Goal: Task Accomplishment & Management: Manage account settings

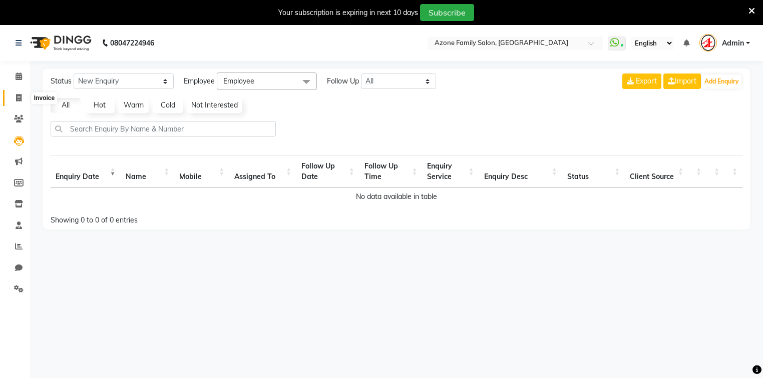
click at [16, 98] on icon at bounding box center [19, 98] width 6 height 8
select select "service"
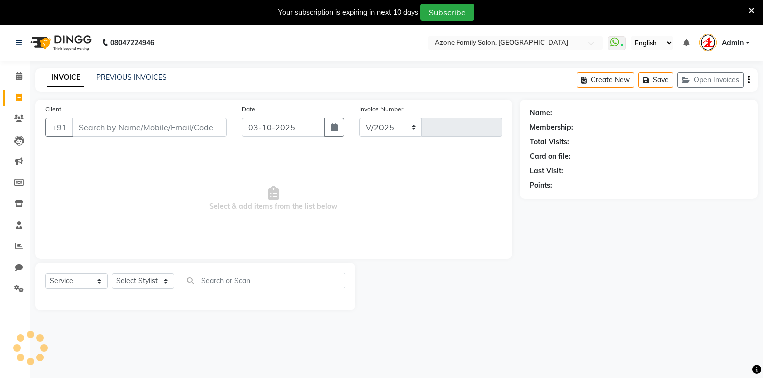
select select "4296"
type input "3346"
click at [131, 80] on link "PREVIOUS INVOICES" at bounding box center [131, 77] width 71 height 9
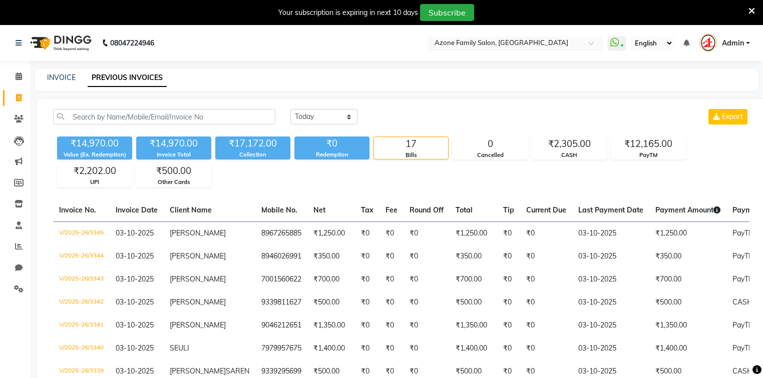
click at [515, 44] on input "text" at bounding box center [504, 44] width 145 height 10
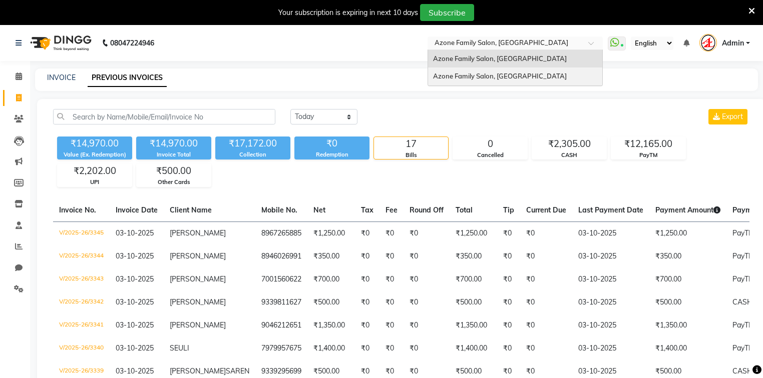
click at [492, 78] on span "Azone Family Salon, [GEOGRAPHIC_DATA]" at bounding box center [500, 76] width 134 height 8
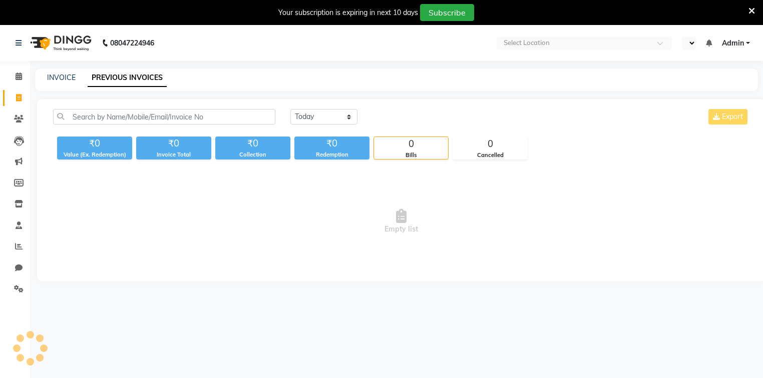
select select "en"
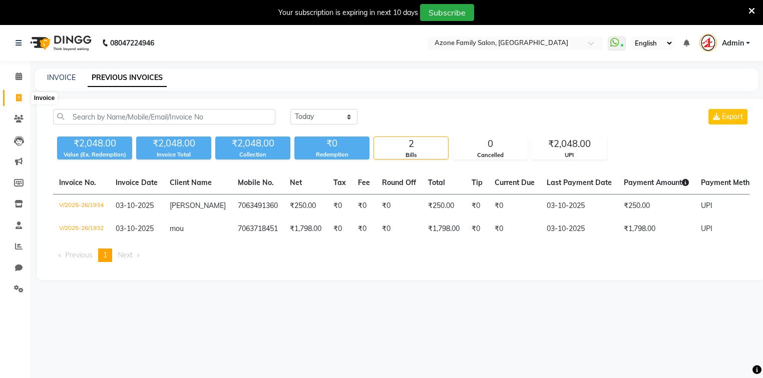
click at [16, 97] on icon at bounding box center [19, 98] width 6 height 8
select select "service"
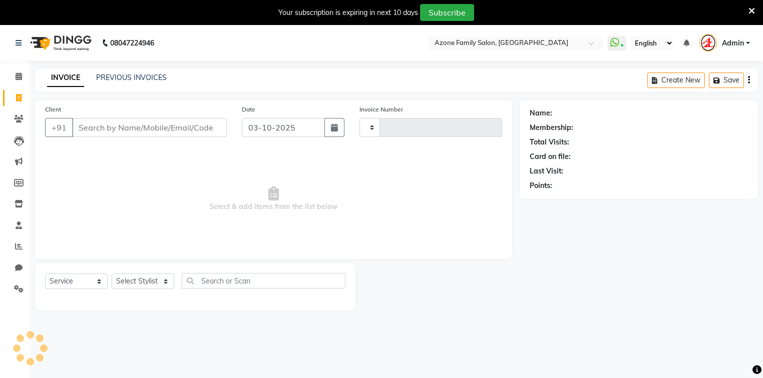
scroll to position [2, 0]
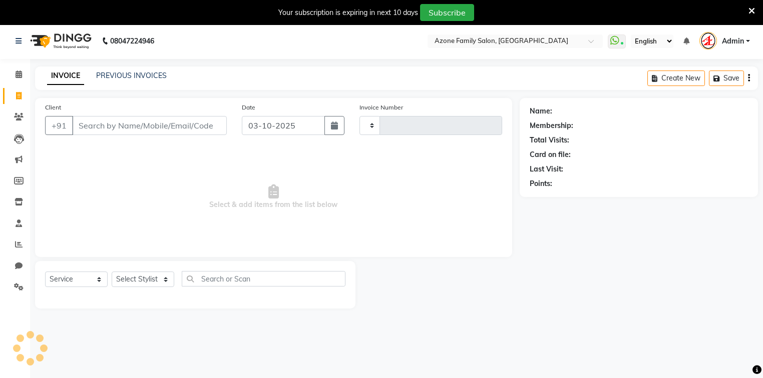
type input "1935"
select select "5098"
click at [102, 125] on input "Client" at bounding box center [149, 125] width 155 height 19
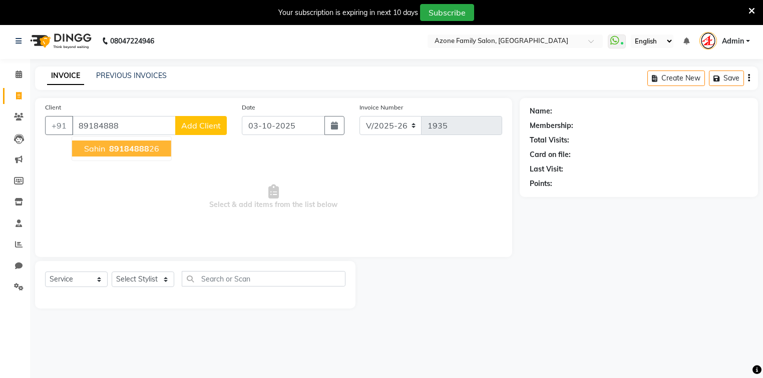
click at [119, 148] on span "89184888" at bounding box center [129, 149] width 40 height 10
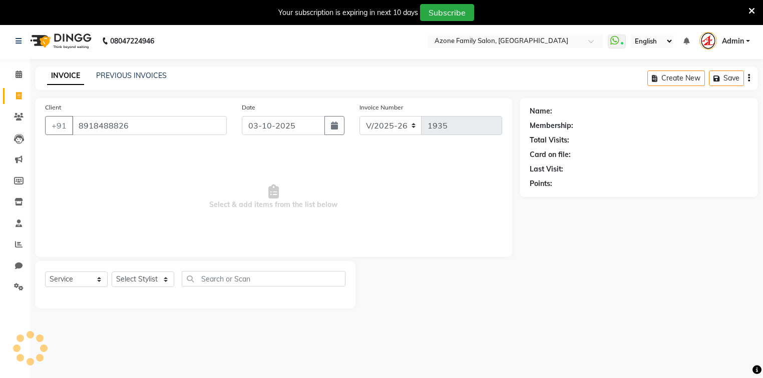
type input "8918488826"
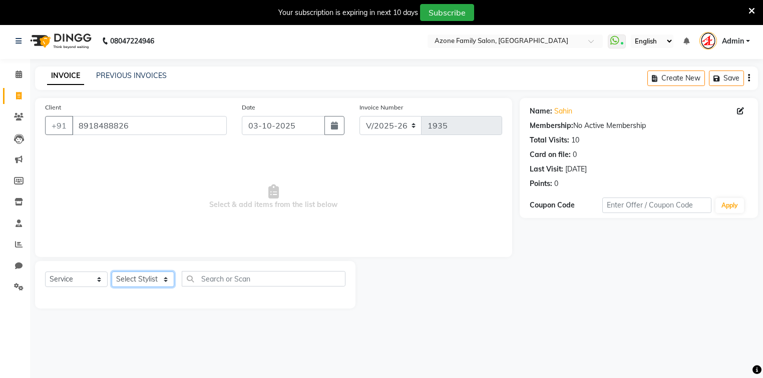
drag, startPoint x: 134, startPoint y: 288, endPoint x: 134, endPoint y: 282, distance: 5.5
click at [134, 287] on select "Select Stylist [PERSON_NAME] [PERSON_NAME] Danish DEV Dipika Injemam Mahadev SA…" at bounding box center [143, 280] width 63 height 16
select select "84999"
click at [112, 272] on select "Select Stylist Adnan Aftab Ansar Arpita Azone Danish DEV Dipika Injemam Mahadev…" at bounding box center [143, 280] width 63 height 16
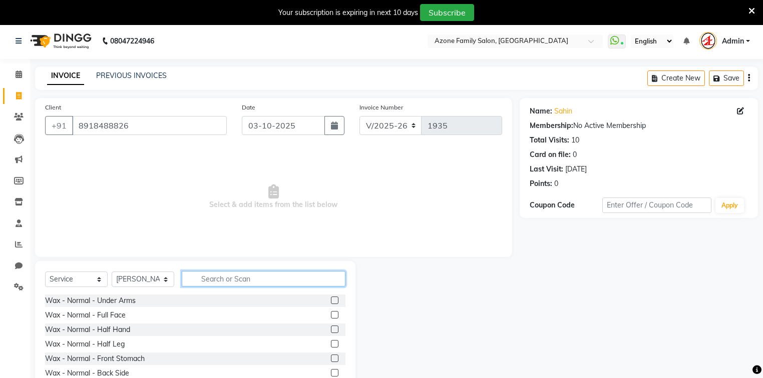
click at [233, 274] on input "text" at bounding box center [264, 279] width 164 height 16
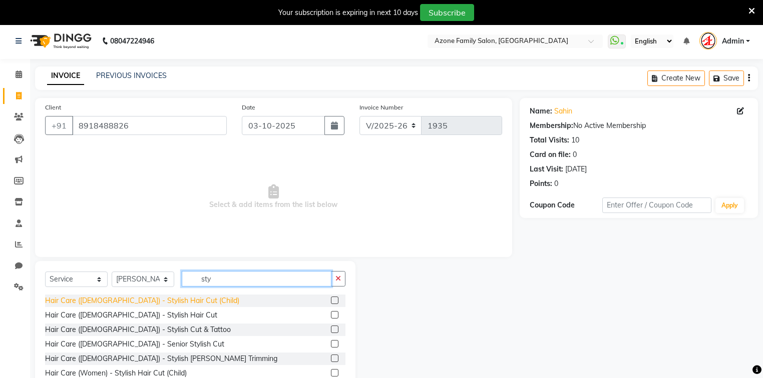
type input "sty"
click at [144, 302] on div "Hair Care (Male) - Stylish Hair Cut (Child)" at bounding box center [142, 301] width 194 height 11
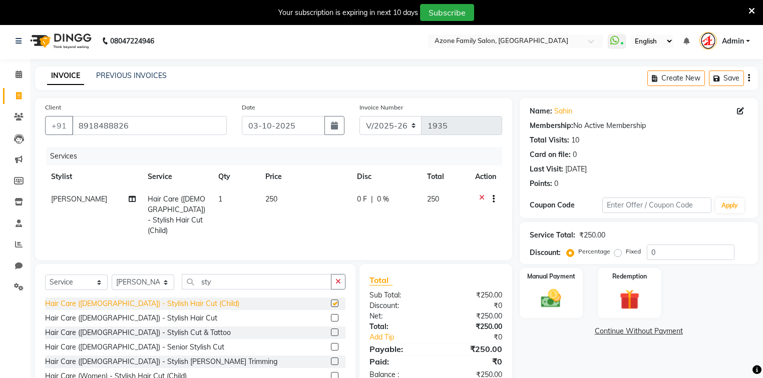
checkbox input "false"
click at [140, 314] on div "Hair Care (Male) - Stylish Hair Cut" at bounding box center [131, 318] width 172 height 11
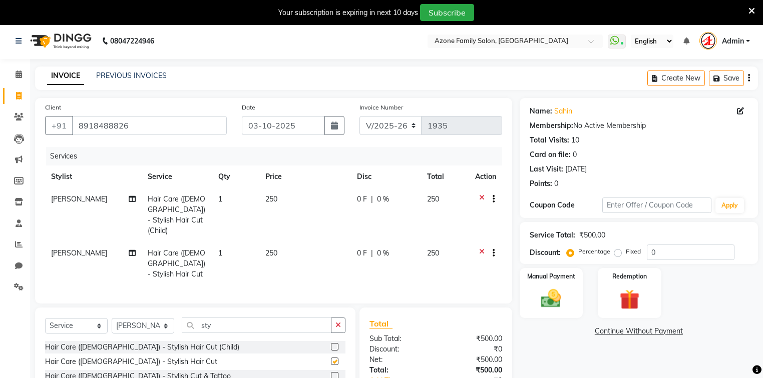
checkbox input "false"
click at [481, 198] on icon at bounding box center [482, 200] width 6 height 13
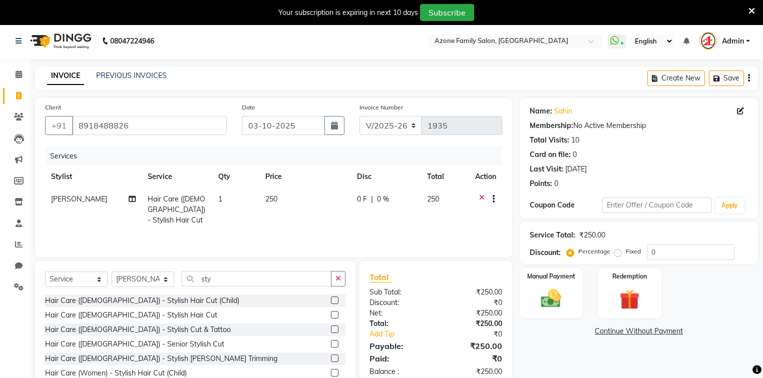
click at [224, 203] on td "1" at bounding box center [235, 210] width 47 height 44
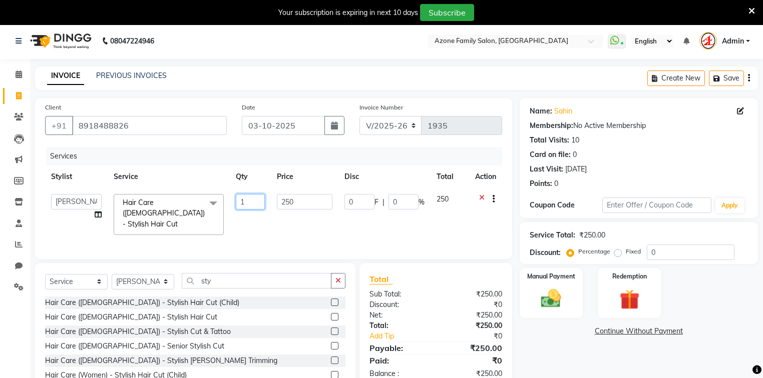
drag, startPoint x: 244, startPoint y: 200, endPoint x: 227, endPoint y: 200, distance: 17.0
click at [227, 200] on tr "Adnan Aftab Ansar Arpita Azone Danish DEV Dipika Injemam Mahadev SAIMA Santanu …" at bounding box center [273, 214] width 457 height 53
type input "3"
click at [239, 223] on div "Services Stylist Service Qty Price Disc Total Action Adnan Aftab Ansar Arpita A…" at bounding box center [273, 198] width 457 height 102
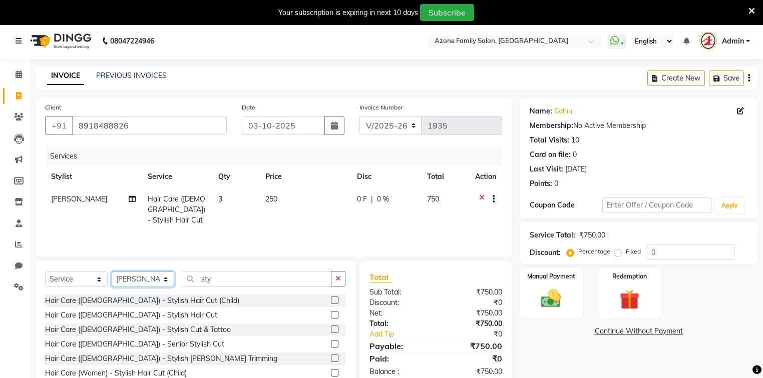
click at [128, 279] on select "Select Stylist Adnan Aftab Ansar Arpita Azone Danish DEV Dipika Injemam Mahadev…" at bounding box center [143, 280] width 63 height 16
click at [143, 358] on div "Hair Care (Male) - Stylish Beard Trimming" at bounding box center [161, 359] width 232 height 11
checkbox input "false"
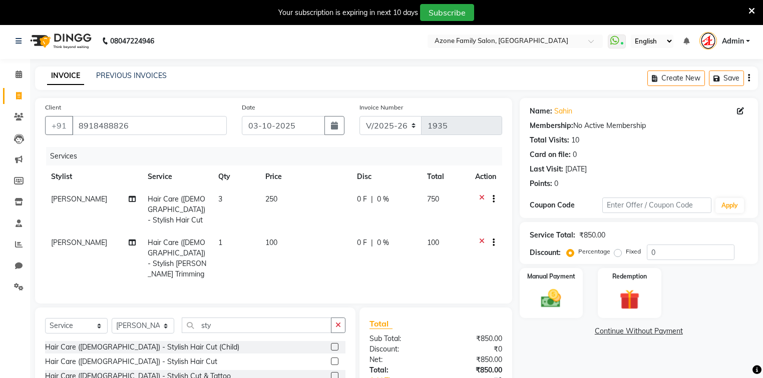
click at [226, 232] on td "1" at bounding box center [235, 259] width 47 height 54
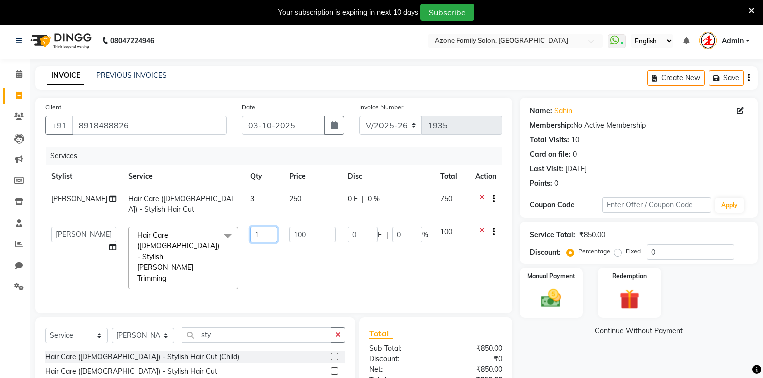
drag, startPoint x: 255, startPoint y: 228, endPoint x: 236, endPoint y: 225, distance: 19.2
click at [250, 227] on input "1" at bounding box center [263, 235] width 27 height 16
type input "2"
click at [252, 254] on td "2" at bounding box center [263, 258] width 39 height 75
click at [146, 328] on select "Select Stylist Adnan Aftab Ansar Arpita Azone Danish DEV Dipika Injemam Mahadev…" at bounding box center [143, 336] width 63 height 16
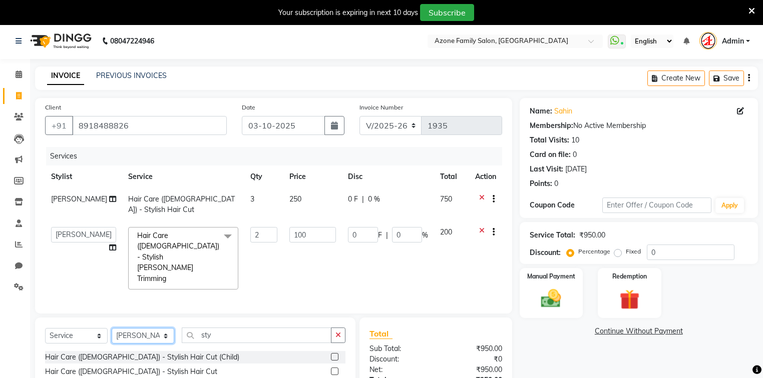
select select "32111"
click at [112, 328] on select "Select Stylist Adnan Aftab Ansar Arpita Azone Danish DEV Dipika Injemam Mahadev…" at bounding box center [143, 336] width 63 height 16
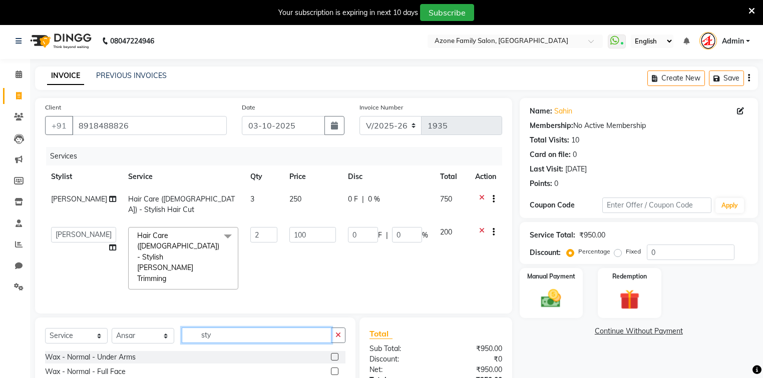
click at [277, 328] on input "sty" at bounding box center [257, 336] width 150 height 16
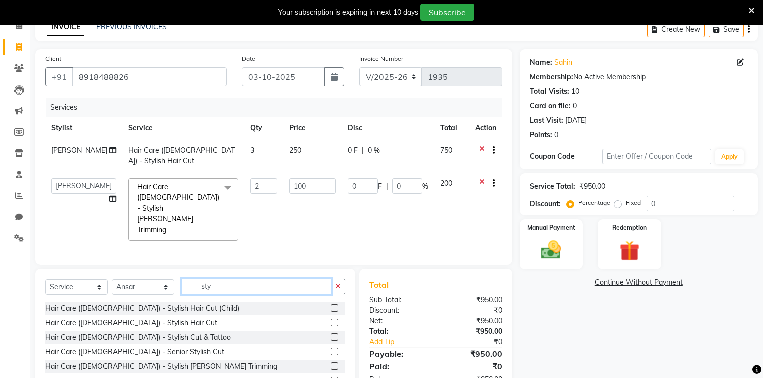
scroll to position [70, 0]
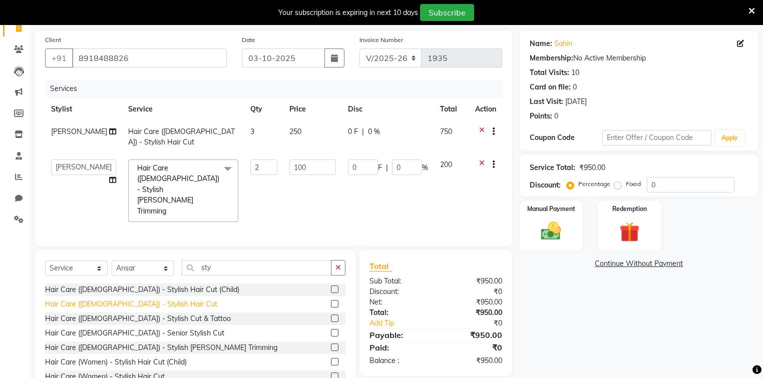
click at [143, 299] on div "Hair Care (Male) - Stylish Hair Cut" at bounding box center [131, 304] width 172 height 11
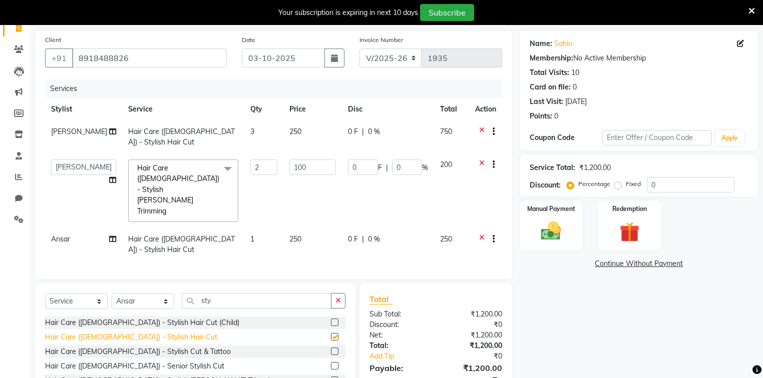
checkbox input "false"
click at [143, 376] on div "Hair Care (Male) - Stylish Beard Trimming" at bounding box center [161, 381] width 232 height 11
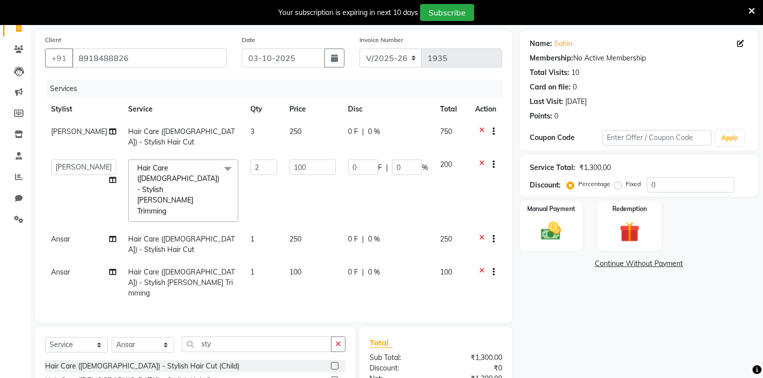
checkbox input "false"
click at [142, 337] on select "Select Stylist Adnan Aftab Ansar Arpita Azone Danish DEV Dipika Injemam Mahadev…" at bounding box center [143, 345] width 63 height 16
select select "82477"
click at [112, 337] on select "Select Stylist Adnan Aftab Ansar Arpita Azone Danish DEV Dipika Injemam Mahadev…" at bounding box center [143, 345] width 63 height 16
click at [337, 341] on icon "button" at bounding box center [338, 344] width 6 height 7
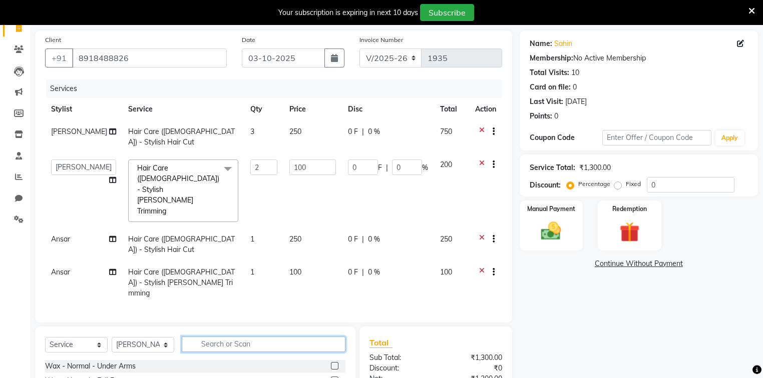
type input "h"
type input "f"
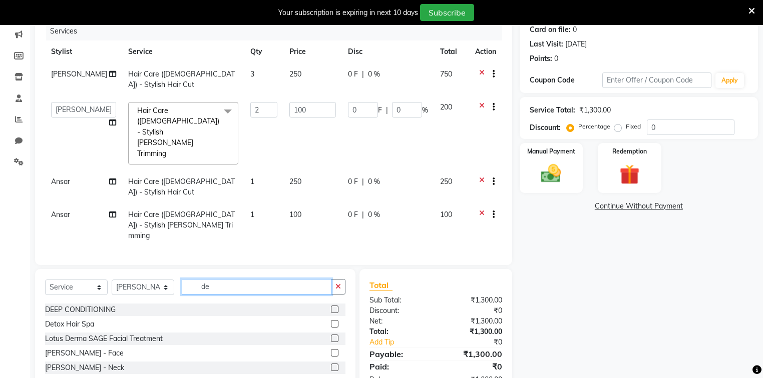
scroll to position [64, 0]
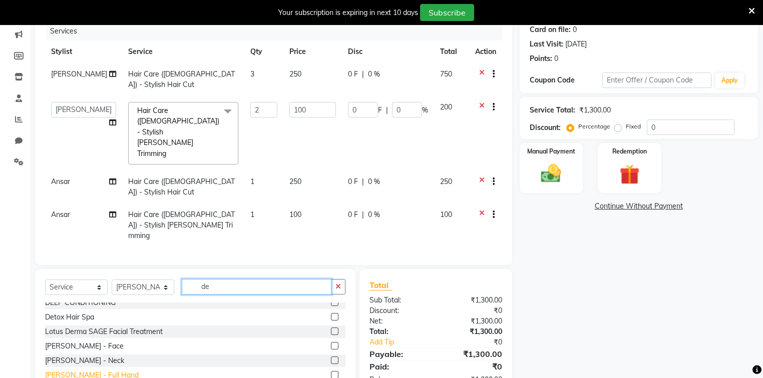
type input "de"
click at [91, 370] on div "De-Tan - Full Hand" at bounding box center [92, 375] width 94 height 11
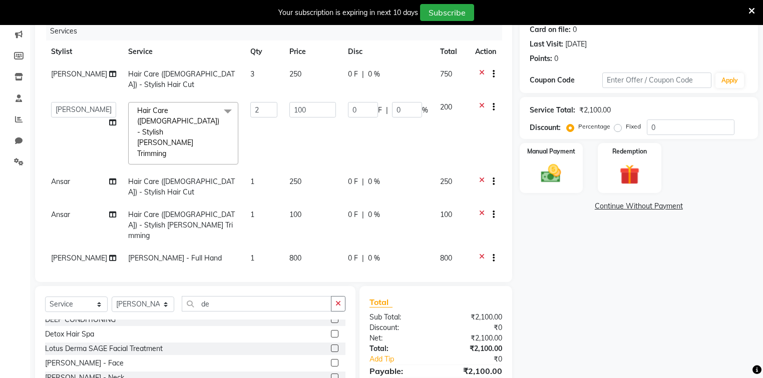
checkbox input "false"
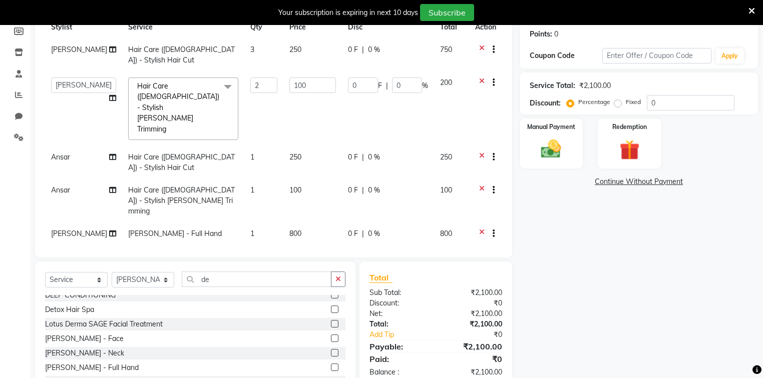
scroll to position [80, 0]
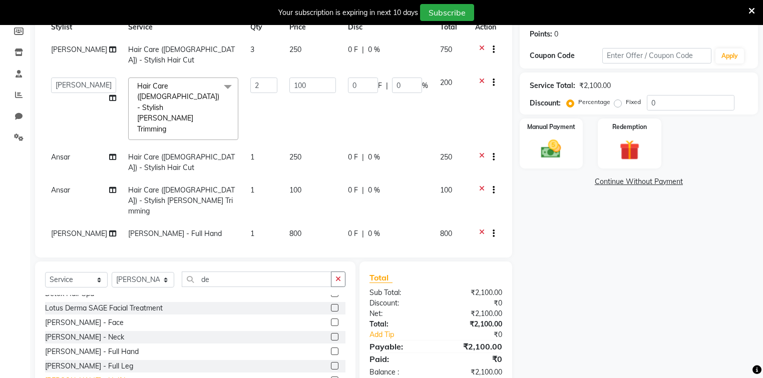
click at [93, 376] on div "De-Tan - Half Leg" at bounding box center [90, 381] width 91 height 11
checkbox input "false"
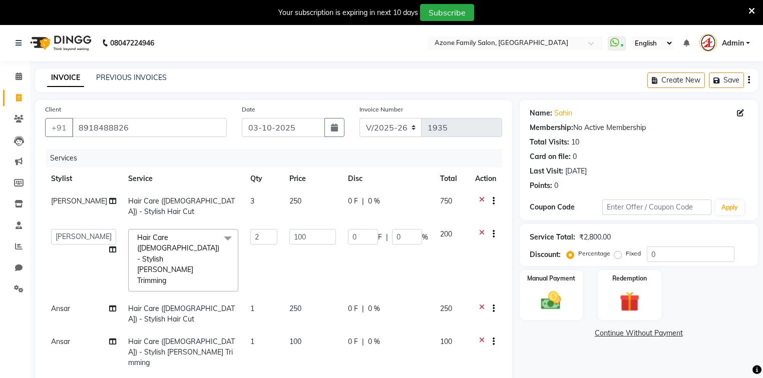
scroll to position [176, 0]
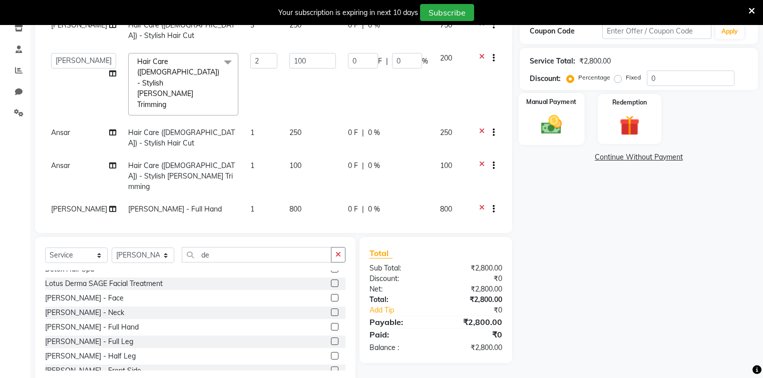
click at [548, 136] on img at bounding box center [551, 125] width 34 height 24
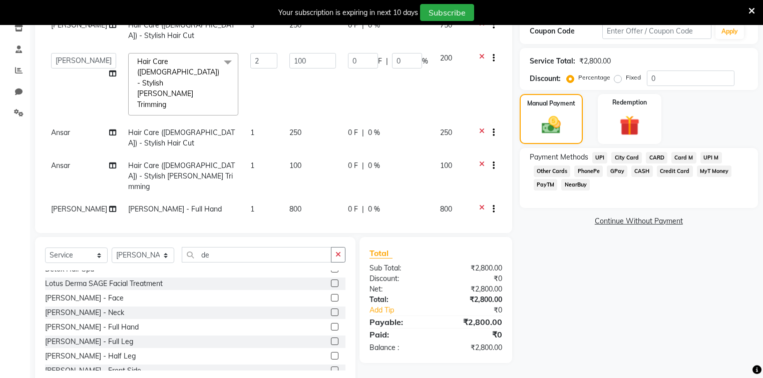
click at [600, 157] on span "UPI" at bounding box center [600, 158] width 16 height 12
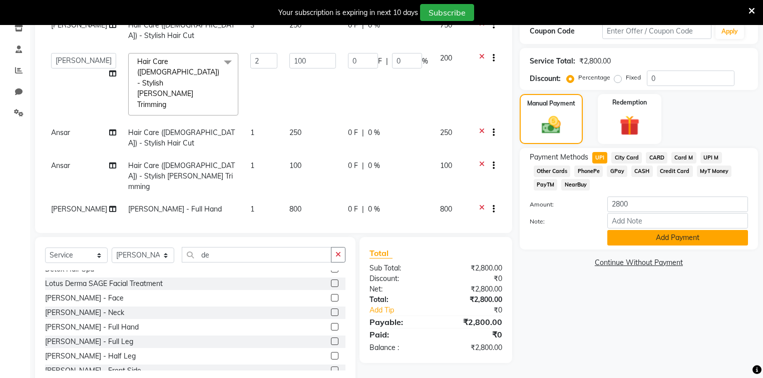
click at [663, 237] on button "Add Payment" at bounding box center [677, 238] width 141 height 16
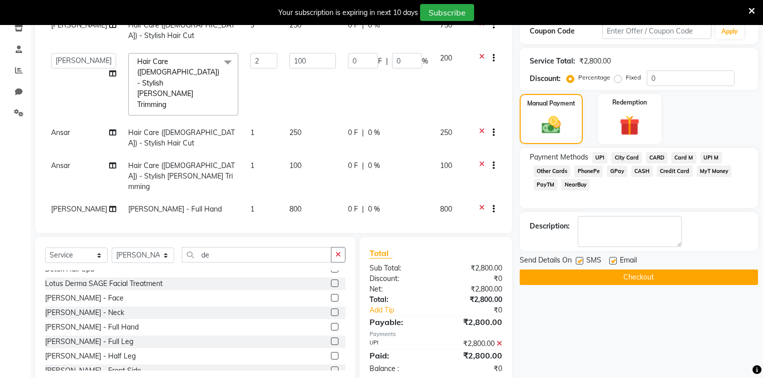
click at [499, 340] on icon at bounding box center [499, 343] width 6 height 7
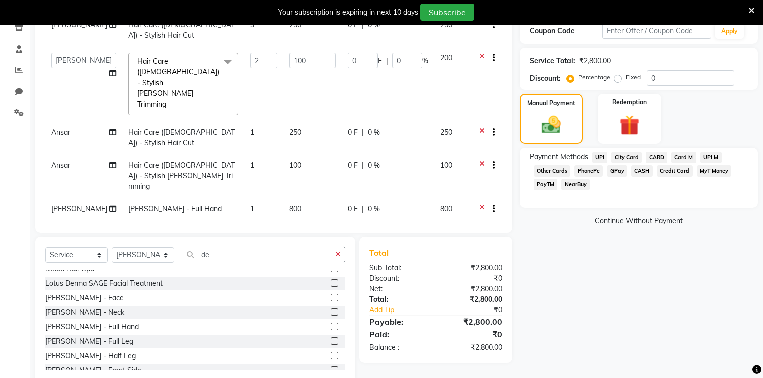
click at [589, 172] on span "PhonePe" at bounding box center [588, 172] width 29 height 12
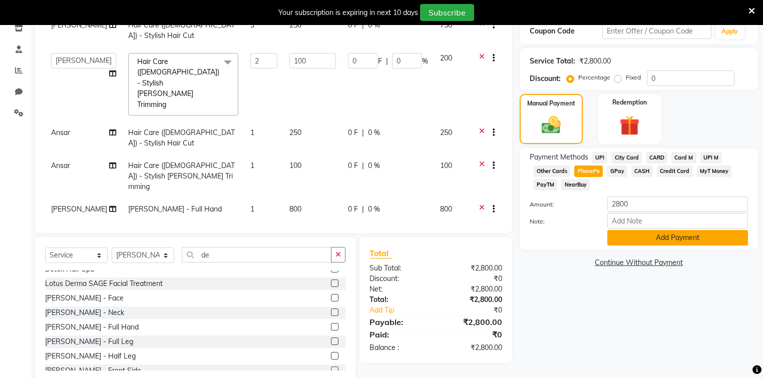
click at [643, 238] on button "Add Payment" at bounding box center [677, 238] width 141 height 16
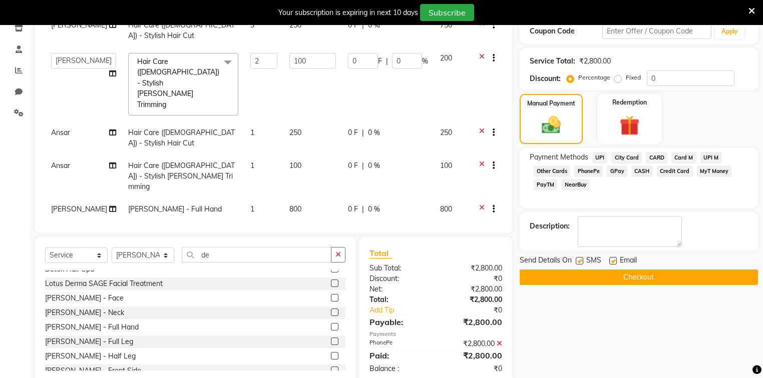
click at [591, 275] on button "Checkout" at bounding box center [638, 278] width 238 height 16
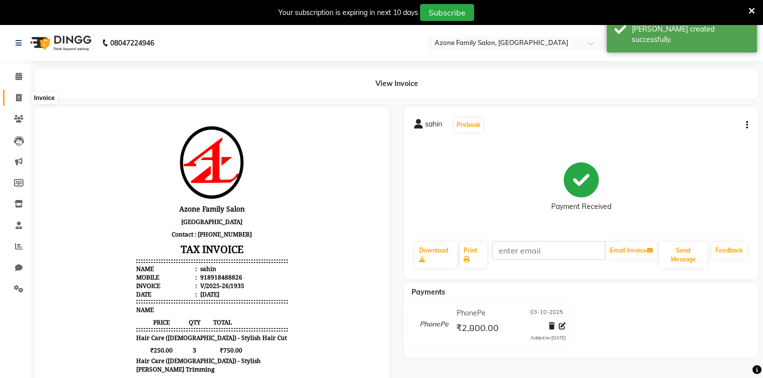
click at [18, 98] on icon at bounding box center [19, 98] width 6 height 8
select select "5098"
select select "service"
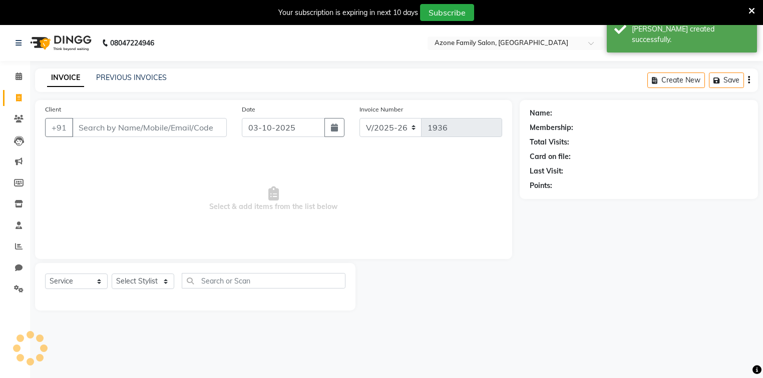
scroll to position [25, 0]
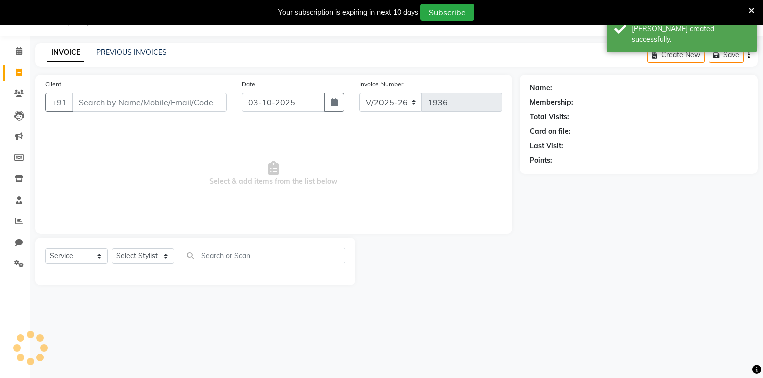
click at [121, 99] on input "Client" at bounding box center [149, 102] width 155 height 19
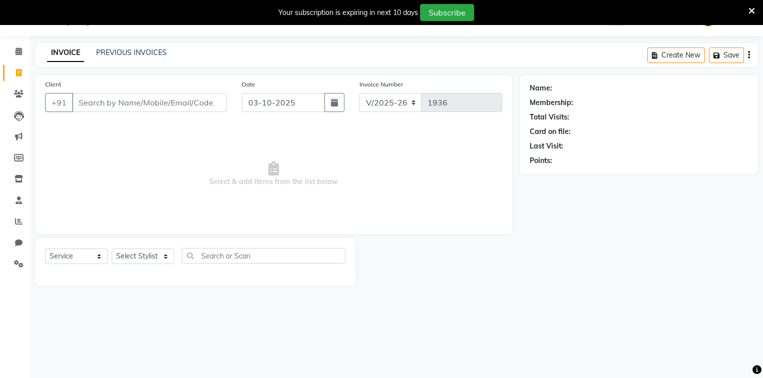
click at [168, 166] on span "Select & add items from the list below" at bounding box center [273, 174] width 457 height 100
click at [105, 102] on input "Client" at bounding box center [149, 102] width 155 height 19
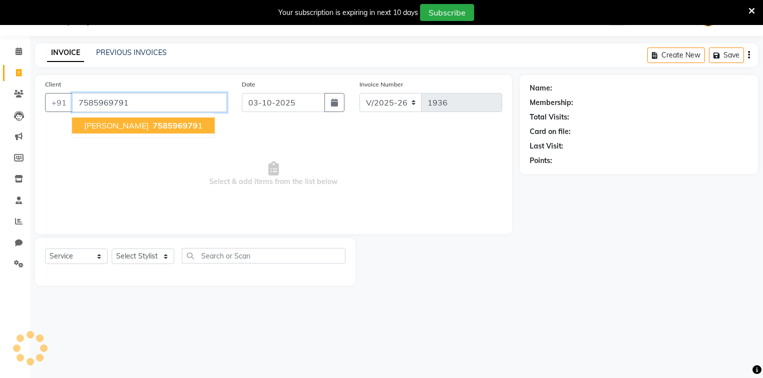
type input "7585969791"
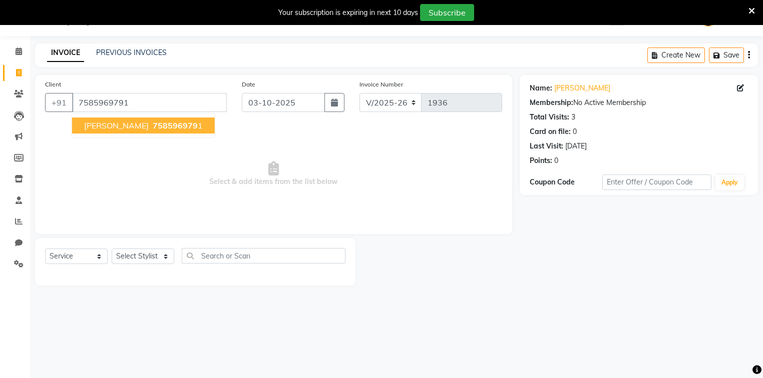
click at [145, 132] on button "Aush Rana 758596979 1" at bounding box center [143, 126] width 143 height 16
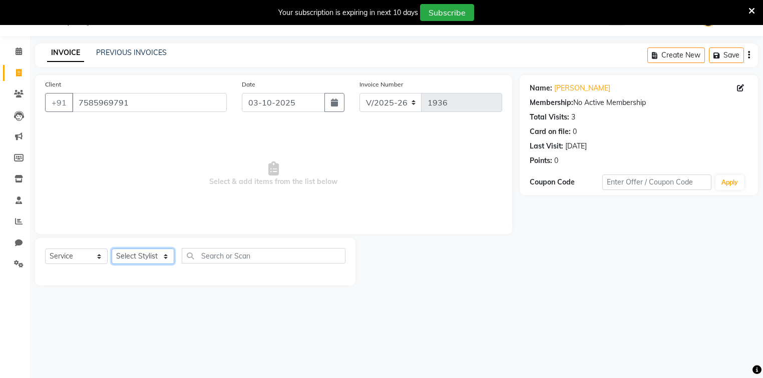
click at [135, 258] on select "Select Stylist Adnan Aftab Ansar Arpita Azone Danish DEV Dipika Injemam Mahadev…" at bounding box center [143, 257] width 63 height 16
select select "84999"
click at [112, 249] on select "Select Stylist Adnan Aftab Ansar Arpita Azone Danish DEV Dipika Injemam Mahadev…" at bounding box center [143, 257] width 63 height 16
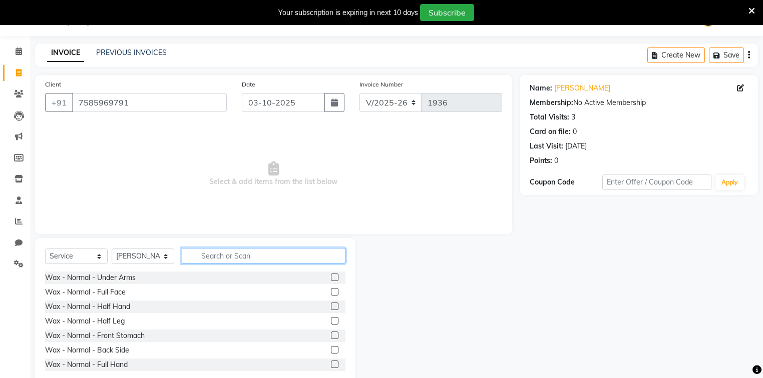
click at [220, 256] on input "text" at bounding box center [264, 256] width 164 height 16
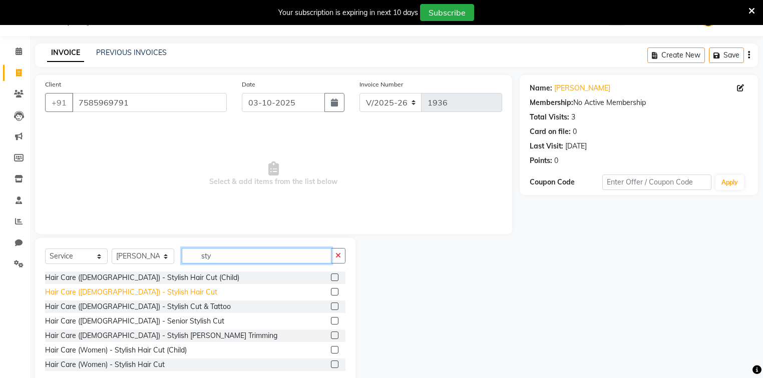
type input "sty"
click at [108, 293] on div "Hair Care (Male) - Stylish Hair Cut" at bounding box center [131, 292] width 172 height 11
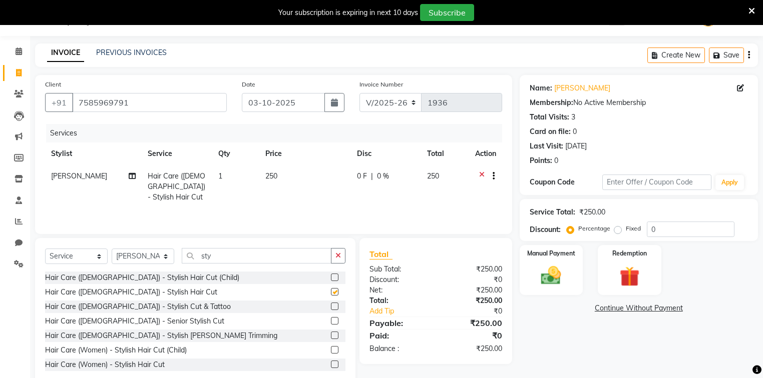
checkbox input "false"
click at [271, 177] on span "250" at bounding box center [271, 176] width 12 height 9
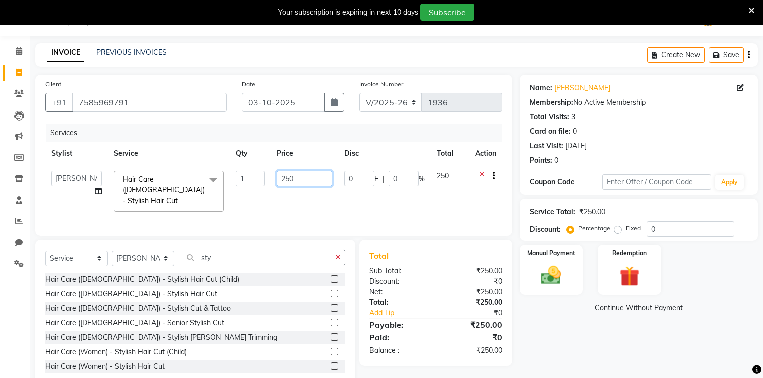
drag, startPoint x: 298, startPoint y: 172, endPoint x: 272, endPoint y: 177, distance: 26.6
click at [272, 177] on td "250" at bounding box center [305, 191] width 68 height 53
type input "1"
type input "250"
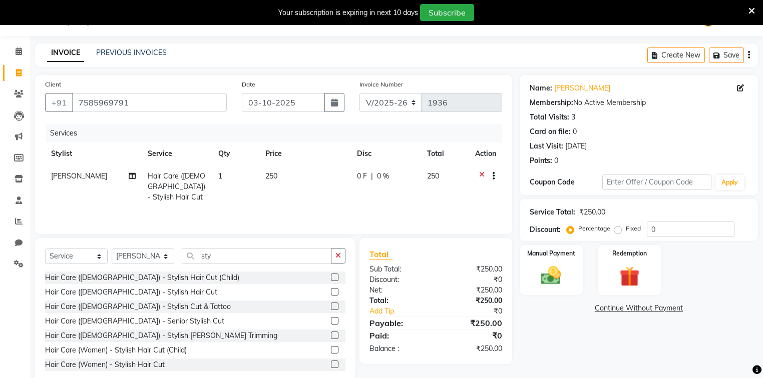
click at [623, 206] on div "Service Total: ₹250.00 Discount: Percentage Fixed 0" at bounding box center [638, 220] width 218 height 34
click at [552, 265] on img at bounding box center [551, 276] width 34 height 24
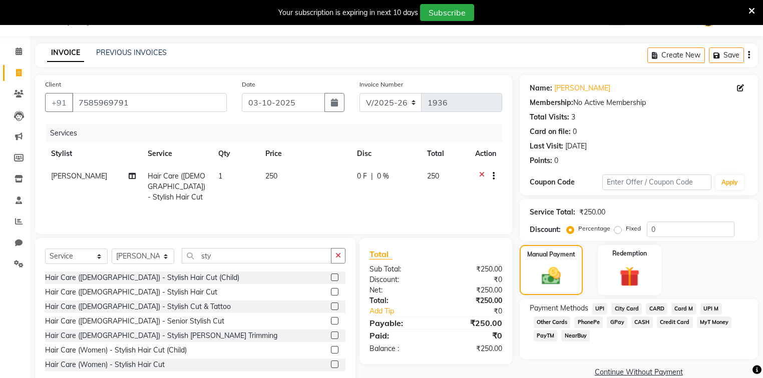
click at [599, 307] on span "UPI" at bounding box center [600, 309] width 16 height 12
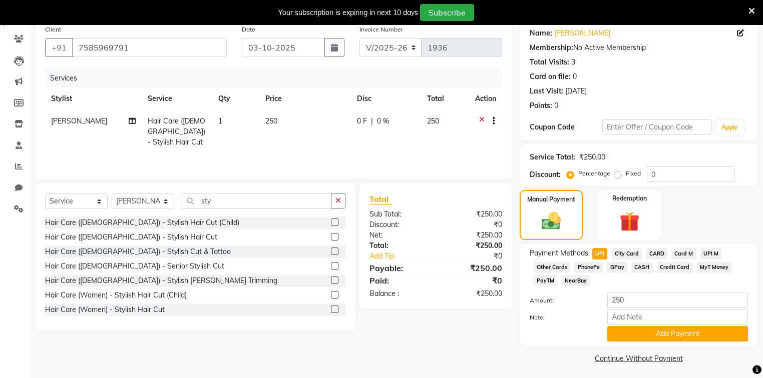
scroll to position [84, 0]
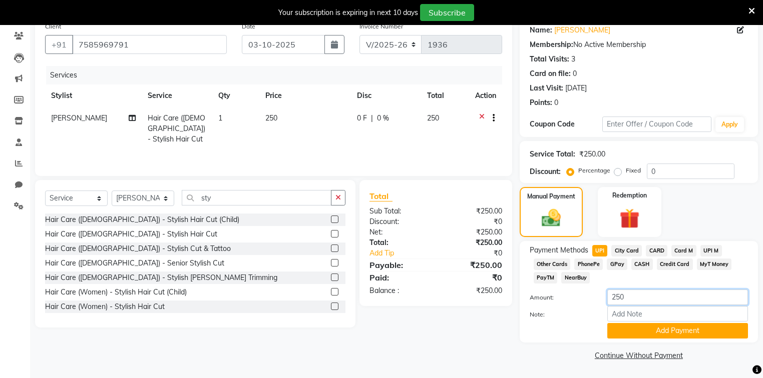
drag, startPoint x: 657, startPoint y: 297, endPoint x: 566, endPoint y: 308, distance: 91.3
click at [566, 308] on div "Amount: 250 Note: Add Payment" at bounding box center [638, 314] width 218 height 49
click at [600, 250] on span "UPI" at bounding box center [600, 251] width 16 height 12
drag, startPoint x: 645, startPoint y: 298, endPoint x: 600, endPoint y: 298, distance: 45.0
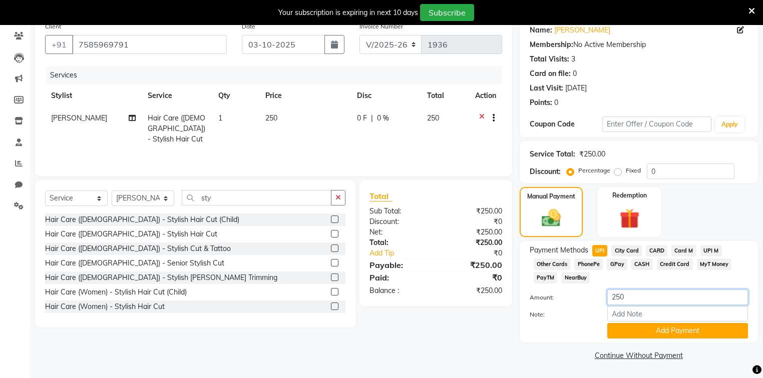
click at [600, 298] on div "250" at bounding box center [678, 298] width 156 height 16
type input "150"
click at [620, 335] on button "Add Payment" at bounding box center [677, 331] width 141 height 16
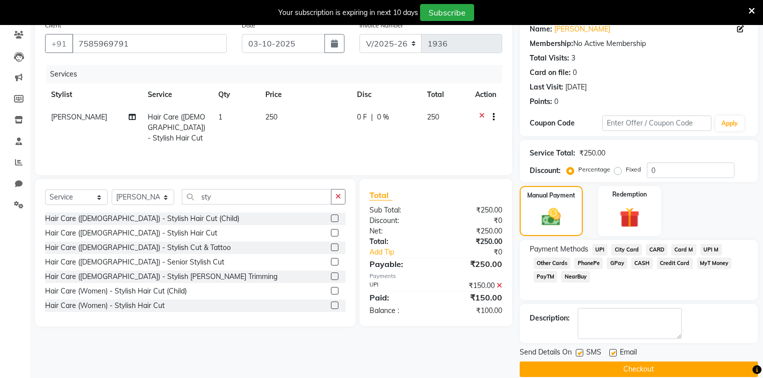
click at [641, 266] on span "CASH" at bounding box center [642, 264] width 22 height 12
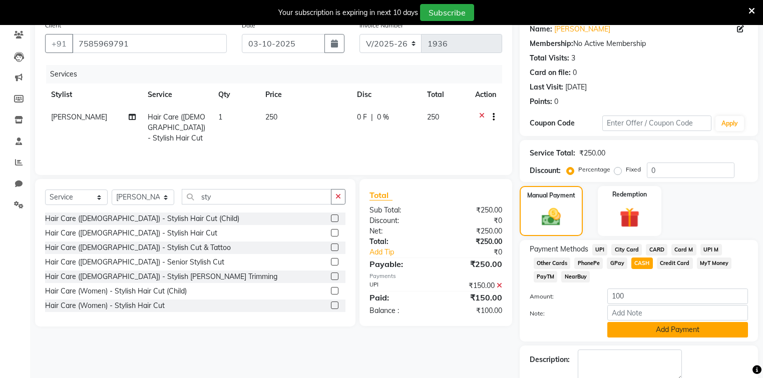
click at [632, 331] on button "Add Payment" at bounding box center [677, 330] width 141 height 16
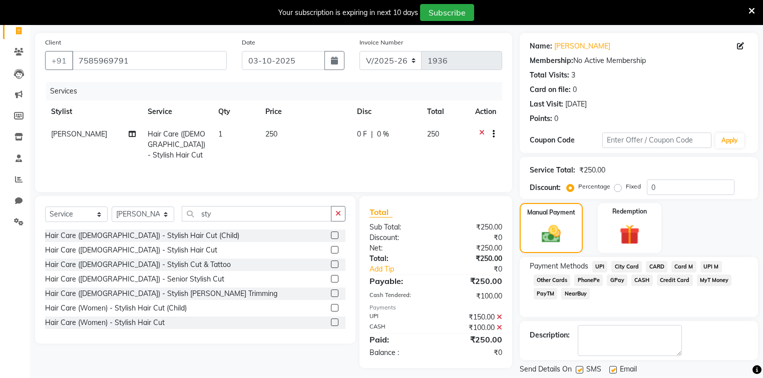
scroll to position [97, 0]
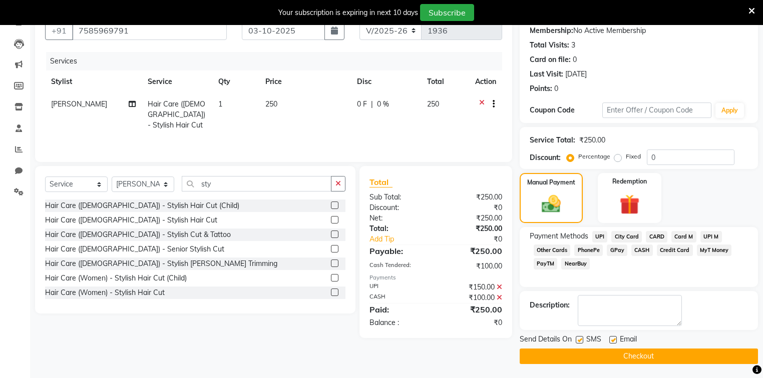
click at [607, 355] on button "Checkout" at bounding box center [638, 357] width 238 height 16
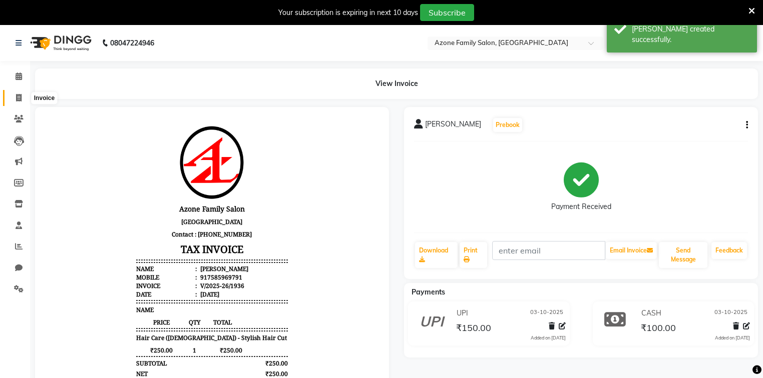
click at [22, 96] on span at bounding box center [19, 99] width 18 height 12
select select "service"
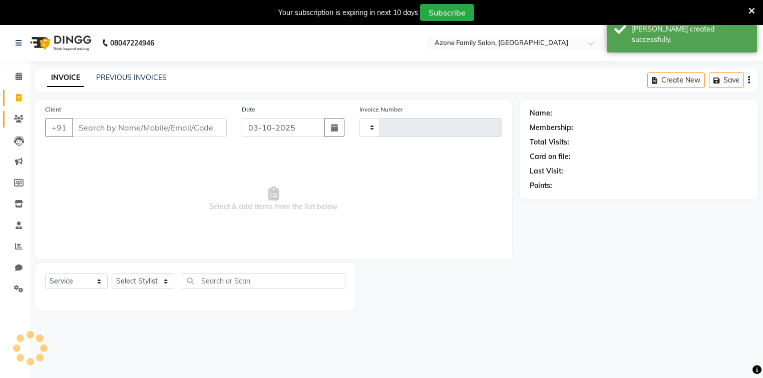
type input "1937"
select select "5098"
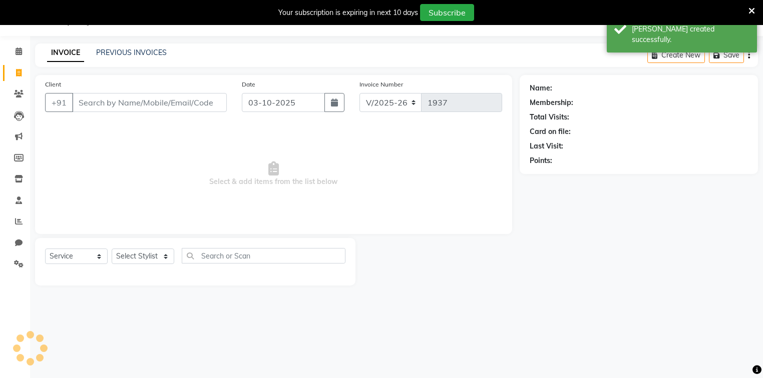
click at [128, 103] on input "Client" at bounding box center [149, 102] width 155 height 19
click at [138, 253] on select "Select Stylist Adnan Aftab Ansar Arpita Azone Danish DEV Dipika Injemam Mahadev…" at bounding box center [143, 257] width 63 height 16
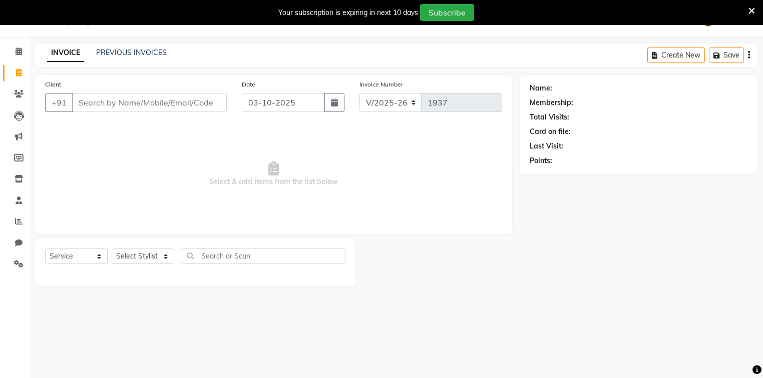
click at [248, 208] on span "Select & add items from the list below" at bounding box center [273, 174] width 457 height 100
click at [88, 99] on input "Client" at bounding box center [149, 102] width 155 height 19
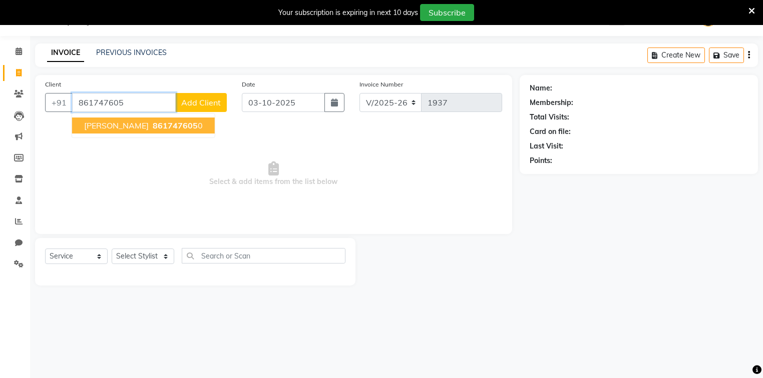
click at [153, 128] on span "861747605" at bounding box center [175, 126] width 45 height 10
type input "8617476050"
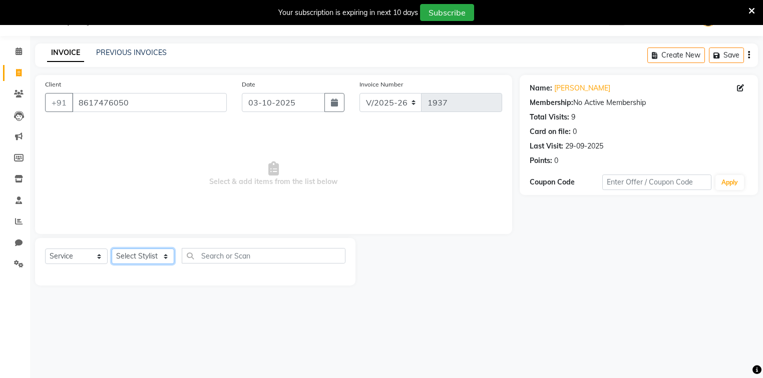
click at [142, 256] on select "Select Stylist Adnan Aftab Ansar Arpita Azone Danish DEV Dipika Injemam Mahadev…" at bounding box center [143, 257] width 63 height 16
select select "84999"
click at [112, 249] on select "Select Stylist Adnan Aftab Ansar Arpita Azone Danish DEV Dipika Injemam Mahadev…" at bounding box center [143, 257] width 63 height 16
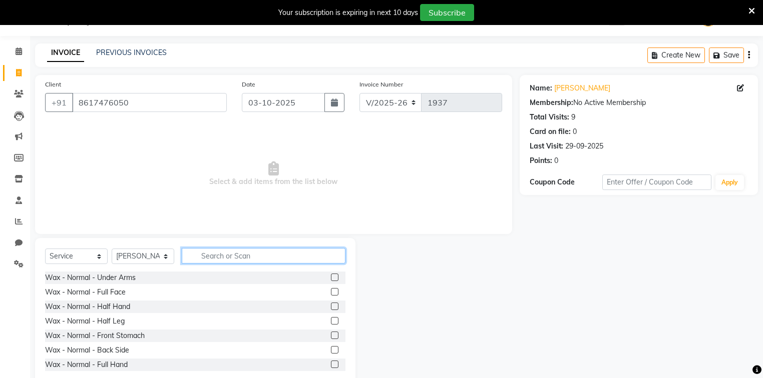
click at [223, 255] on input "text" at bounding box center [264, 256] width 164 height 16
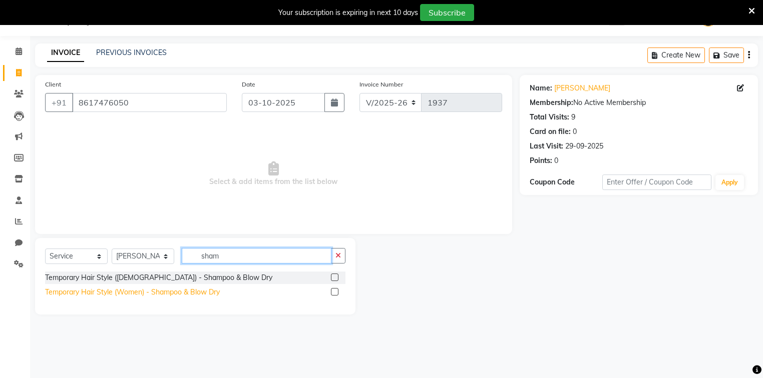
type input "sham"
click at [187, 291] on div "Temporary Hair Style (Women) - Shampoo & Blow Dry" at bounding box center [132, 292] width 175 height 11
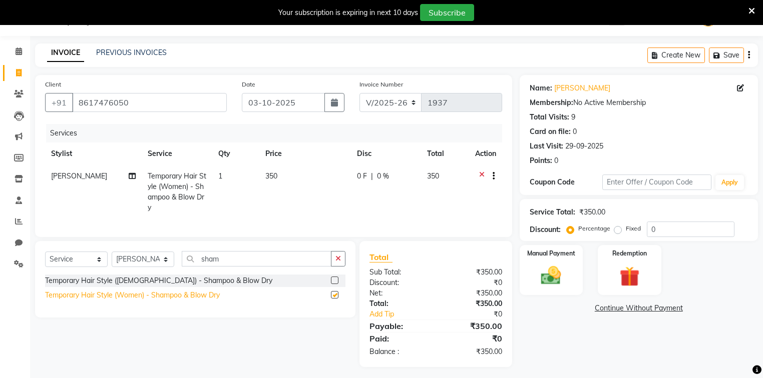
checkbox input "false"
click at [265, 177] on span "350" at bounding box center [271, 176] width 12 height 9
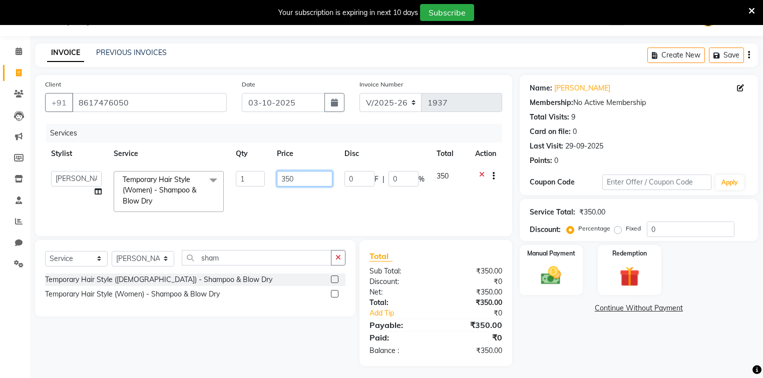
drag, startPoint x: 298, startPoint y: 176, endPoint x: 271, endPoint y: 179, distance: 27.1
click at [271, 179] on td "350" at bounding box center [305, 191] width 68 height 53
type input "500"
click at [284, 222] on div "Services Stylist Service Qty Price Disc Total Action Adnan Aftab Ansar Arpita A…" at bounding box center [273, 175] width 457 height 102
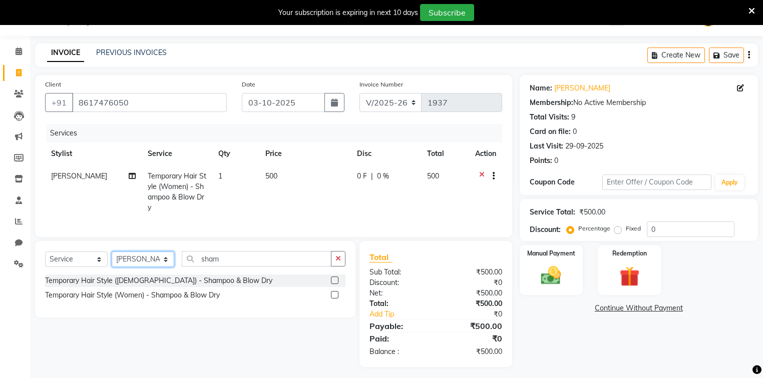
click at [125, 267] on select "Select Stylist Adnan Aftab Ansar Arpita Azone Danish DEV Dipika Injemam Mahadev…" at bounding box center [143, 260] width 63 height 16
select select "32105"
click at [112, 258] on select "Select Stylist Adnan Aftab Ansar Arpita Azone Danish DEV Dipika Injemam Mahadev…" at bounding box center [143, 260] width 63 height 16
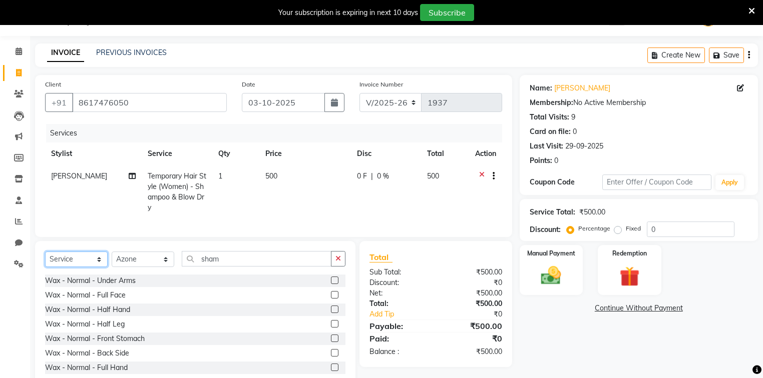
click at [72, 267] on select "Select Service Product Membership Package Voucher Prepaid Gift Card" at bounding box center [76, 260] width 63 height 16
select select "product"
click at [45, 258] on select "Select Service Product Membership Package Voucher Prepaid Gift Card" at bounding box center [76, 260] width 63 height 16
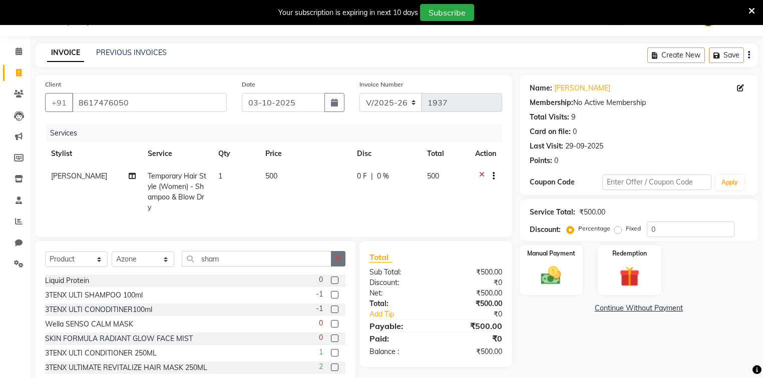
click at [334, 264] on button "button" at bounding box center [338, 259] width 15 height 16
click at [305, 266] on input "text" at bounding box center [264, 259] width 164 height 16
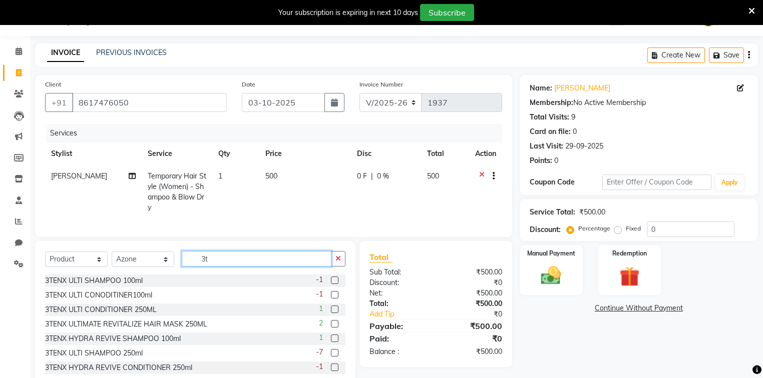
scroll to position [57, 0]
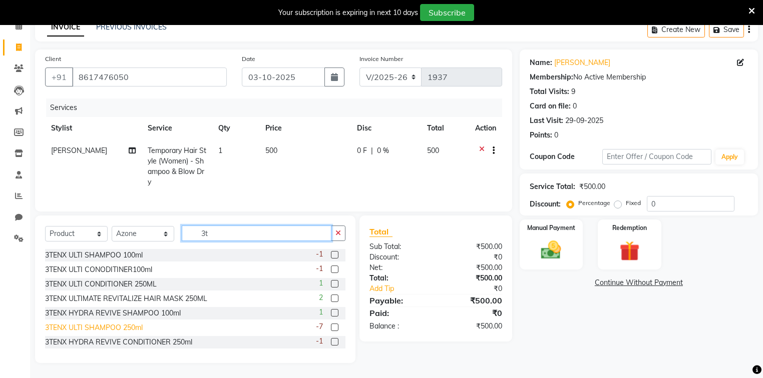
type input "3t"
click at [104, 328] on div "3TENX ULTI SHAMPOO 250ml" at bounding box center [94, 328] width 98 height 11
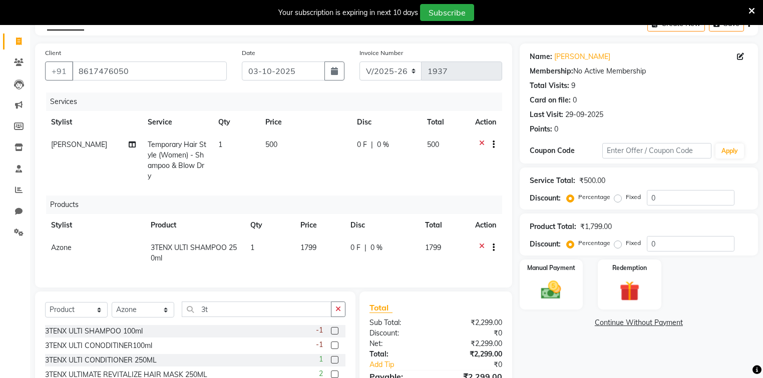
checkbox input "false"
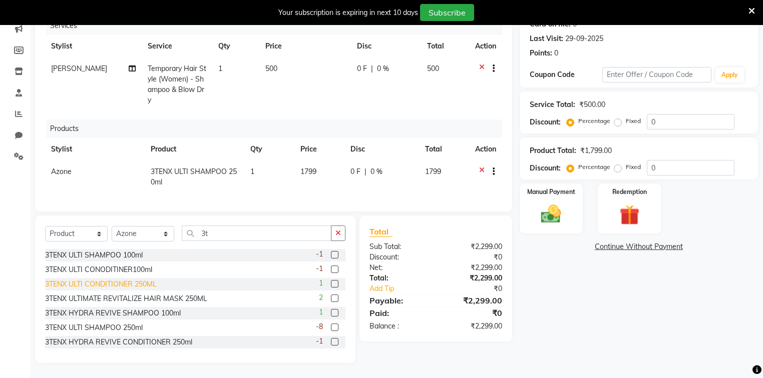
click at [106, 282] on div "3TENX ULTI CONDITIONER 250ML" at bounding box center [101, 284] width 112 height 11
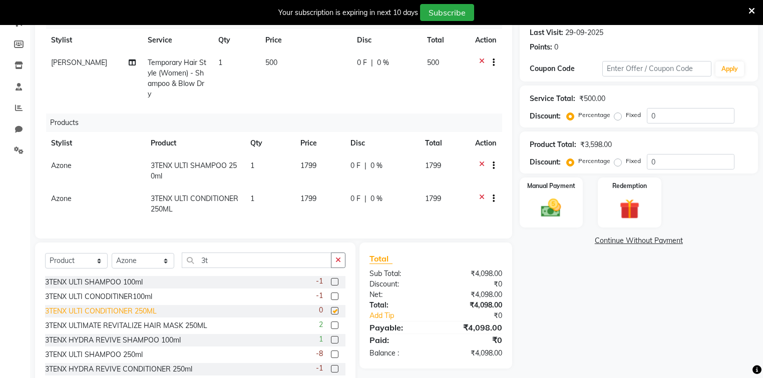
checkbox input "false"
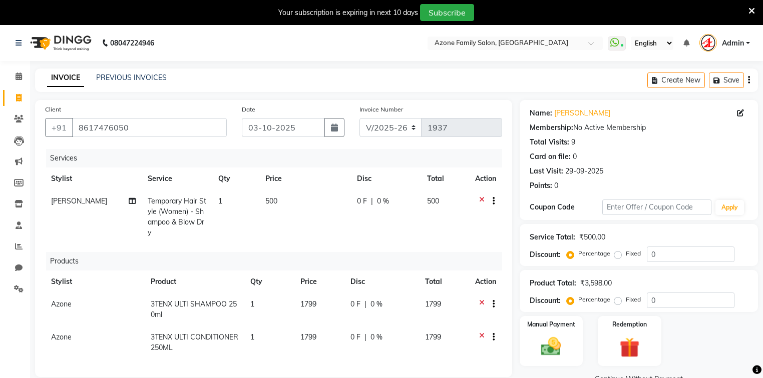
scroll to position [172, 0]
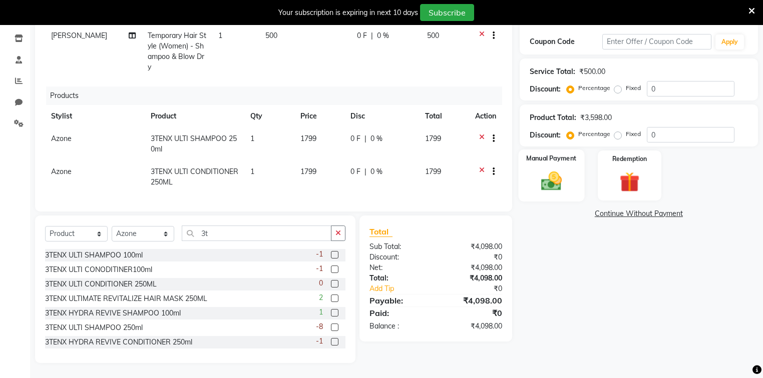
click at [531, 181] on div "Manual Payment" at bounding box center [551, 176] width 66 height 52
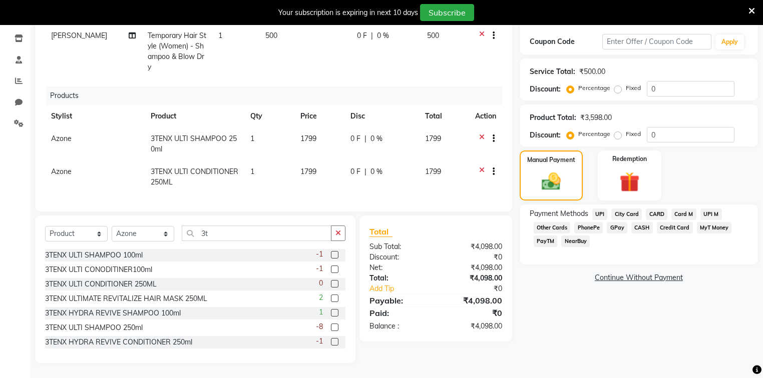
click at [595, 209] on span "UPI" at bounding box center [600, 215] width 16 height 12
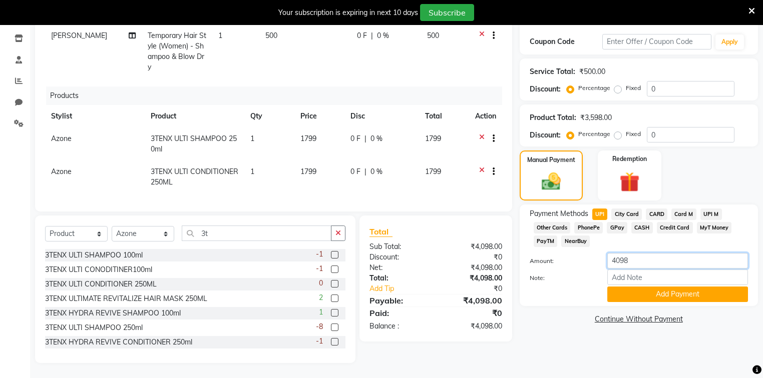
drag, startPoint x: 661, startPoint y: 258, endPoint x: 582, endPoint y: 259, distance: 79.1
click at [582, 259] on div "Amount: 4098" at bounding box center [638, 261] width 233 height 17
type input "2500"
click at [632, 292] on button "Add Payment" at bounding box center [677, 295] width 141 height 16
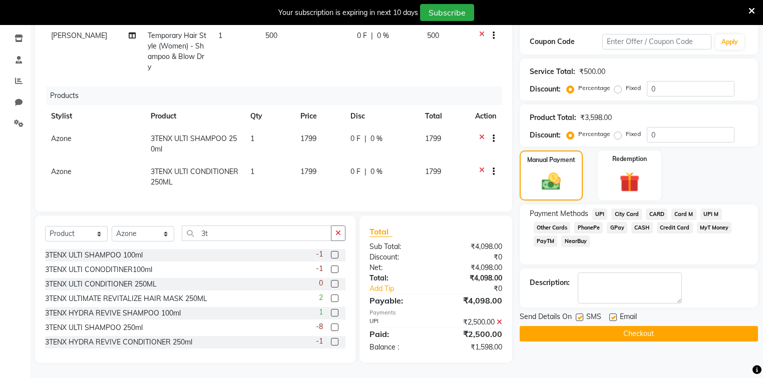
click at [603, 326] on button "Checkout" at bounding box center [638, 334] width 238 height 16
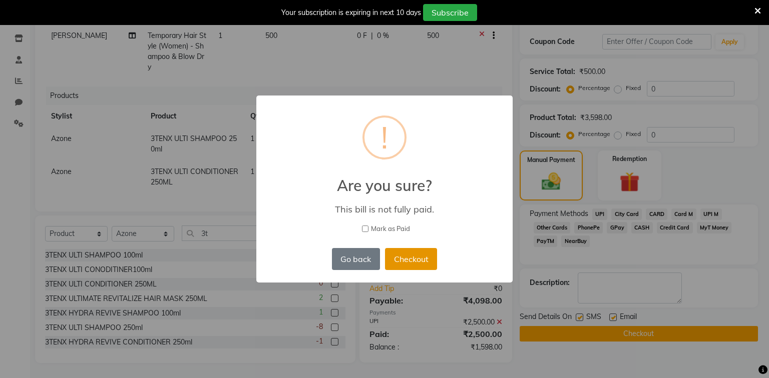
click at [416, 254] on button "Checkout" at bounding box center [411, 259] width 52 height 22
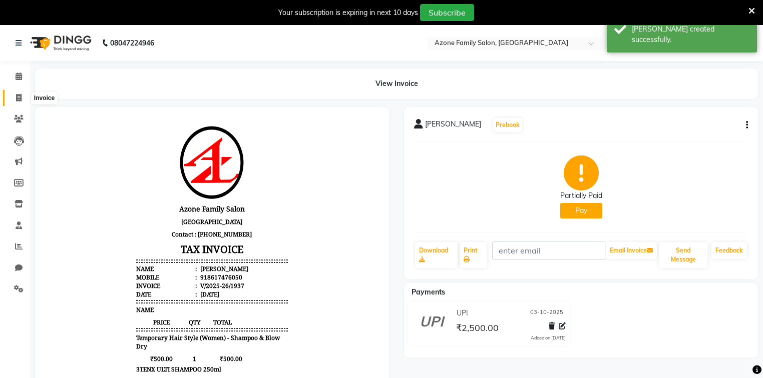
click at [20, 96] on icon at bounding box center [19, 98] width 6 height 8
select select "service"
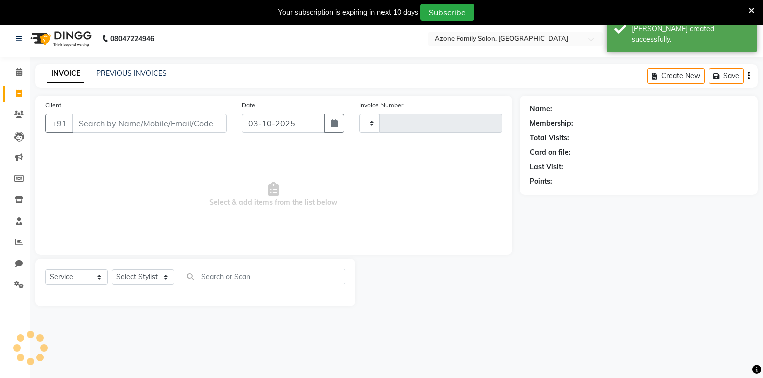
type input "1938"
select select "5098"
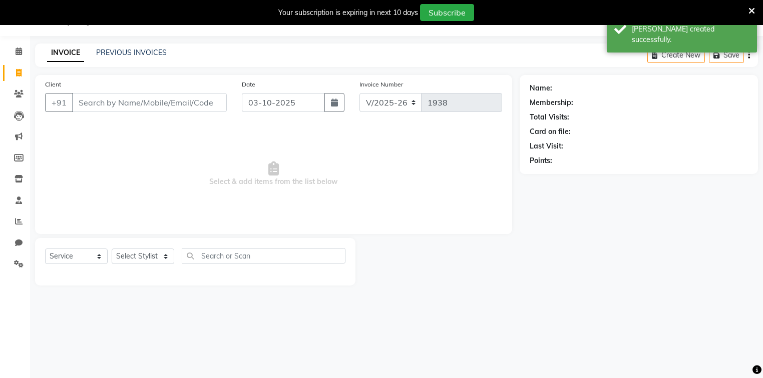
click at [126, 100] on input "Client" at bounding box center [149, 102] width 155 height 19
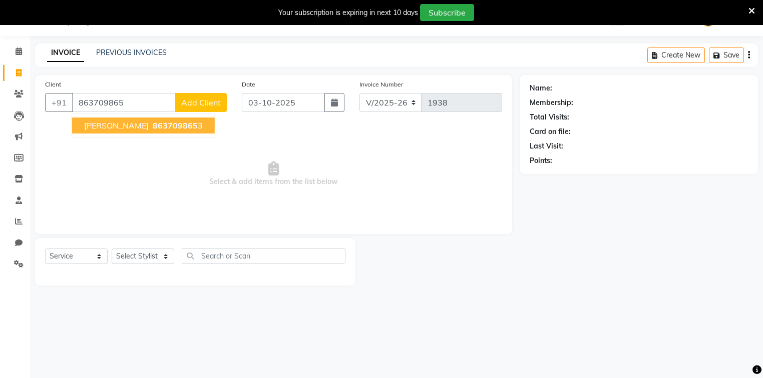
click at [153, 122] on span "863709865" at bounding box center [175, 126] width 45 height 10
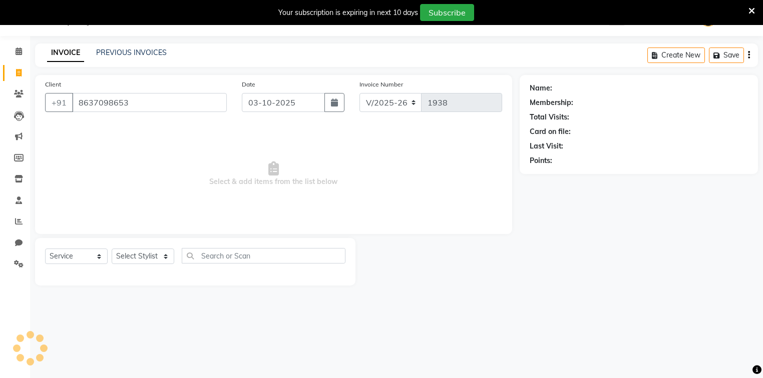
type input "8637098653"
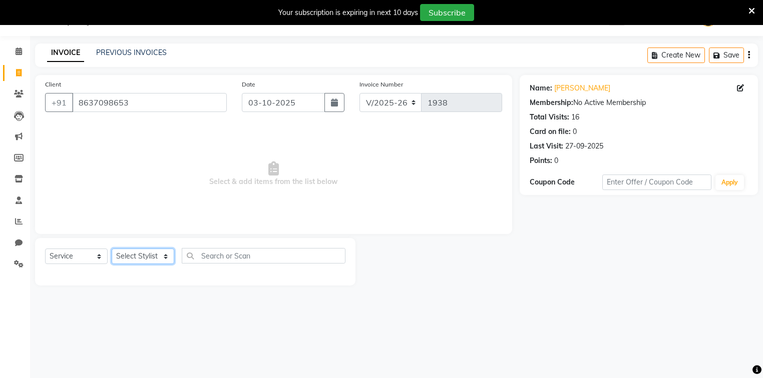
click at [134, 262] on select "Select Stylist Adnan Aftab Ansar Arpita Azone Danish DEV Dipika Injemam Mahadev…" at bounding box center [143, 257] width 63 height 16
select select "84999"
click at [112, 249] on select "Select Stylist Adnan Aftab Ansar Arpita Azone Danish DEV Dipika Injemam Mahadev…" at bounding box center [143, 257] width 63 height 16
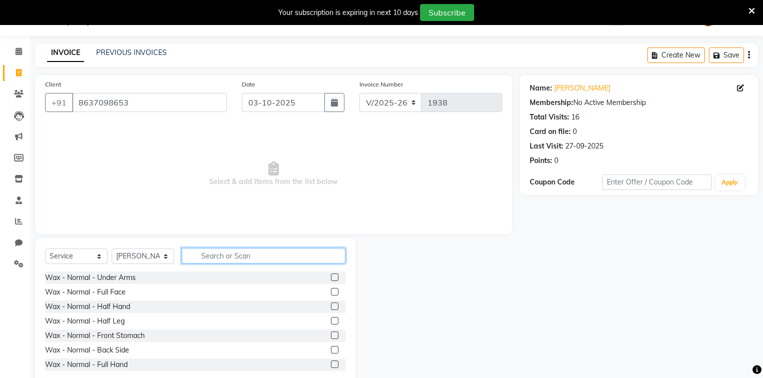
click at [236, 256] on input "text" at bounding box center [264, 256] width 164 height 16
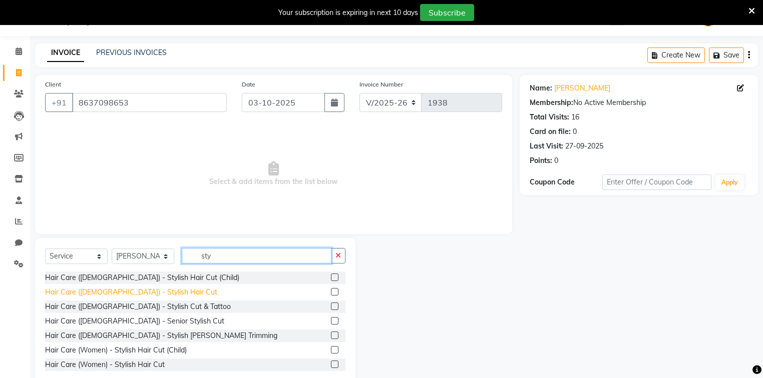
type input "sty"
click at [139, 292] on div "Hair Care (Male) - Stylish Hair Cut" at bounding box center [131, 292] width 172 height 11
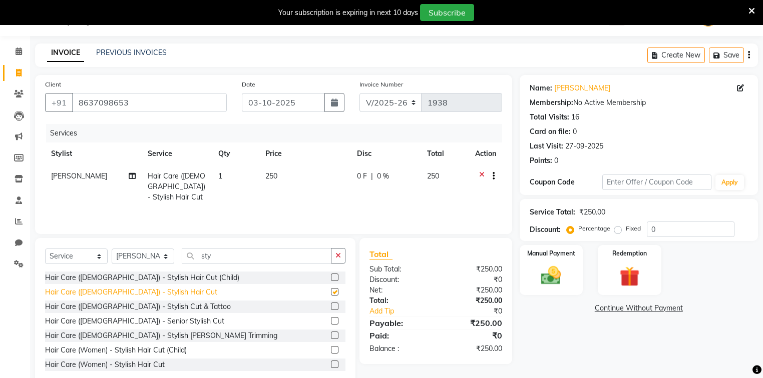
checkbox input "false"
click at [551, 275] on img at bounding box center [551, 276] width 34 height 24
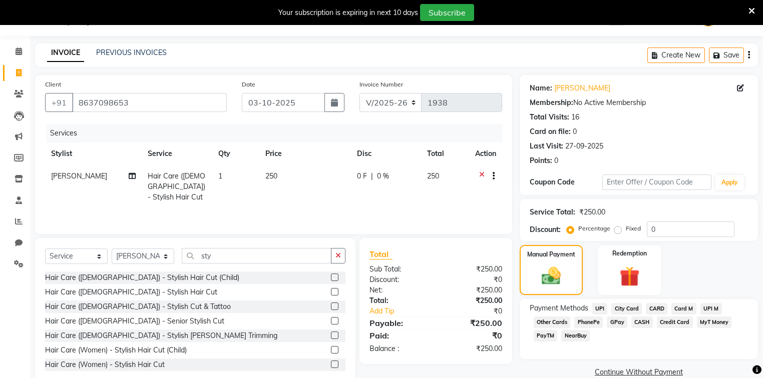
click at [638, 320] on span "CASH" at bounding box center [642, 323] width 22 height 12
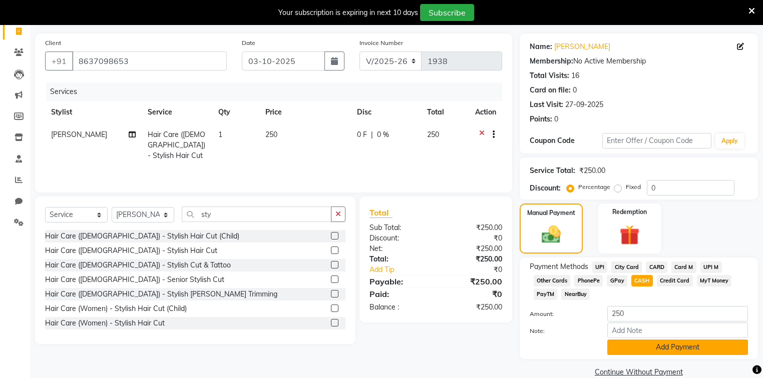
scroll to position [84, 0]
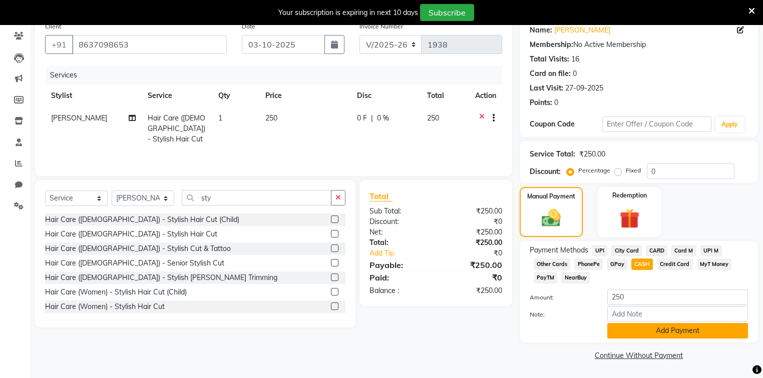
click at [656, 326] on button "Add Payment" at bounding box center [677, 331] width 141 height 16
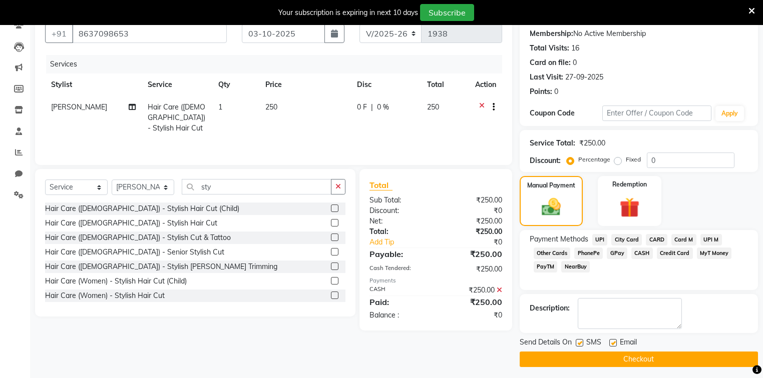
scroll to position [97, 0]
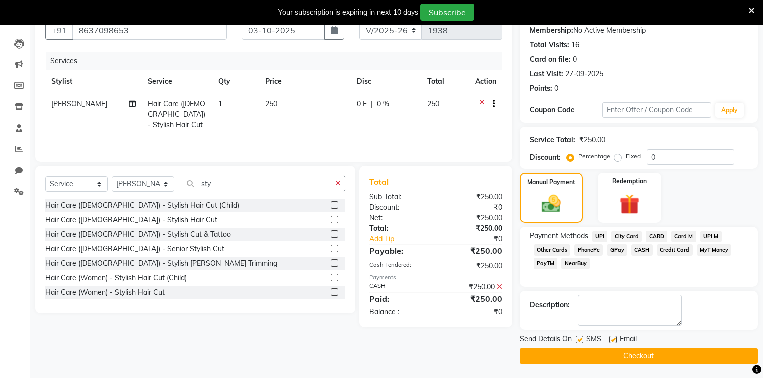
click at [621, 358] on button "Checkout" at bounding box center [638, 357] width 238 height 16
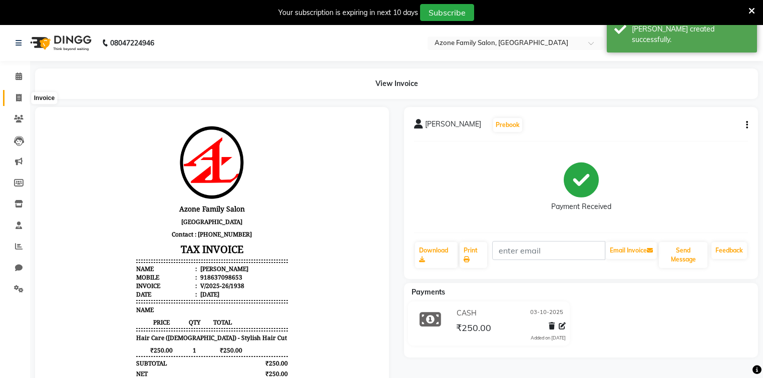
click at [20, 96] on icon at bounding box center [19, 98] width 6 height 8
select select "service"
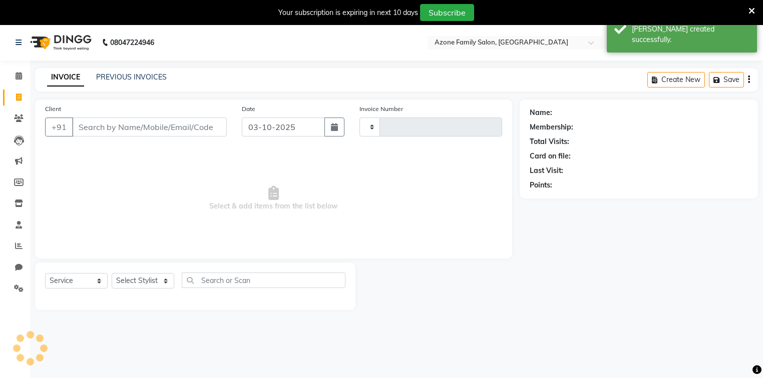
type input "1939"
select select "5098"
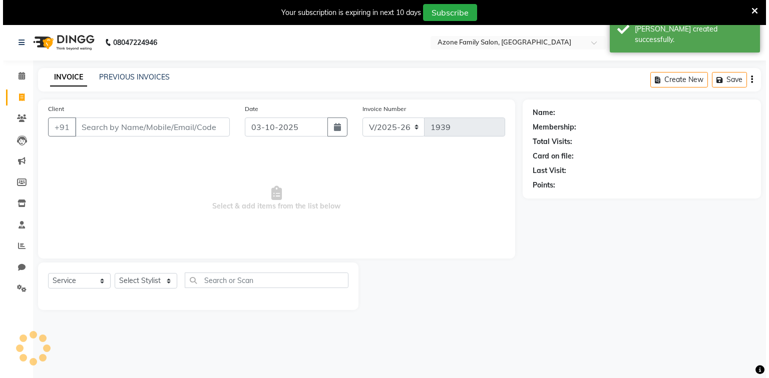
scroll to position [25, 0]
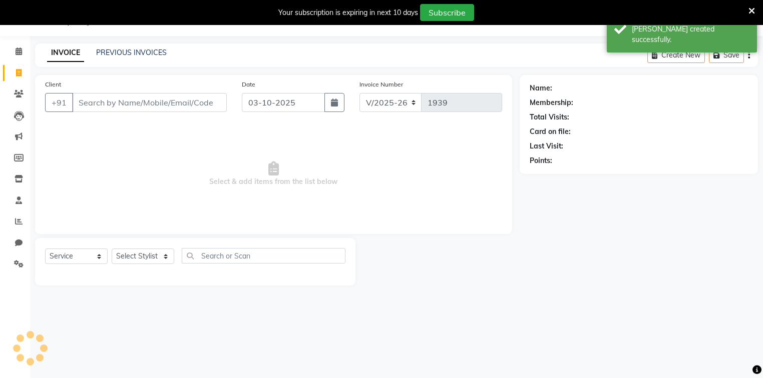
click at [106, 104] on input "Client" at bounding box center [149, 102] width 155 height 19
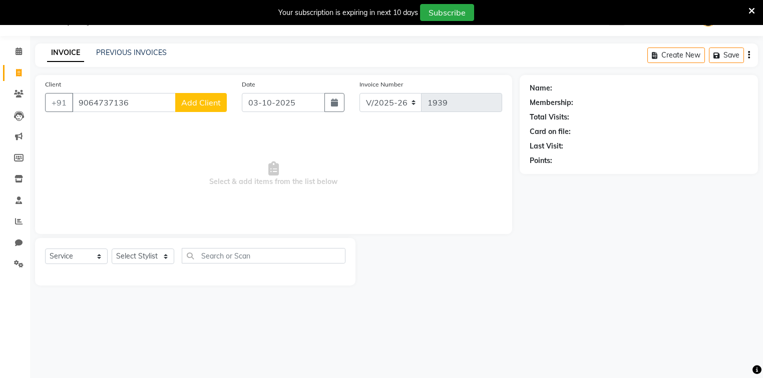
type input "9064737136"
click at [209, 97] on button "Add Client" at bounding box center [201, 102] width 52 height 19
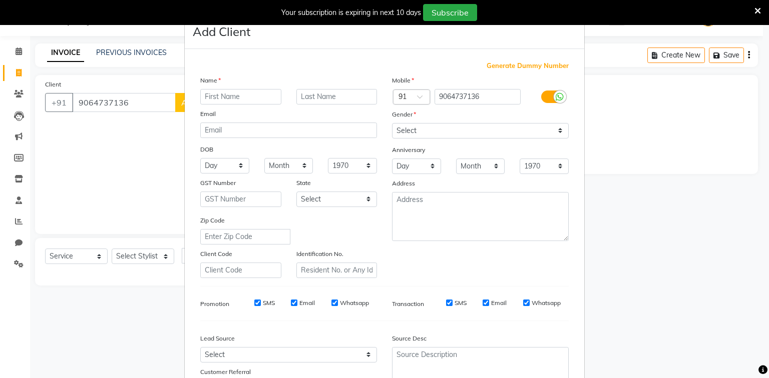
click at [230, 98] on input "text" at bounding box center [240, 97] width 81 height 16
type input "Ayan"
click at [423, 128] on select "Select Male Female Other Prefer Not To Say" at bounding box center [480, 131] width 177 height 16
select select "male"
click at [392, 124] on select "Select Male Female Other Prefer Not To Say" at bounding box center [480, 131] width 177 height 16
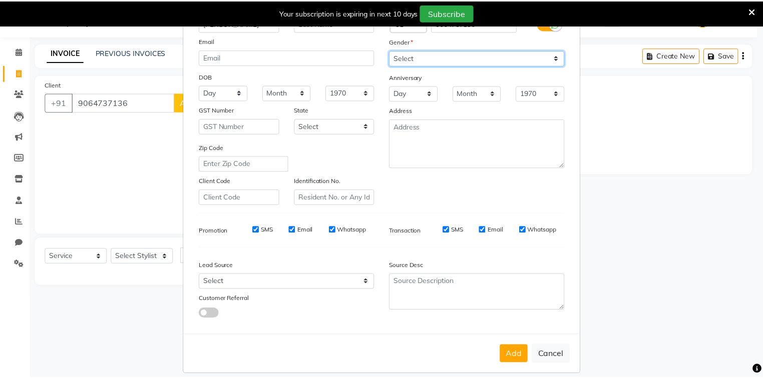
scroll to position [88, 0]
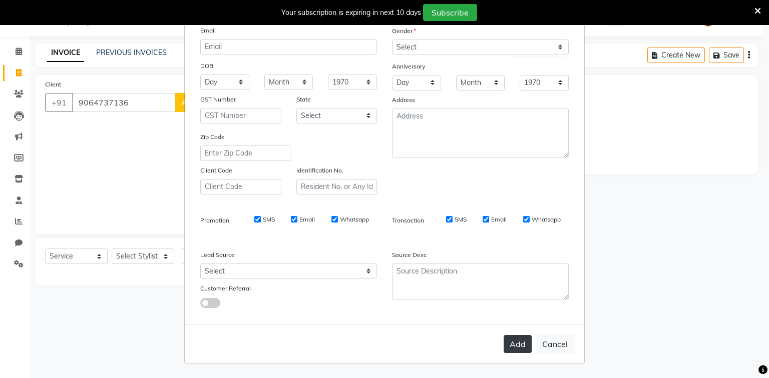
click at [516, 352] on button "Add" at bounding box center [517, 344] width 28 height 18
select select
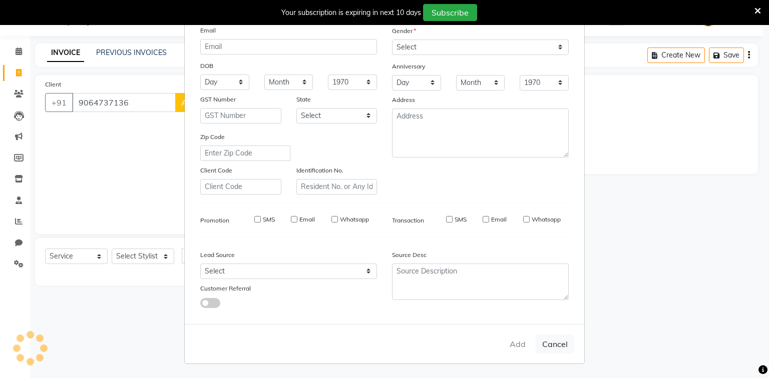
select select
checkbox input "false"
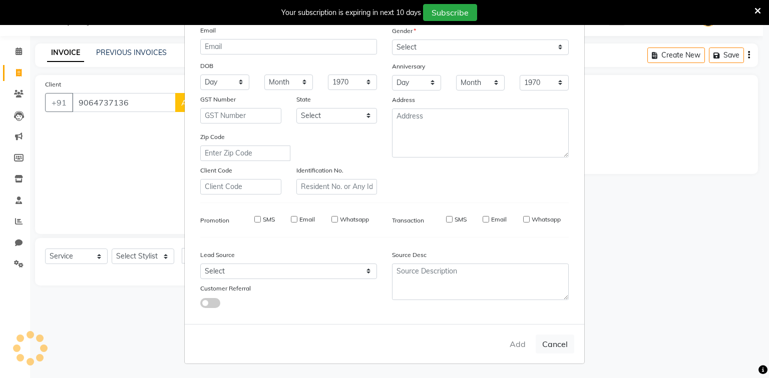
checkbox input "false"
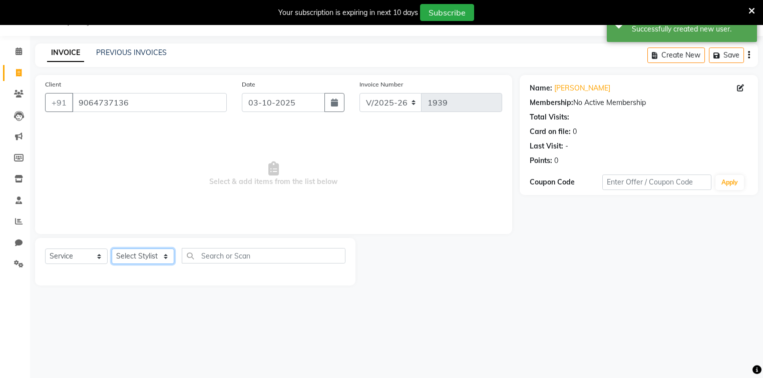
click at [131, 259] on select "Select Stylist Adnan Aftab Ansar Arpita Azone Danish DEV Dipika Injemam Mahadev…" at bounding box center [143, 257] width 63 height 16
select select "84999"
click at [112, 249] on select "Select Stylist Adnan Aftab Ansar Arpita Azone Danish DEV Dipika Injemam Mahadev…" at bounding box center [143, 257] width 63 height 16
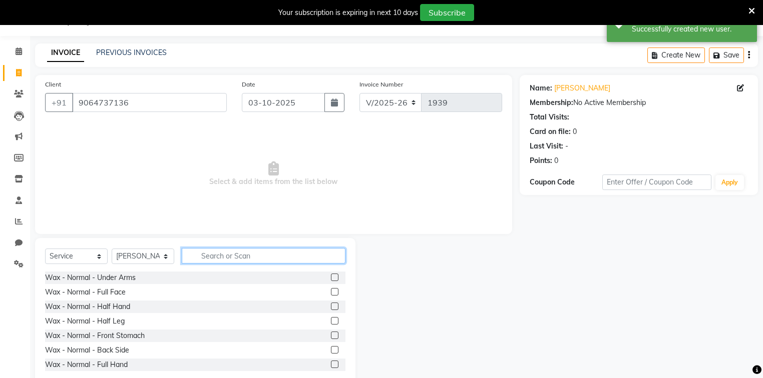
click at [234, 254] on input "text" at bounding box center [264, 256] width 164 height 16
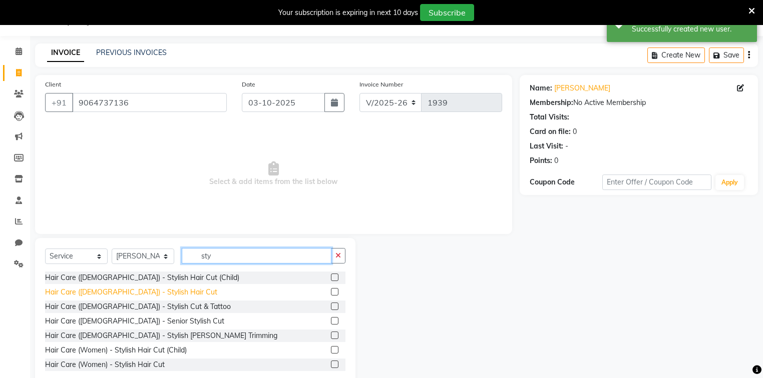
type input "sty"
click at [139, 289] on div "Hair Care (Male) - Stylish Hair Cut" at bounding box center [131, 292] width 172 height 11
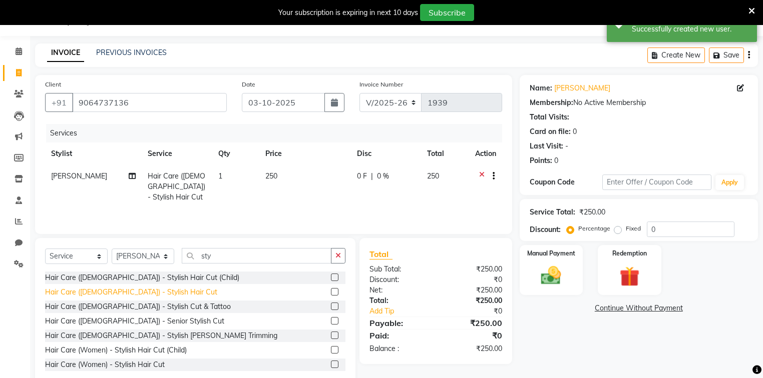
click at [132, 295] on div "Hair Care (Male) - Stylish Hair Cut" at bounding box center [131, 292] width 172 height 11
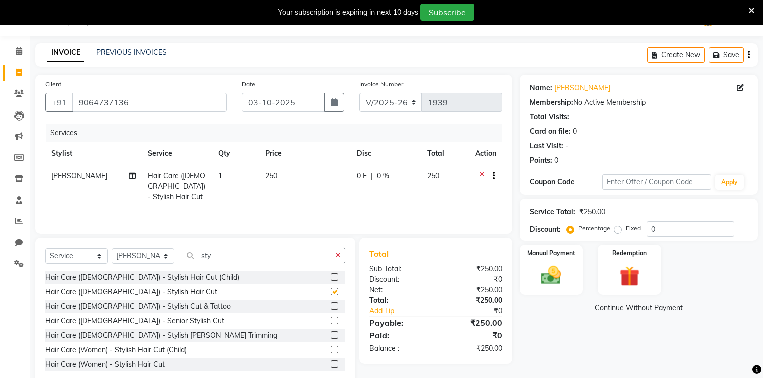
checkbox input "false"
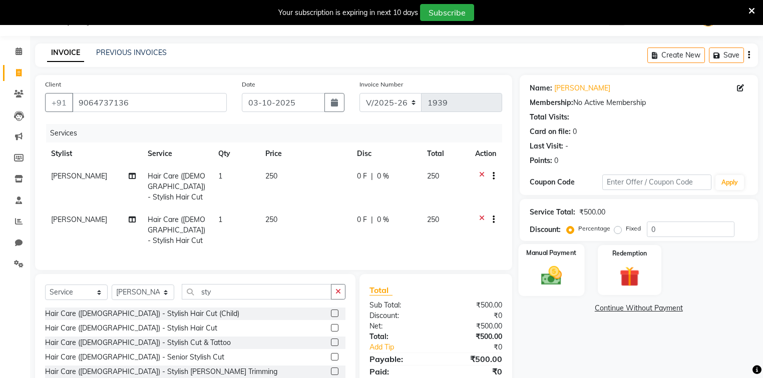
click at [555, 288] on div "Manual Payment" at bounding box center [551, 270] width 66 height 52
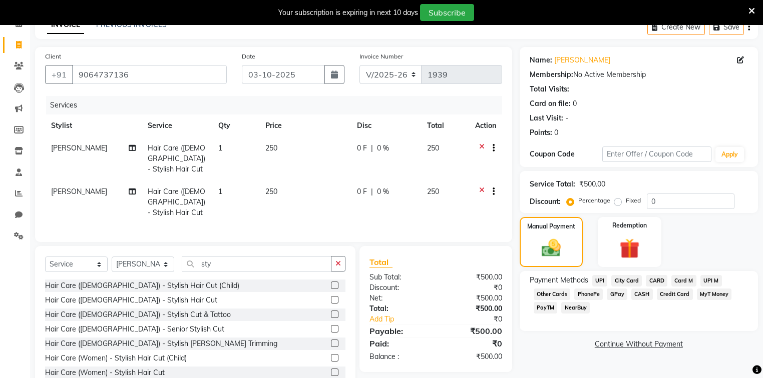
scroll to position [69, 0]
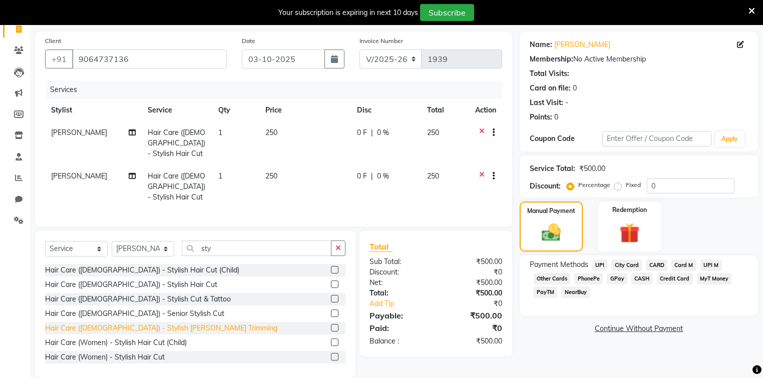
click at [115, 323] on div "Hair Care (Male) - Stylish Beard Trimming" at bounding box center [161, 328] width 232 height 11
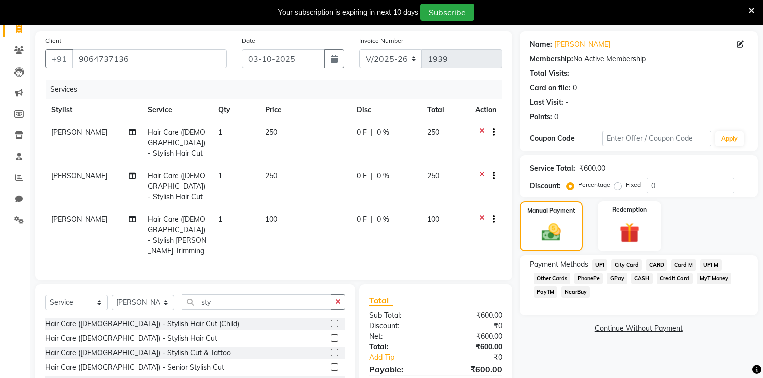
checkbox input "false"
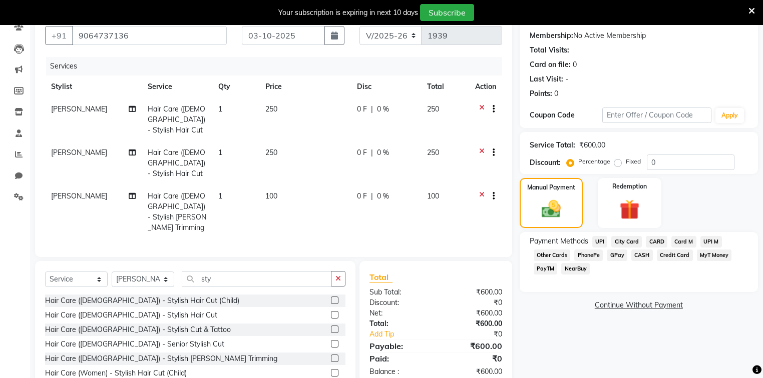
scroll to position [112, 0]
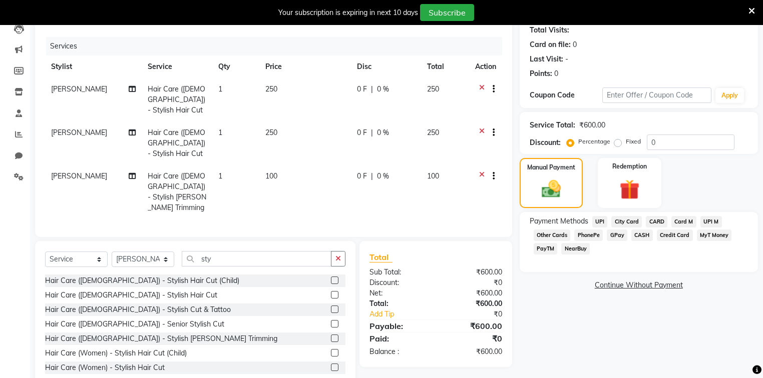
click at [638, 233] on span "CASH" at bounding box center [642, 236] width 22 height 12
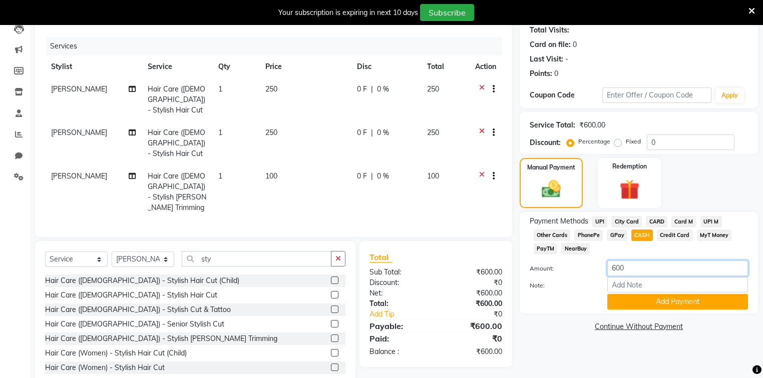
drag, startPoint x: 619, startPoint y: 273, endPoint x: 594, endPoint y: 277, distance: 25.4
click at [594, 277] on div "Amount: 600" at bounding box center [638, 269] width 233 height 17
click at [591, 236] on span "PhonePe" at bounding box center [588, 236] width 29 height 12
drag, startPoint x: 644, startPoint y: 269, endPoint x: 583, endPoint y: 274, distance: 61.8
click at [583, 274] on div "Amount: 600" at bounding box center [638, 269] width 233 height 17
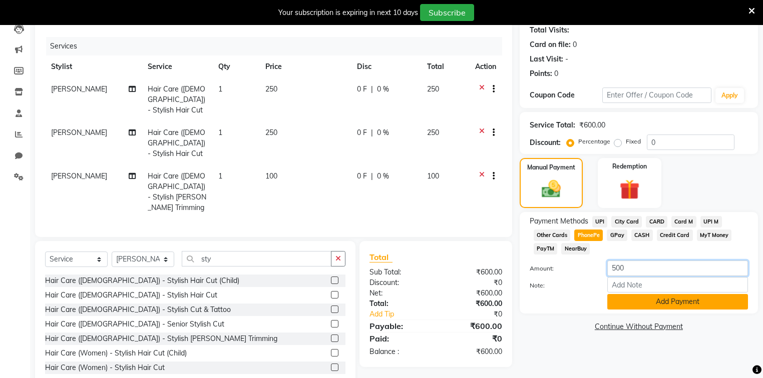
type input "500"
click at [637, 302] on button "Add Payment" at bounding box center [677, 302] width 141 height 16
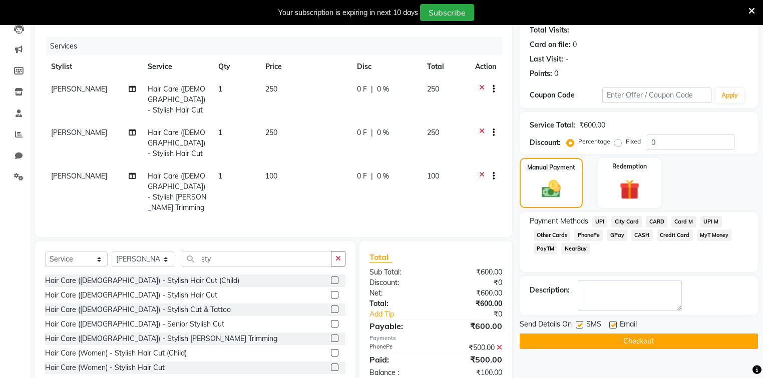
click at [641, 238] on span "CASH" at bounding box center [642, 236] width 22 height 12
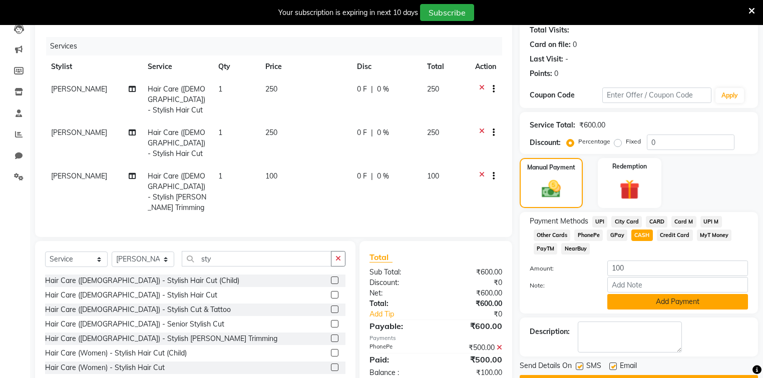
click at [648, 298] on button "Add Payment" at bounding box center [677, 302] width 141 height 16
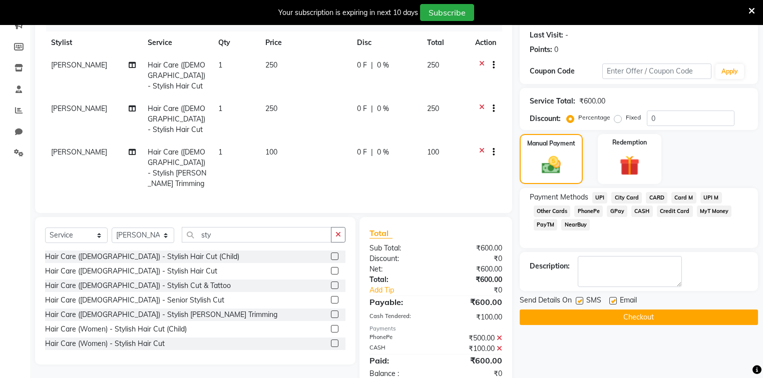
scroll to position [137, 0]
click at [586, 313] on button "Checkout" at bounding box center [638, 317] width 238 height 16
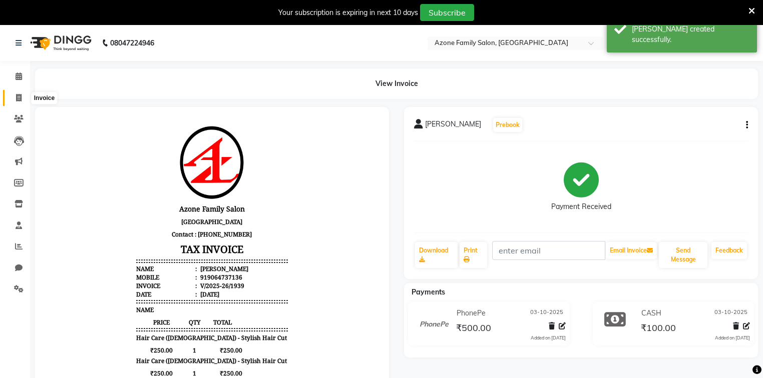
click at [17, 98] on icon at bounding box center [19, 98] width 6 height 8
select select "service"
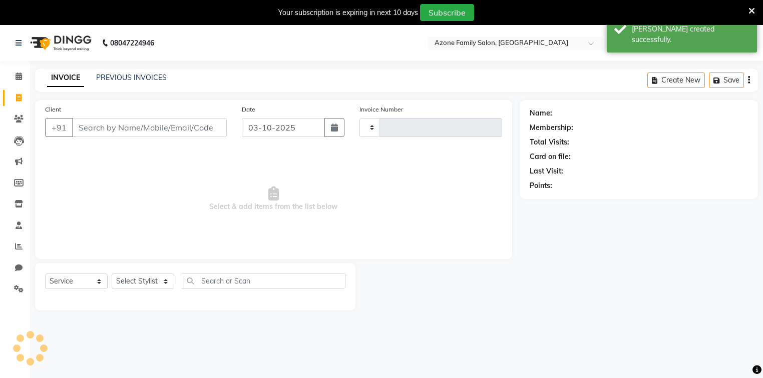
type input "1940"
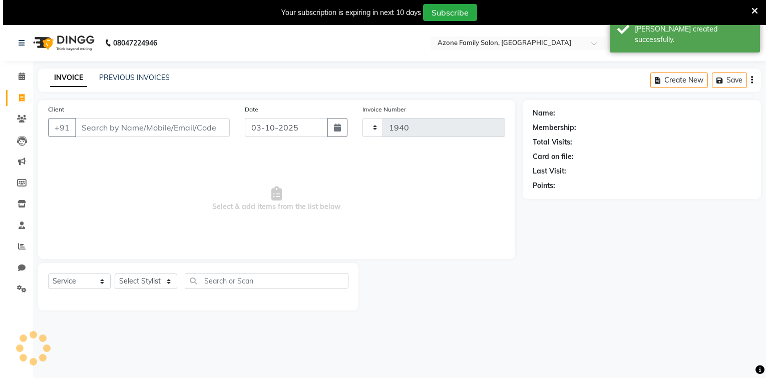
scroll to position [25, 0]
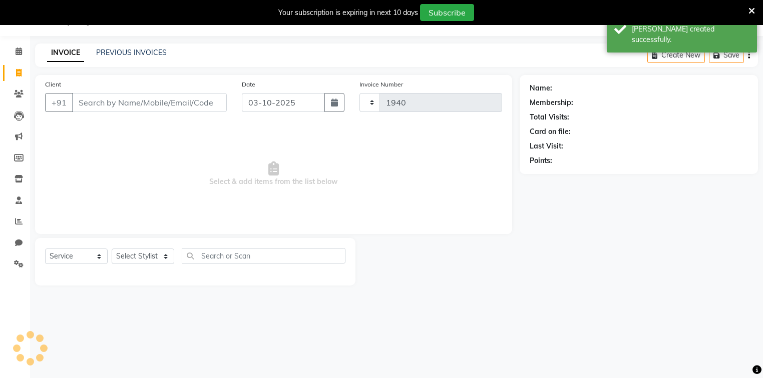
select select "5098"
click at [99, 103] on input "Client" at bounding box center [149, 102] width 155 height 19
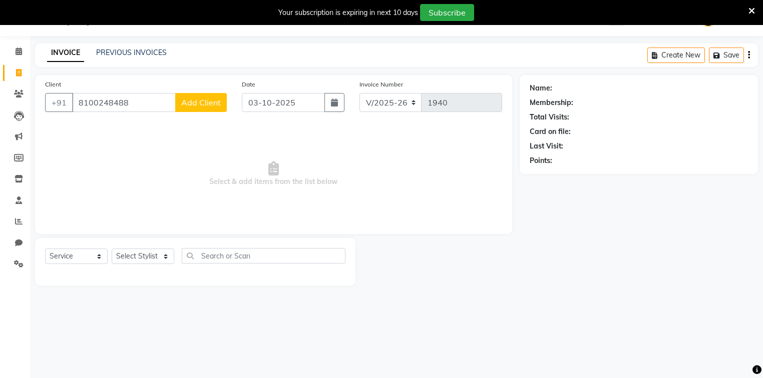
type input "8100248488"
click at [202, 102] on span "Add Client" at bounding box center [201, 103] width 40 height 10
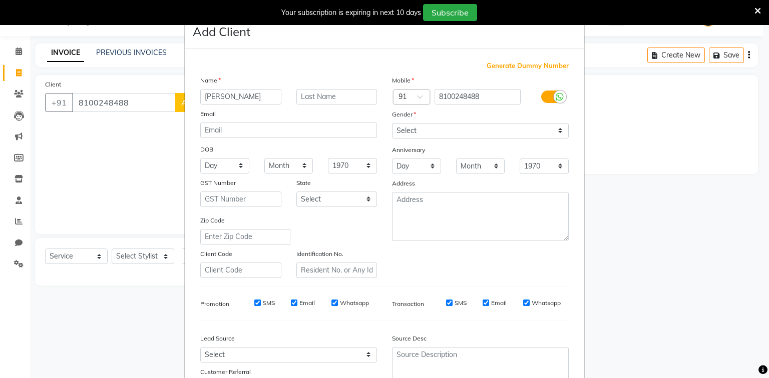
type input "Misty"
click at [410, 130] on select "Select Male Female Other Prefer Not To Say" at bounding box center [480, 131] width 177 height 16
select select "female"
click at [392, 124] on select "Select Male Female Other Prefer Not To Say" at bounding box center [480, 131] width 177 height 16
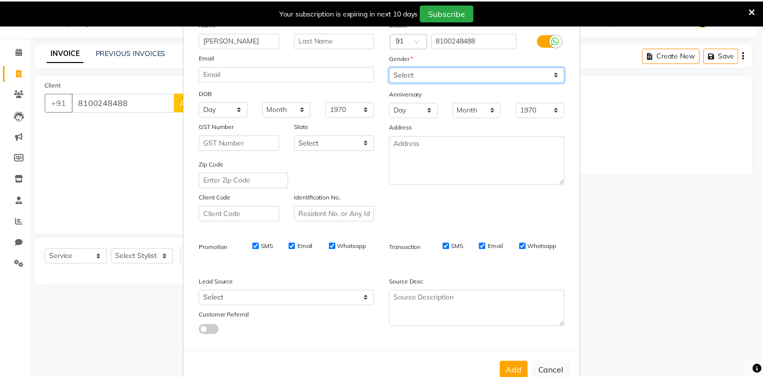
scroll to position [88, 0]
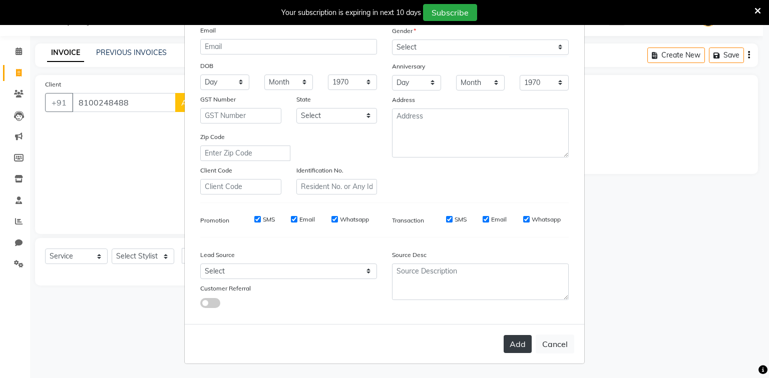
click at [518, 344] on button "Add" at bounding box center [517, 344] width 28 height 18
select select
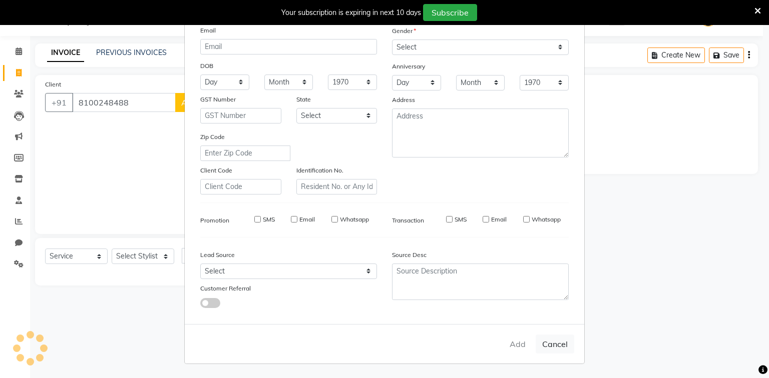
select select
checkbox input "false"
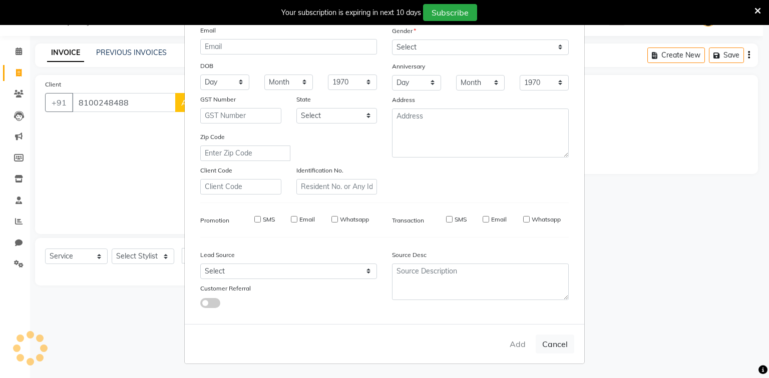
checkbox input "false"
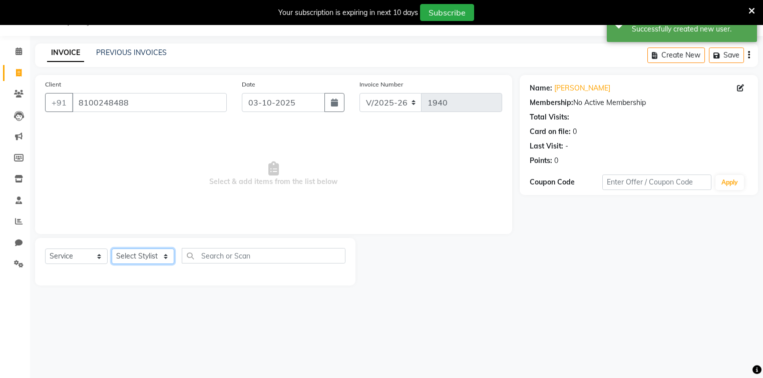
click at [130, 256] on select "Select Stylist Adnan Aftab Ansar Arpita Azone Danish DEV Dipika Injemam Mahadev…" at bounding box center [143, 257] width 63 height 16
select select "84999"
click at [112, 249] on select "Select Stylist Adnan Aftab Ansar Arpita Azone Danish DEV Dipika Injemam Mahadev…" at bounding box center [143, 257] width 63 height 16
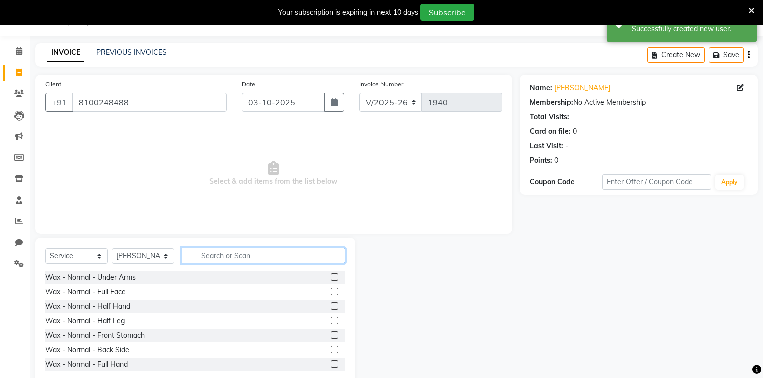
click at [202, 262] on input "text" at bounding box center [264, 256] width 164 height 16
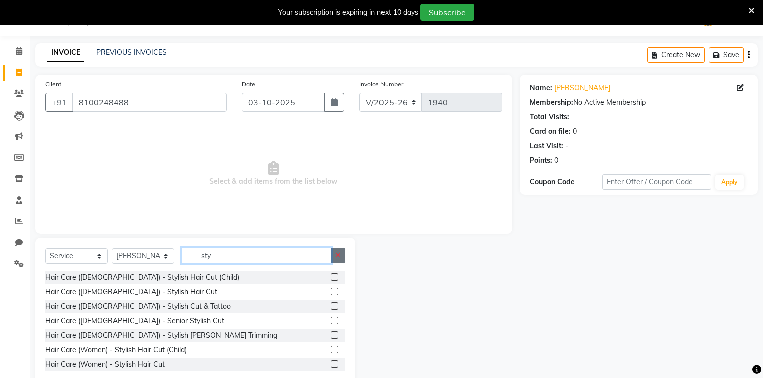
type input "sty"
click at [345, 262] on button "button" at bounding box center [338, 256] width 15 height 16
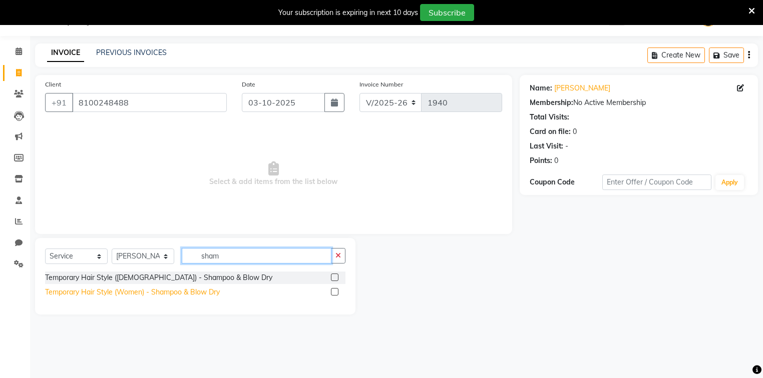
type input "sham"
click at [188, 291] on div "Temporary Hair Style (Women) - Shampoo & Blow Dry" at bounding box center [132, 292] width 175 height 11
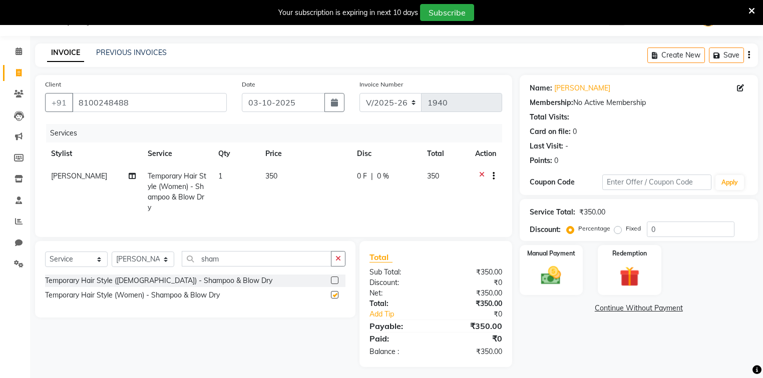
checkbox input "false"
click at [557, 256] on label "Manual Payment" at bounding box center [551, 253] width 50 height 10
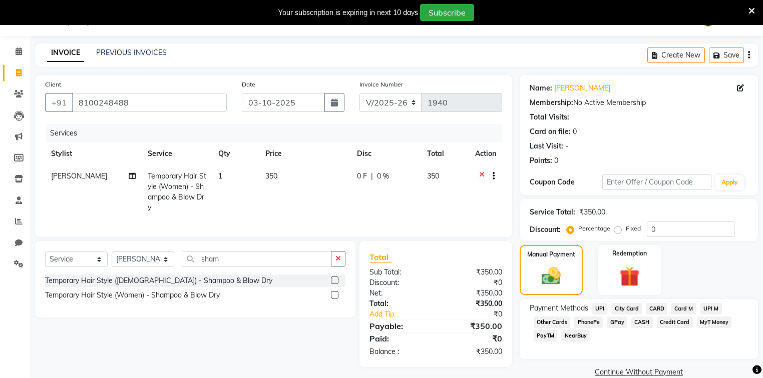
click at [592, 322] on span "PhonePe" at bounding box center [588, 323] width 29 height 12
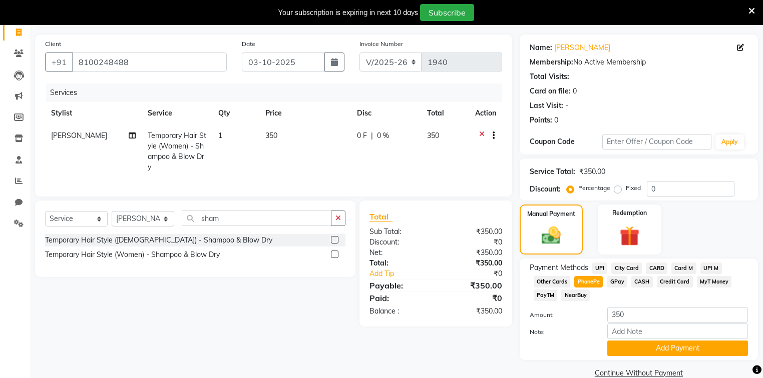
scroll to position [84, 0]
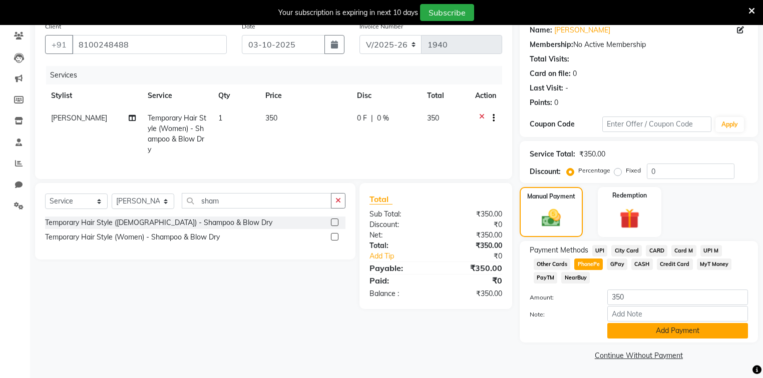
click at [625, 330] on button "Add Payment" at bounding box center [677, 331] width 141 height 16
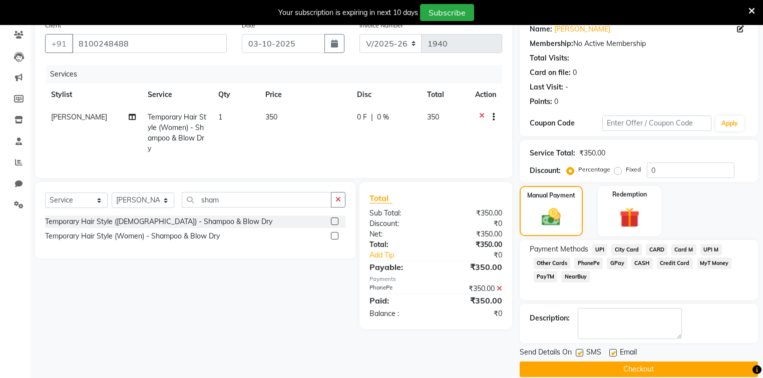
click at [605, 370] on button "Checkout" at bounding box center [638, 370] width 238 height 16
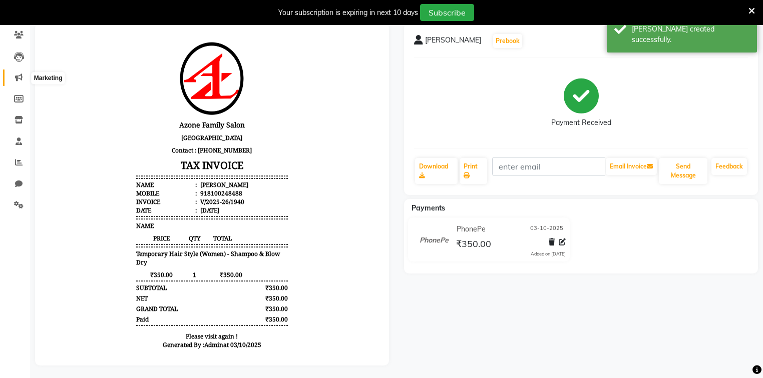
click at [23, 78] on span at bounding box center [19, 78] width 18 height 12
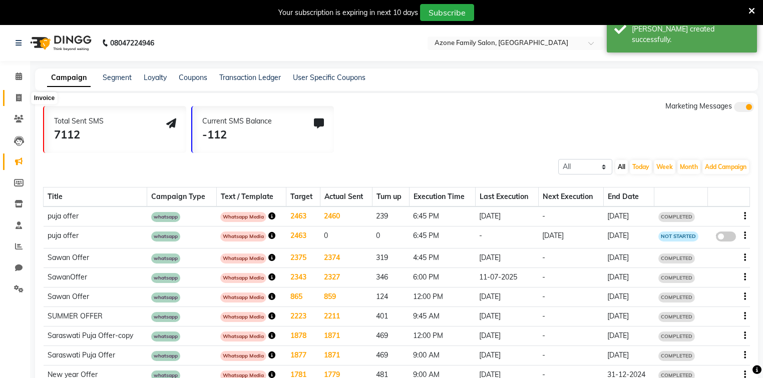
click at [18, 97] on icon at bounding box center [19, 98] width 6 height 8
select select "5098"
select select "service"
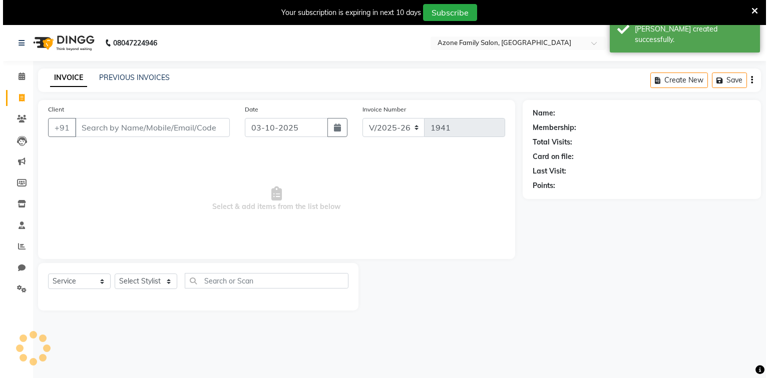
scroll to position [25, 0]
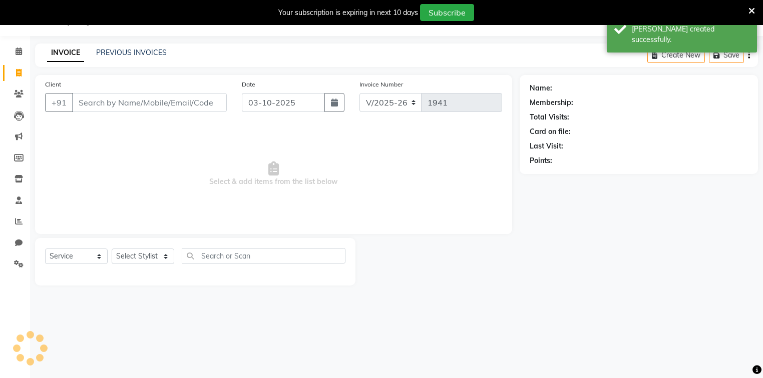
click at [99, 102] on input "Client" at bounding box center [149, 102] width 155 height 19
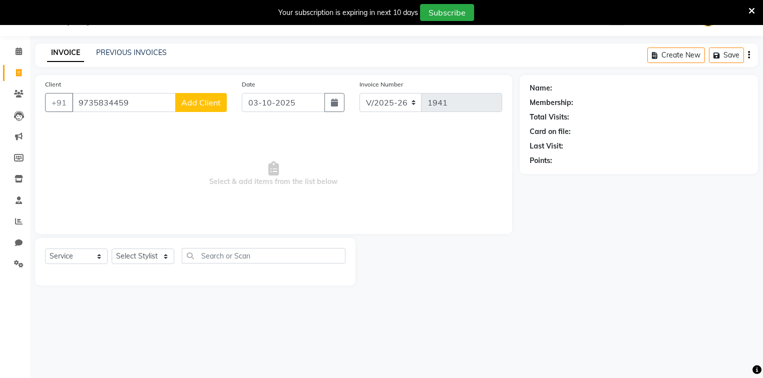
type input "9735834459"
click at [222, 101] on button "Add Client" at bounding box center [201, 102] width 52 height 19
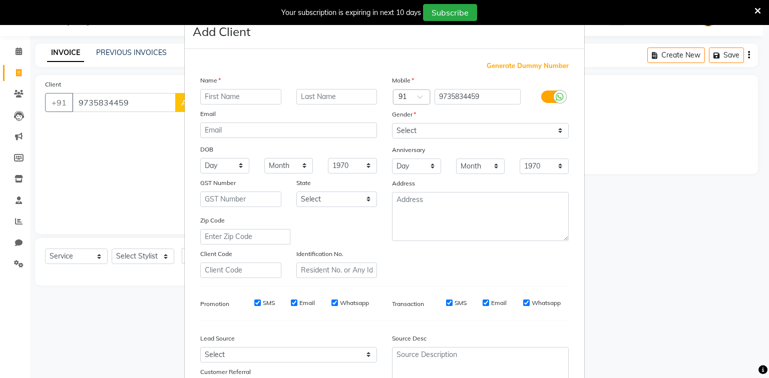
click at [230, 96] on input "text" at bounding box center [240, 97] width 81 height 16
type input "Sobhan"
click at [409, 128] on select "Select Male Female Other Prefer Not To Say" at bounding box center [480, 131] width 177 height 16
select select "male"
click at [392, 124] on select "Select Male Female Other Prefer Not To Say" at bounding box center [480, 131] width 177 height 16
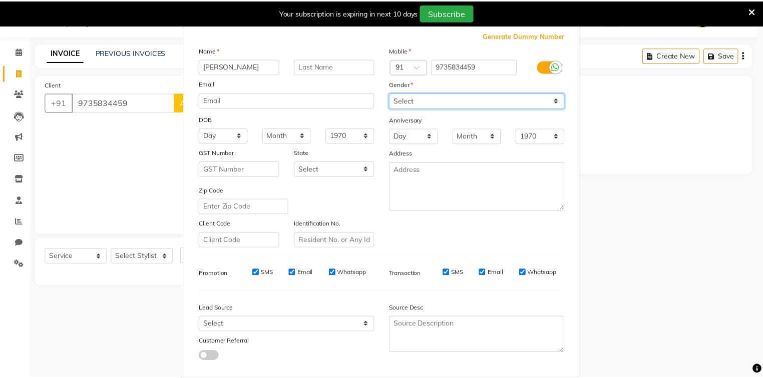
scroll to position [88, 0]
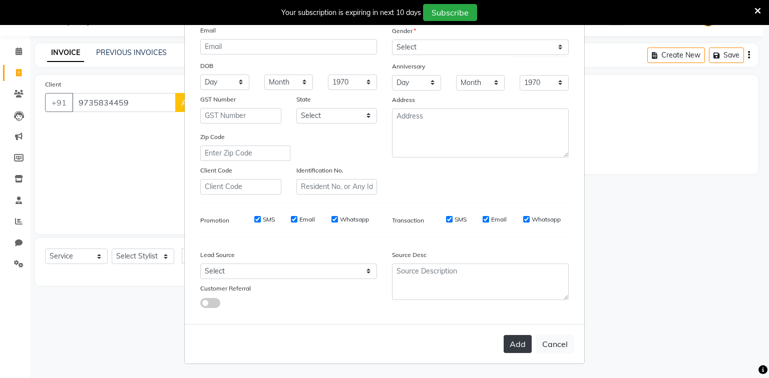
click at [506, 336] on button "Add" at bounding box center [517, 344] width 28 height 18
select select
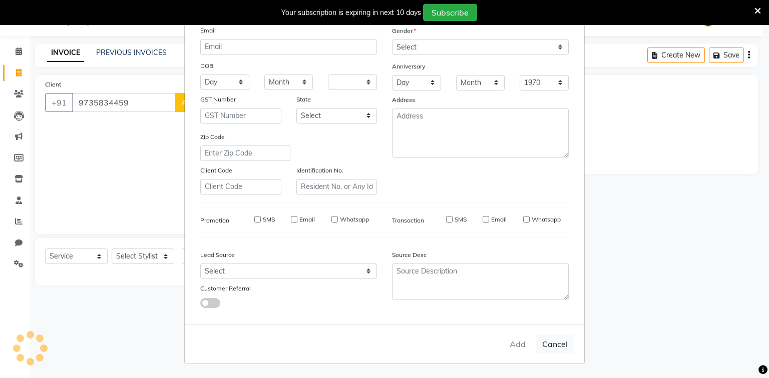
select select
checkbox input "false"
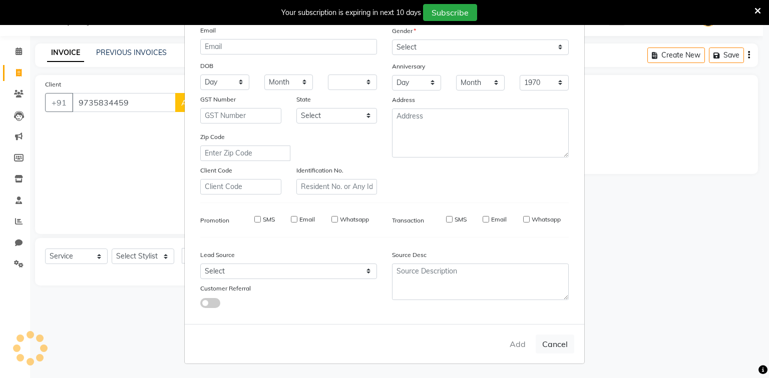
checkbox input "false"
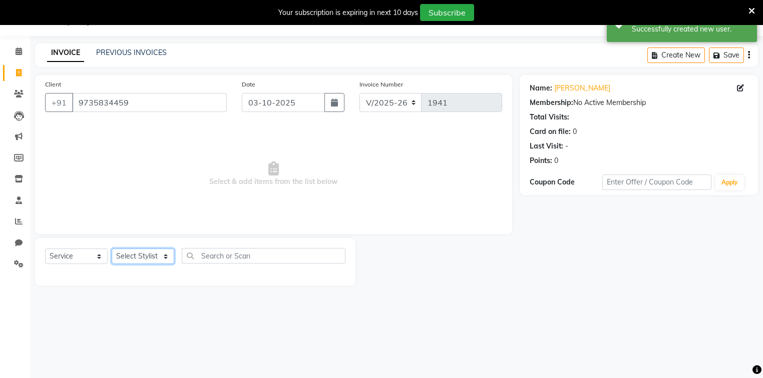
click at [125, 254] on select "Select Stylist Adnan Aftab Ansar Arpita Azone Danish DEV Dipika Injemam Mahadev…" at bounding box center [143, 257] width 63 height 16
select select "82477"
click at [112, 249] on select "Select Stylist Adnan Aftab Ansar Arpita Azone Danish DEV Dipika Injemam Mahadev…" at bounding box center [143, 257] width 63 height 16
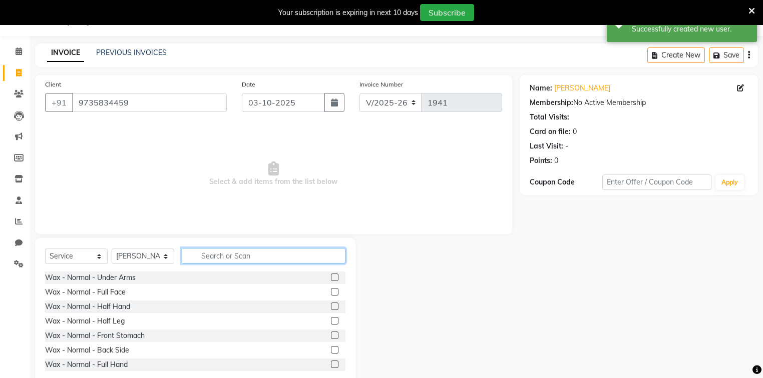
click at [226, 258] on input "text" at bounding box center [264, 256] width 164 height 16
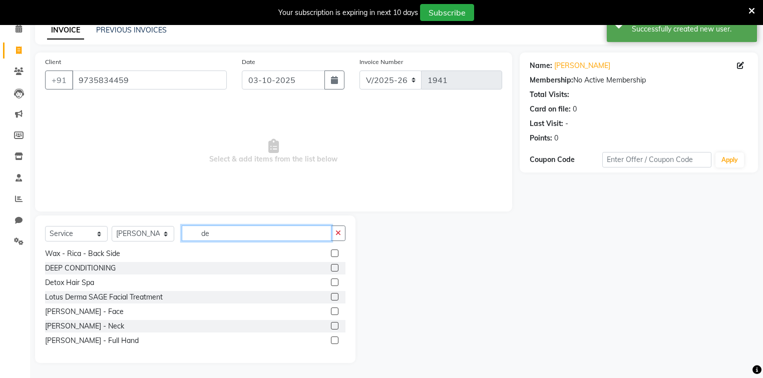
scroll to position [48, 0]
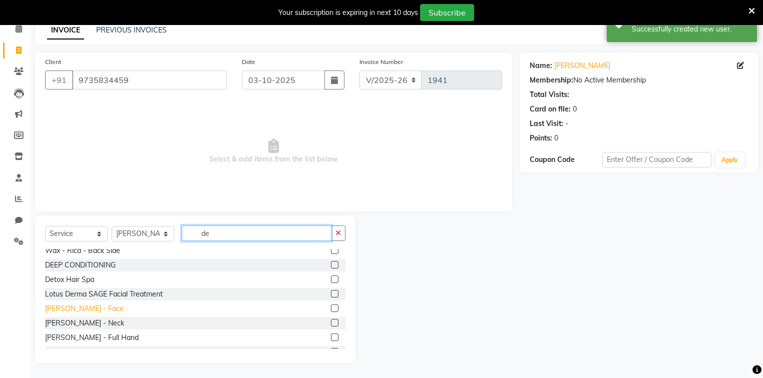
type input "de"
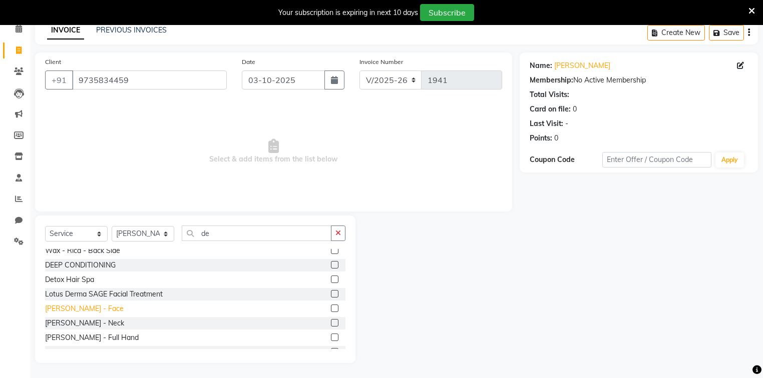
click at [76, 308] on div "De-Tan - Face" at bounding box center [84, 309] width 79 height 11
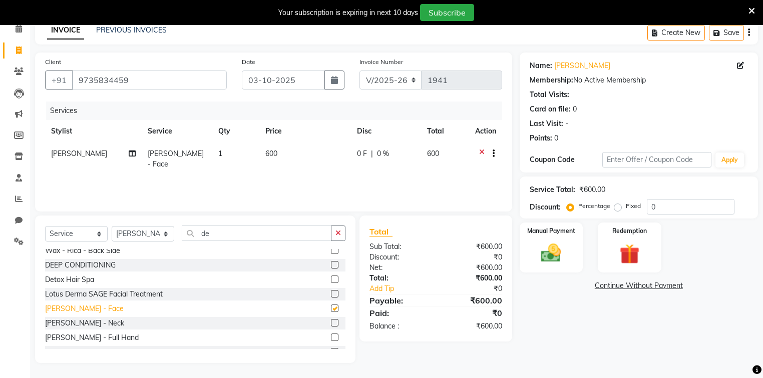
checkbox input "false"
click at [339, 231] on icon "button" at bounding box center [338, 233] width 6 height 7
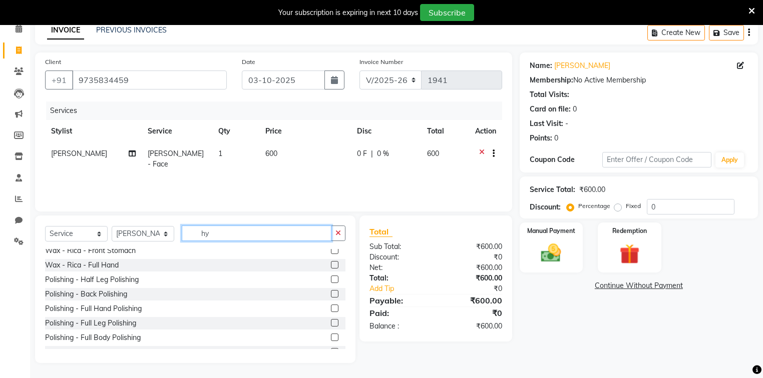
scroll to position [26, 0]
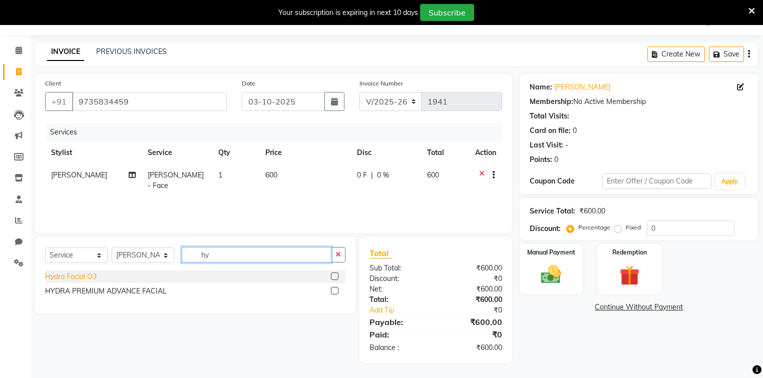
type input "hy"
click at [73, 273] on div "Hydra Facial O3" at bounding box center [71, 277] width 52 height 11
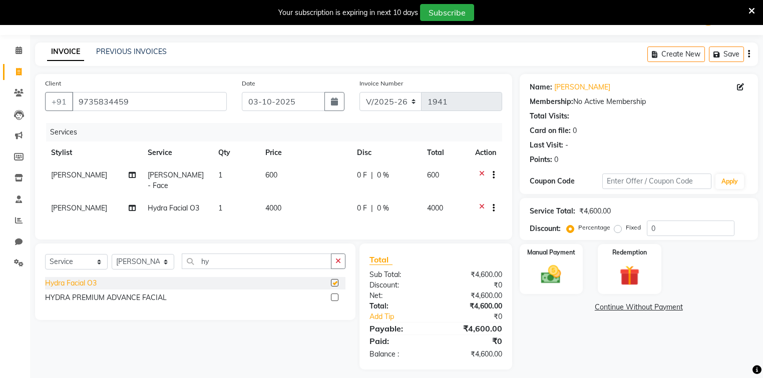
checkbox input "false"
click at [282, 197] on td "4000" at bounding box center [305, 209] width 92 height 25
select select "82477"
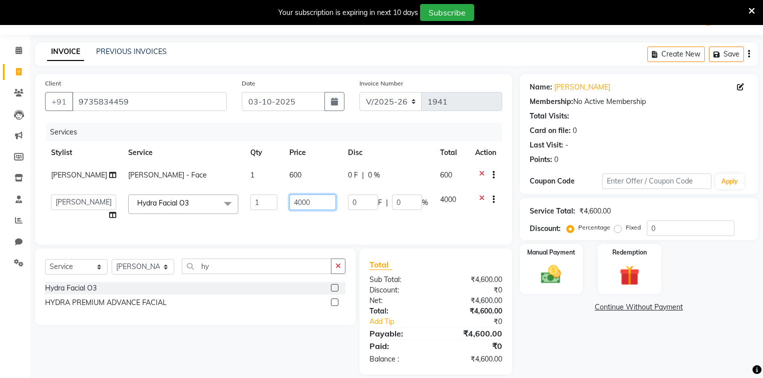
drag, startPoint x: 308, startPoint y: 201, endPoint x: 278, endPoint y: 204, distance: 29.7
click at [289, 204] on input "4000" at bounding box center [312, 203] width 47 height 16
type input "5700"
click at [288, 225] on div "Services Stylist Service Qty Price Disc Total Action Tinku De-Tan - Face 1 600 …" at bounding box center [273, 179] width 457 height 112
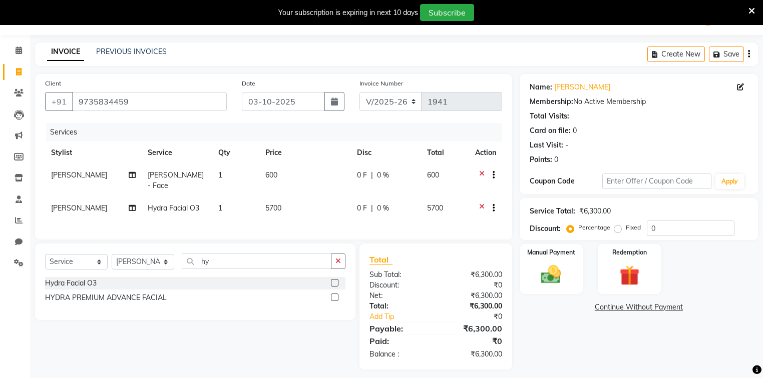
click at [396, 175] on div "0 F | 0 %" at bounding box center [386, 175] width 58 height 11
select select "82477"
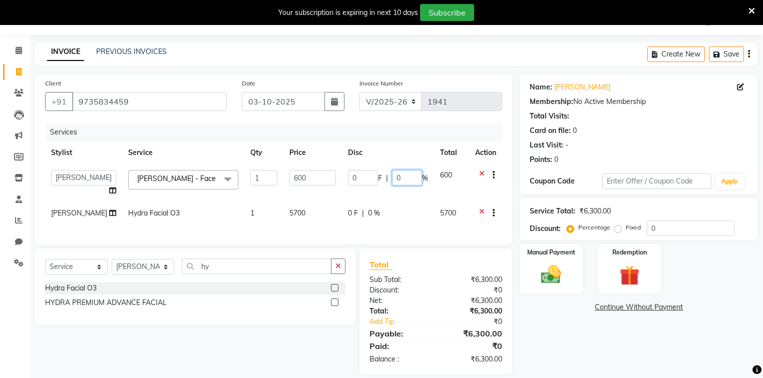
drag, startPoint x: 411, startPoint y: 178, endPoint x: 379, endPoint y: 178, distance: 32.0
click at [379, 178] on div "0 F | 0 %" at bounding box center [388, 178] width 80 height 16
type input "100"
click at [534, 271] on img at bounding box center [551, 275] width 34 height 24
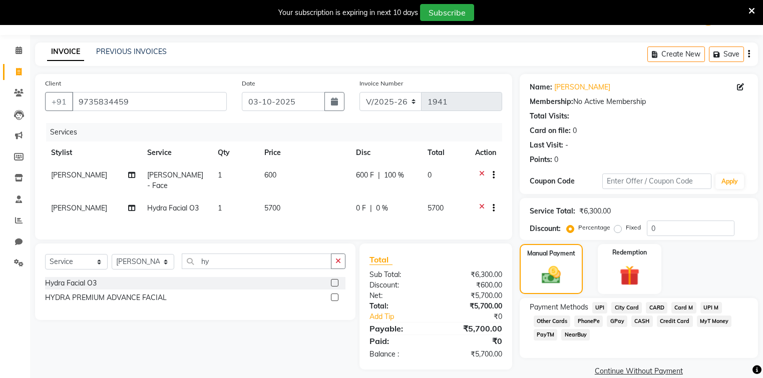
click at [598, 305] on span "UPI" at bounding box center [600, 308] width 16 height 12
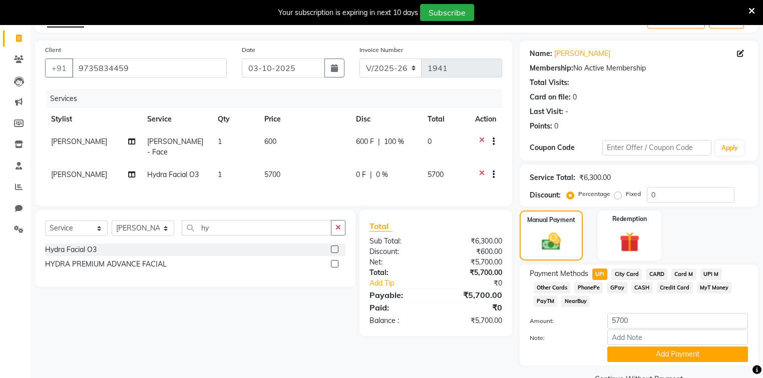
scroll to position [84, 0]
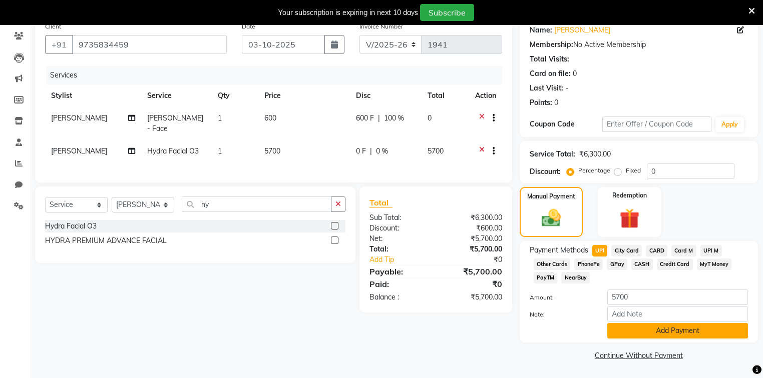
click at [635, 330] on button "Add Payment" at bounding box center [677, 331] width 141 height 16
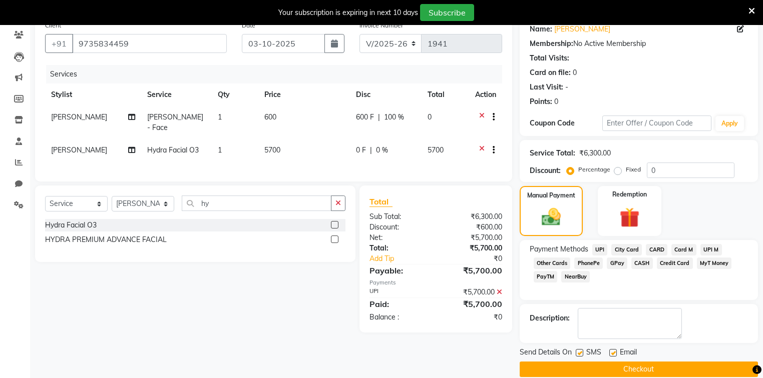
click at [597, 366] on button "Checkout" at bounding box center [638, 370] width 238 height 16
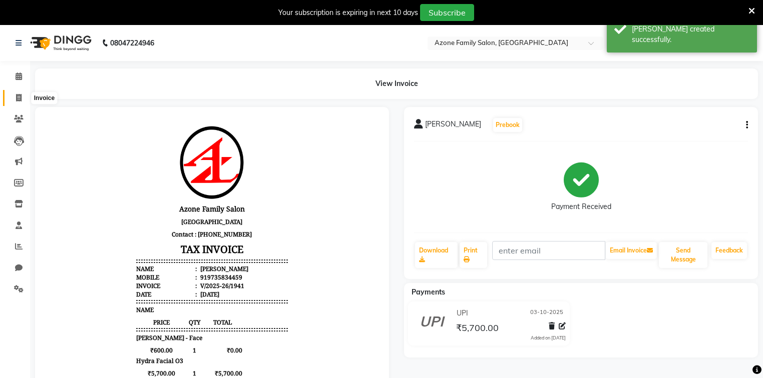
click at [18, 94] on icon at bounding box center [19, 98] width 6 height 8
select select "service"
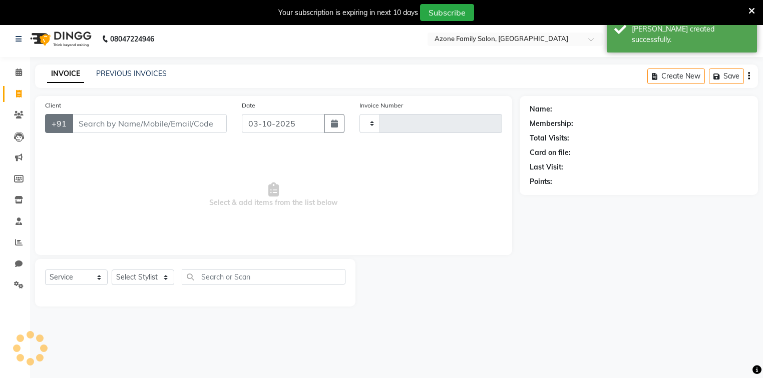
type input "1942"
select select "5098"
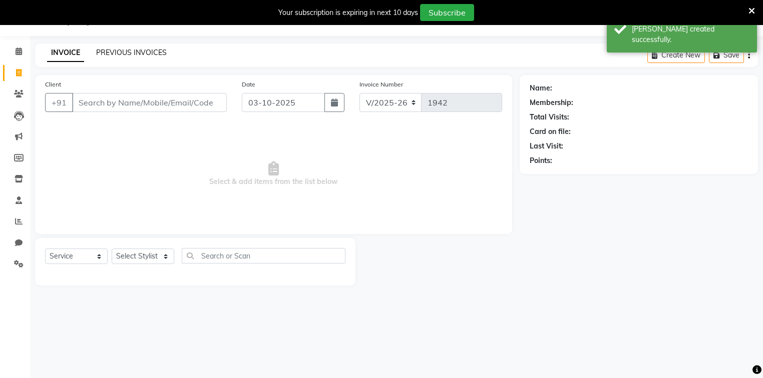
click at [130, 52] on link "PREVIOUS INVOICES" at bounding box center [131, 52] width 71 height 9
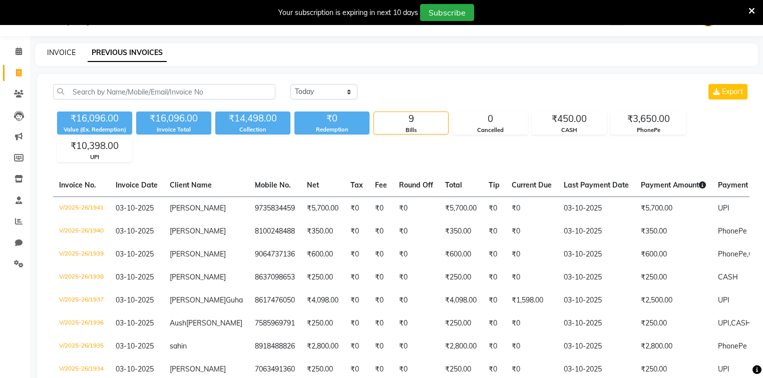
click at [57, 53] on link "INVOICE" at bounding box center [61, 52] width 29 height 9
select select "service"
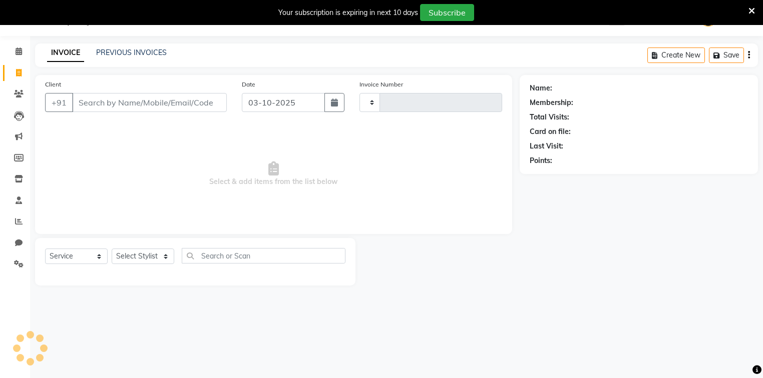
click at [118, 103] on input "Client" at bounding box center [149, 102] width 155 height 19
select select "5098"
type input "1942"
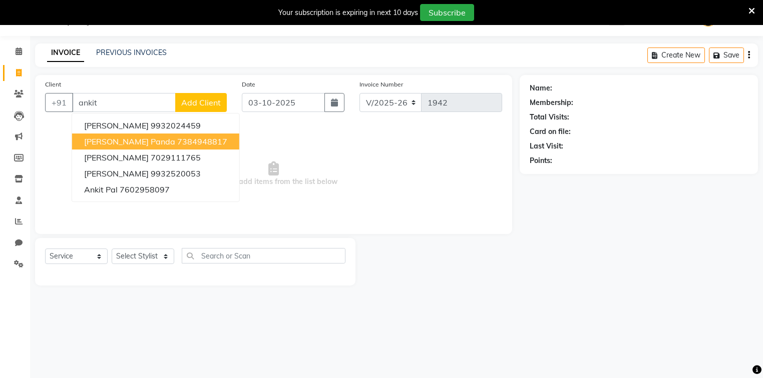
click at [126, 144] on span "Ankita Panda" at bounding box center [129, 142] width 91 height 10
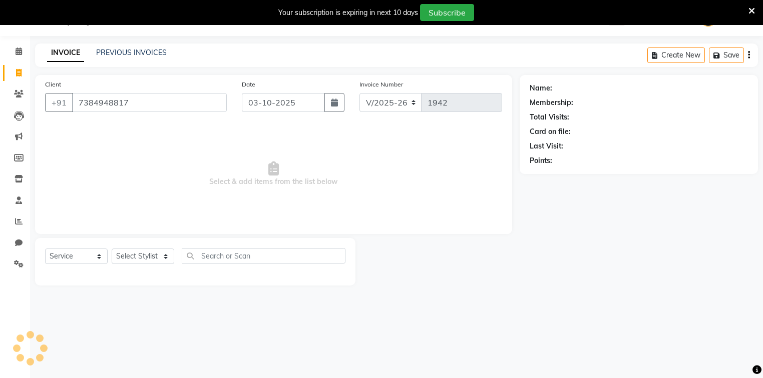
type input "7384948817"
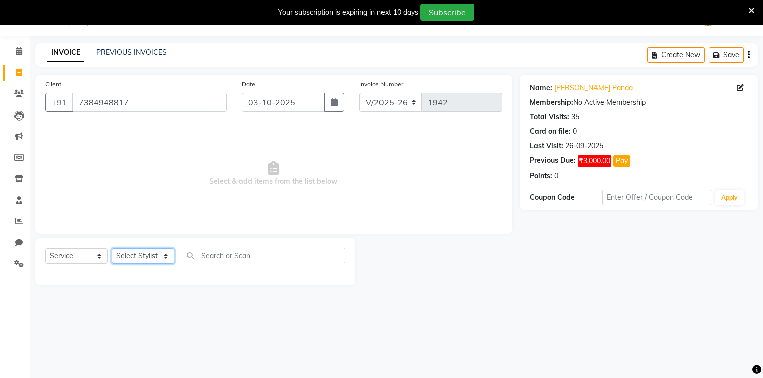
click at [138, 258] on select "Select Stylist Adnan Aftab Ansar Arpita Azone Danish DEV Dipika Injemam Mahadev…" at bounding box center [143, 257] width 63 height 16
select select "82477"
click at [112, 249] on select "Select Stylist Adnan Aftab Ansar Arpita Azone Danish DEV Dipika Injemam Mahadev…" at bounding box center [143, 257] width 63 height 16
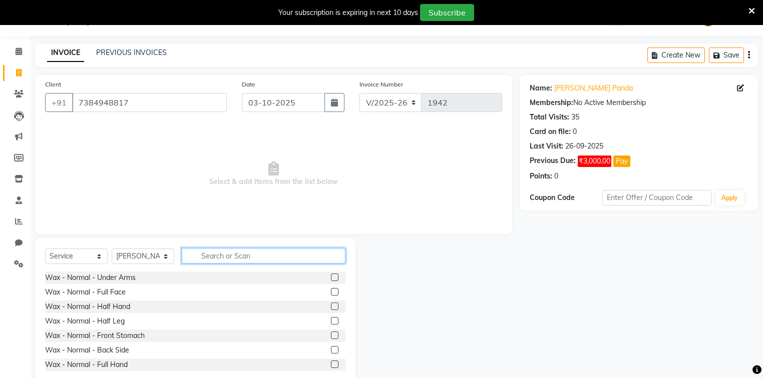
click at [233, 257] on input "text" at bounding box center [264, 256] width 164 height 16
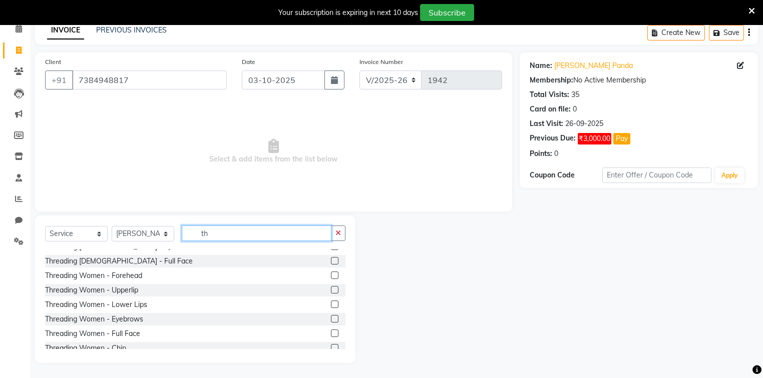
scroll to position [64, 0]
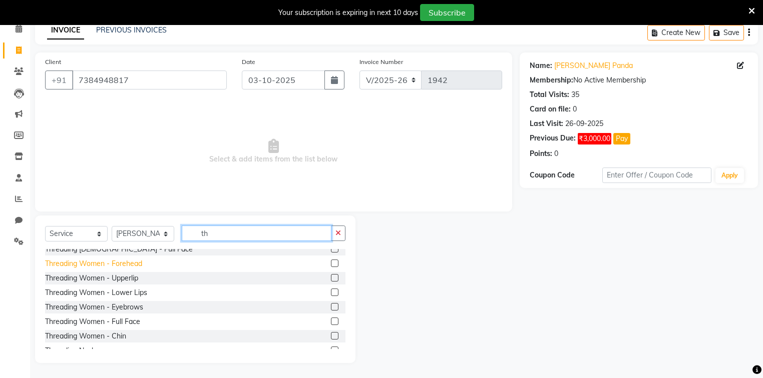
type input "th"
click at [115, 267] on div "Threading Women - Forehead" at bounding box center [93, 264] width 97 height 11
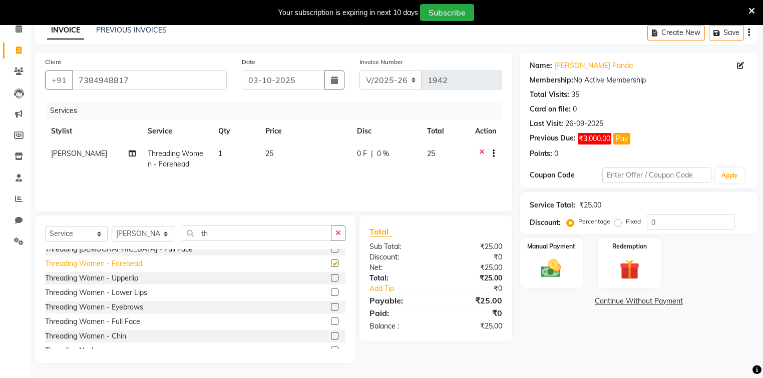
checkbox input "false"
click at [118, 279] on div "Threading Women - Upperlip" at bounding box center [91, 278] width 93 height 11
checkbox input "false"
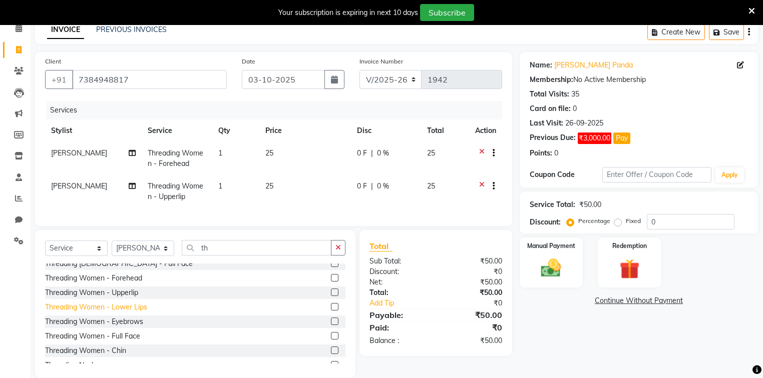
click at [125, 313] on div "Threading Women - Lower Lips" at bounding box center [96, 307] width 102 height 11
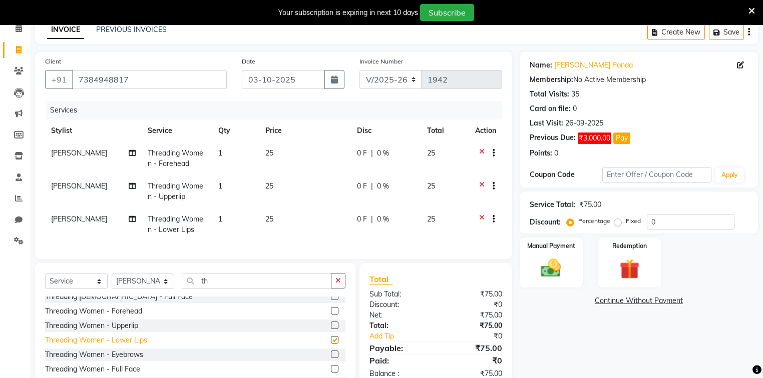
checkbox input "false"
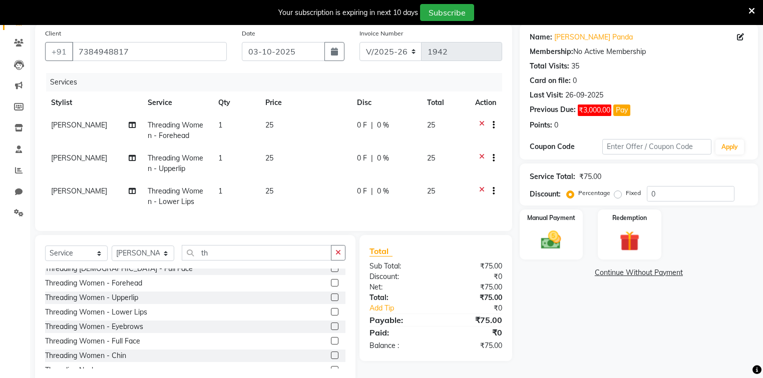
scroll to position [102, 0]
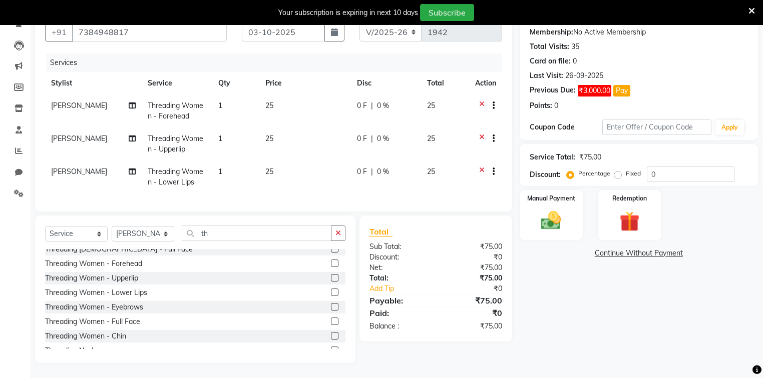
click at [628, 248] on link "Continue Without Payment" at bounding box center [638, 253] width 234 height 11
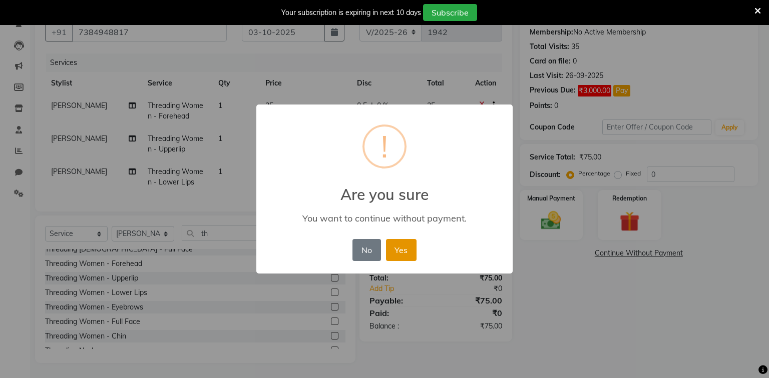
click at [398, 253] on button "Yes" at bounding box center [401, 250] width 31 height 22
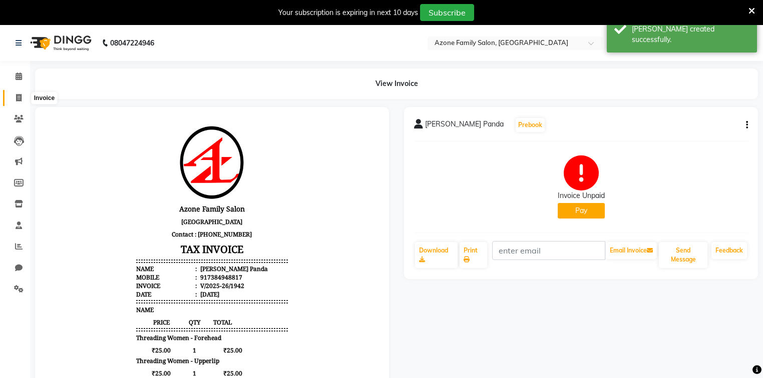
click at [18, 96] on icon at bounding box center [19, 98] width 6 height 8
select select "service"
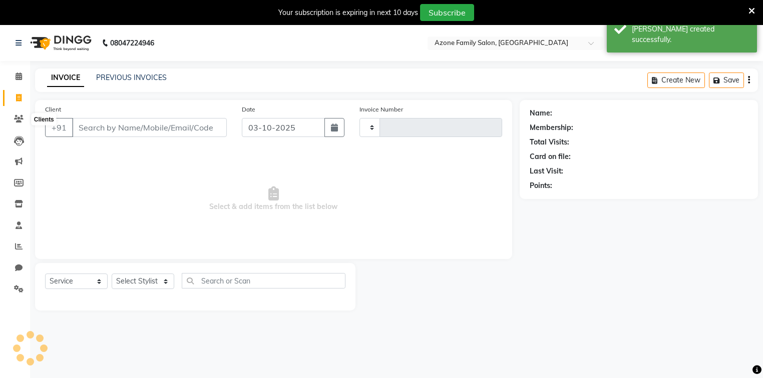
scroll to position [25, 0]
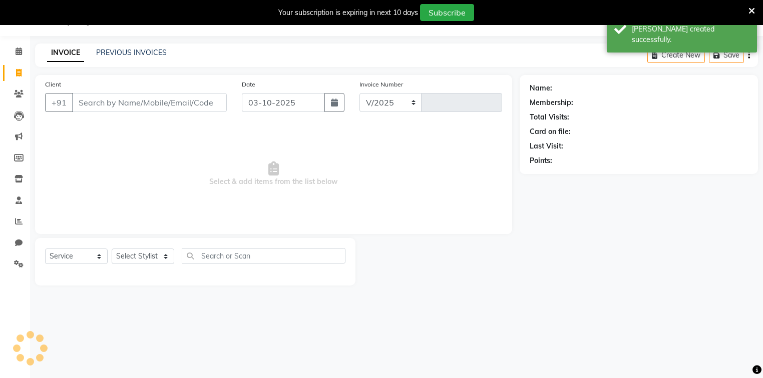
select select "5098"
type input "1943"
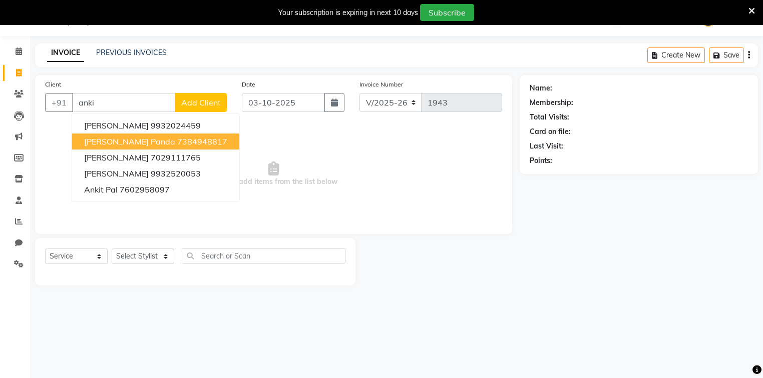
click at [115, 141] on span "Ankita Panda" at bounding box center [129, 142] width 91 height 10
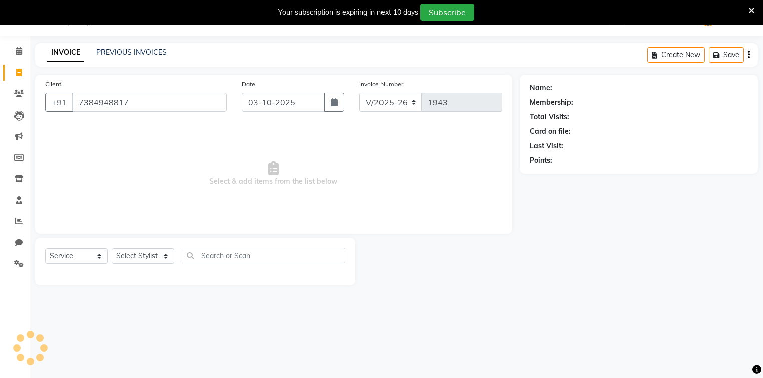
type input "7384948817"
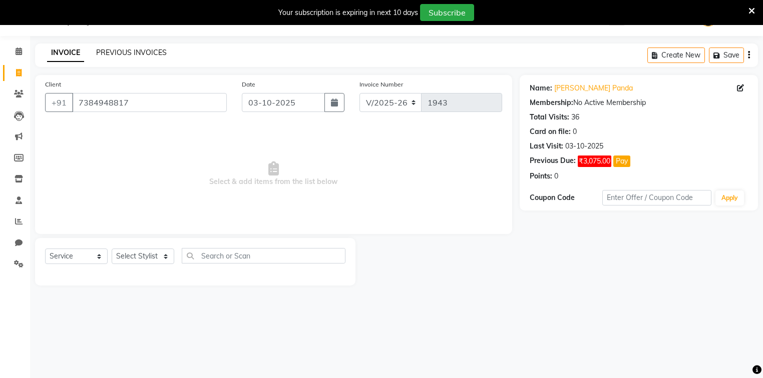
click at [111, 57] on link "PREVIOUS INVOICES" at bounding box center [131, 52] width 71 height 9
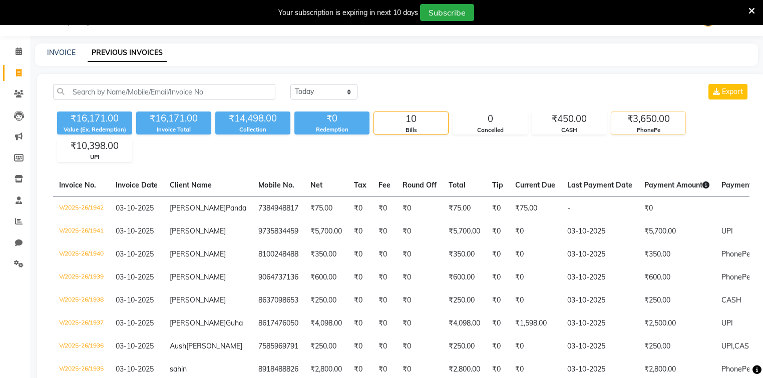
click at [657, 120] on div "₹3,650.00" at bounding box center [648, 119] width 74 height 14
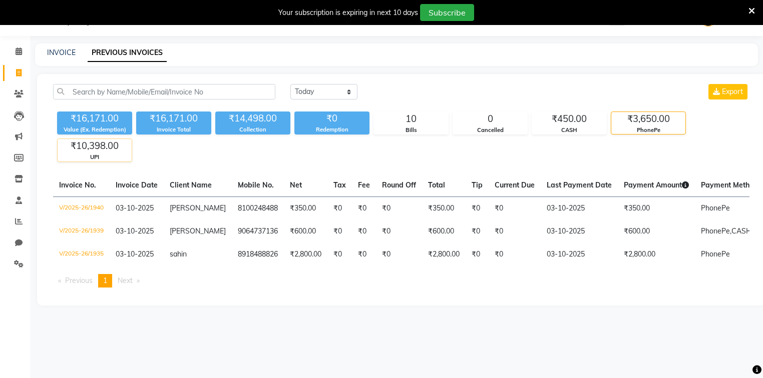
click at [72, 150] on div "₹10,398.00" at bounding box center [95, 146] width 74 height 14
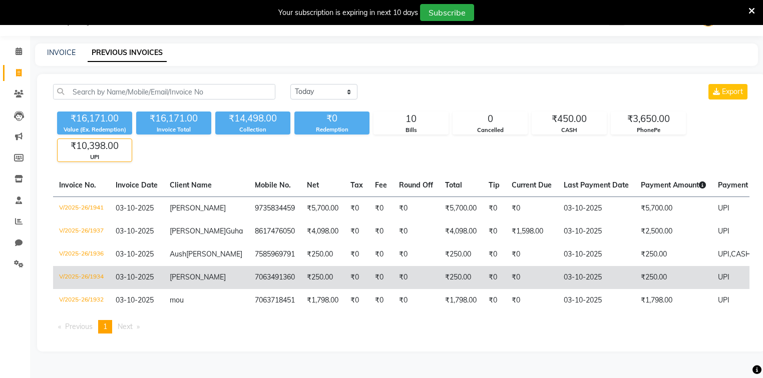
scroll to position [29, 0]
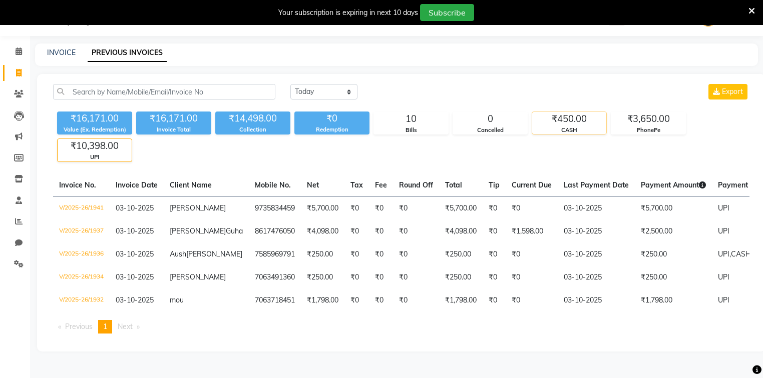
click at [586, 126] on div "CASH" at bounding box center [569, 130] width 74 height 9
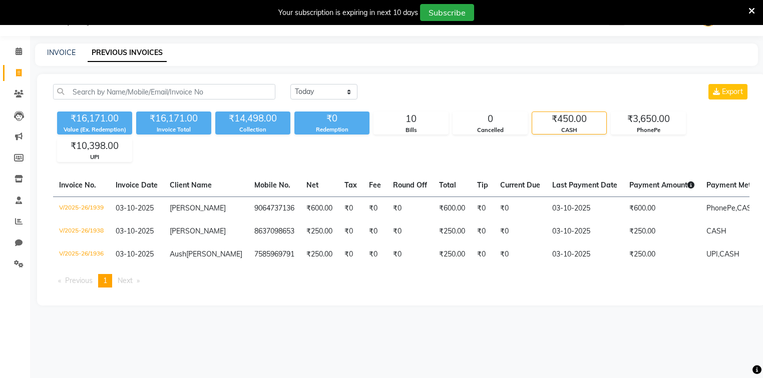
scroll to position [25, 0]
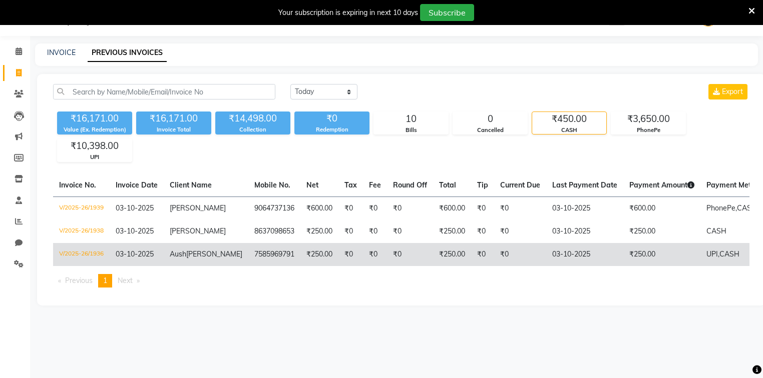
click at [623, 252] on td "₹250.00" at bounding box center [661, 254] width 77 height 23
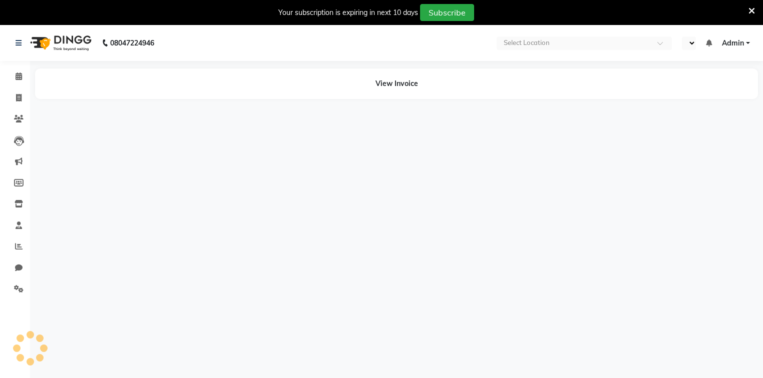
select select "en"
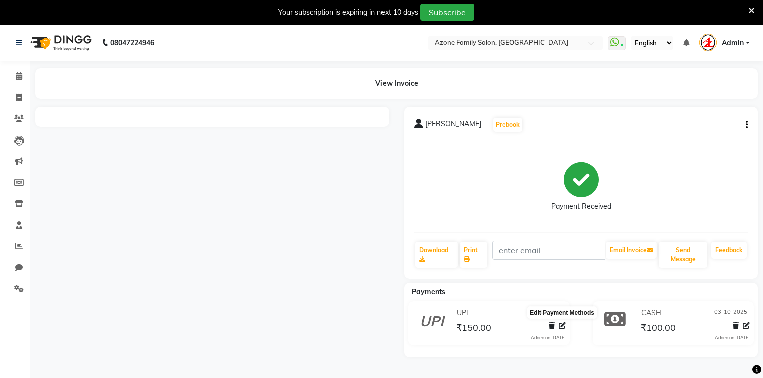
click at [560, 326] on icon at bounding box center [561, 326] width 7 height 7
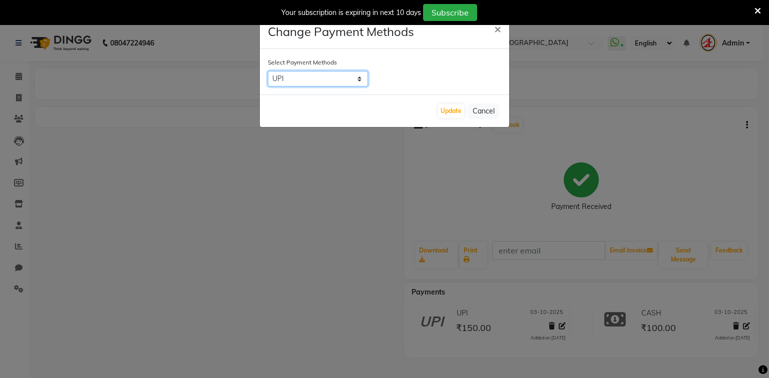
click at [285, 75] on select "UPI City Card CARD Card M UPI M Other Cards PhonePe GPay CASH Credit Card MyT M…" at bounding box center [318, 79] width 100 height 16
select select "7"
click at [268, 71] on select "UPI City Card CARD Card M UPI M Other Cards PhonePe GPay CASH Credit Card MyT M…" at bounding box center [318, 79] width 100 height 16
click at [445, 112] on button "Update" at bounding box center [451, 111] width 26 height 14
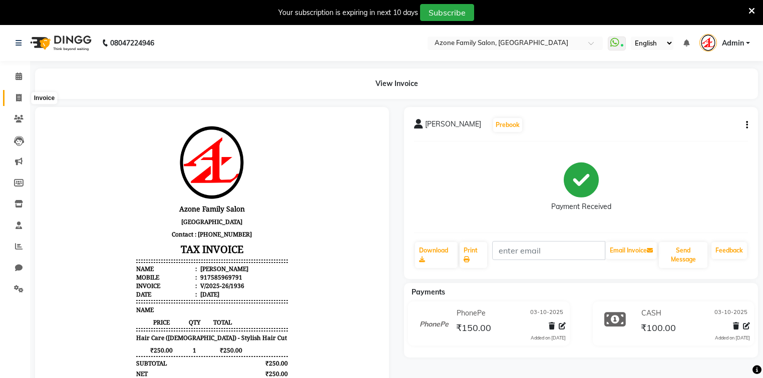
click at [18, 98] on icon at bounding box center [19, 98] width 6 height 8
select select "service"
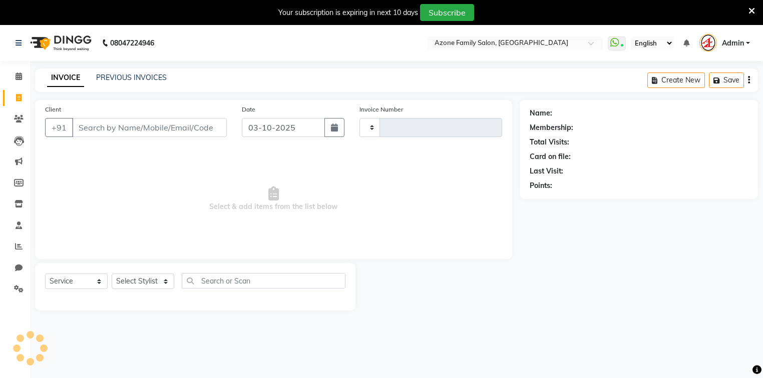
scroll to position [25, 0]
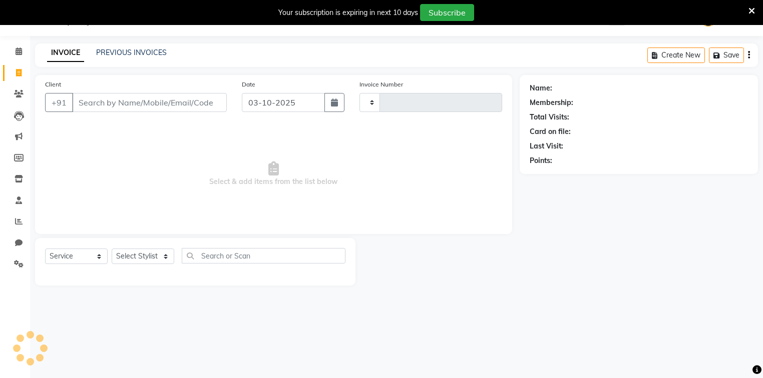
type input "1943"
select select "5098"
click at [146, 56] on link "PREVIOUS INVOICES" at bounding box center [131, 52] width 71 height 9
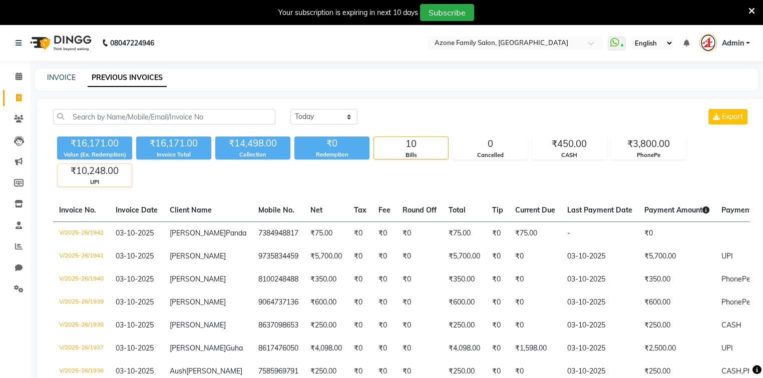
click at [94, 172] on div "₹10,248.00" at bounding box center [95, 171] width 74 height 14
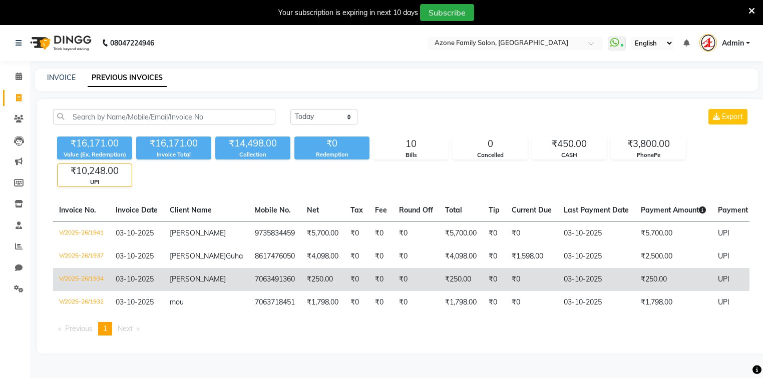
click at [635, 291] on td "₹250.00" at bounding box center [673, 279] width 77 height 23
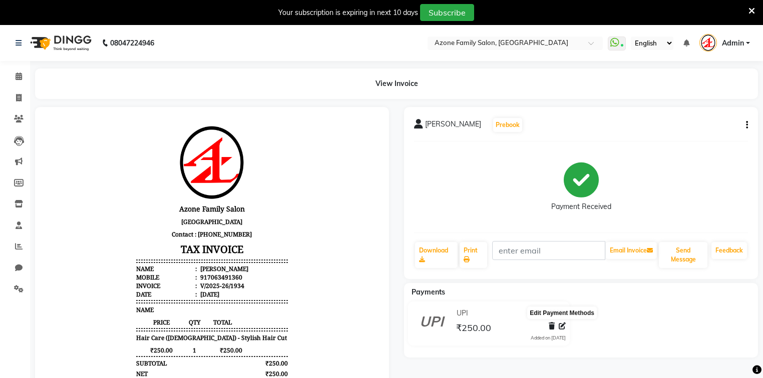
click at [561, 326] on icon at bounding box center [561, 326] width 7 height 7
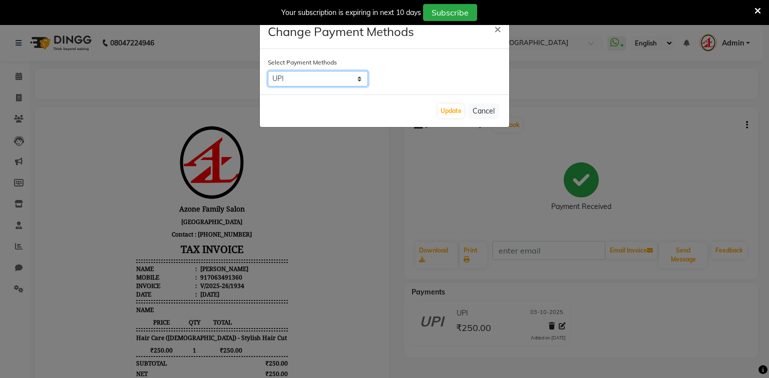
click at [306, 76] on select "UPI City Card CARD Card M UPI M Other Cards PhonePe GPay CASH Credit Card MyT M…" at bounding box center [318, 79] width 100 height 16
select select "7"
click at [268, 71] on select "UPI City Card CARD Card M UPI M Other Cards PhonePe GPay CASH Credit Card MyT M…" at bounding box center [318, 79] width 100 height 16
click at [440, 113] on button "Update" at bounding box center [451, 111] width 26 height 14
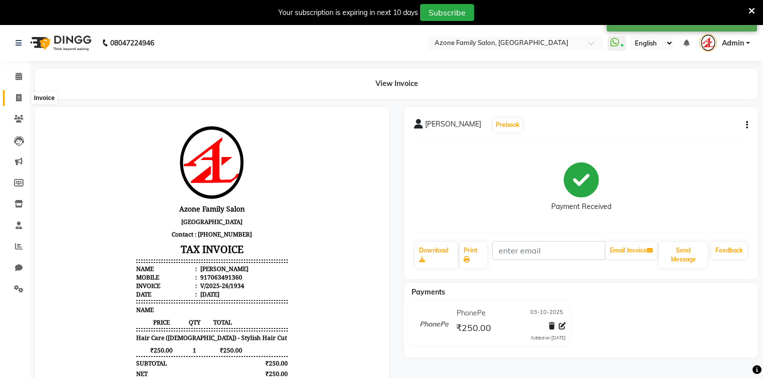
click at [22, 103] on span at bounding box center [19, 99] width 18 height 12
select select "5098"
select select "service"
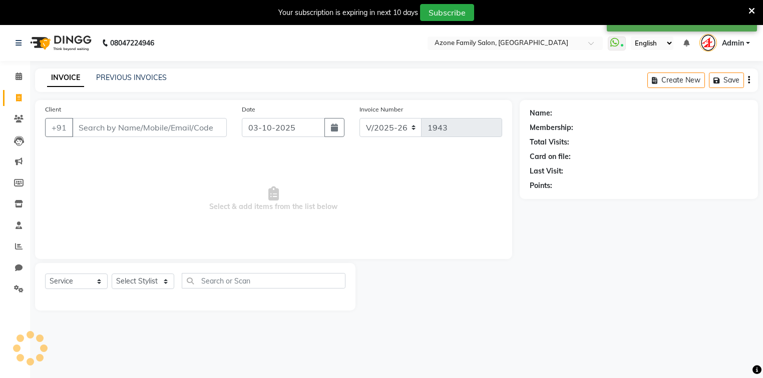
scroll to position [25, 0]
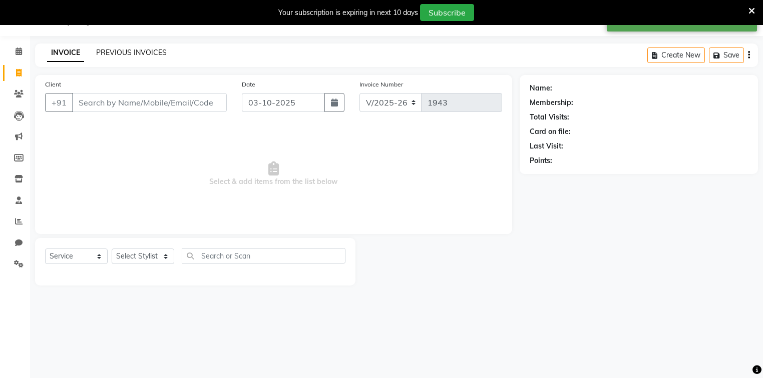
click at [128, 50] on link "PREVIOUS INVOICES" at bounding box center [131, 52] width 71 height 9
